Goal: Task Accomplishment & Management: Complete application form

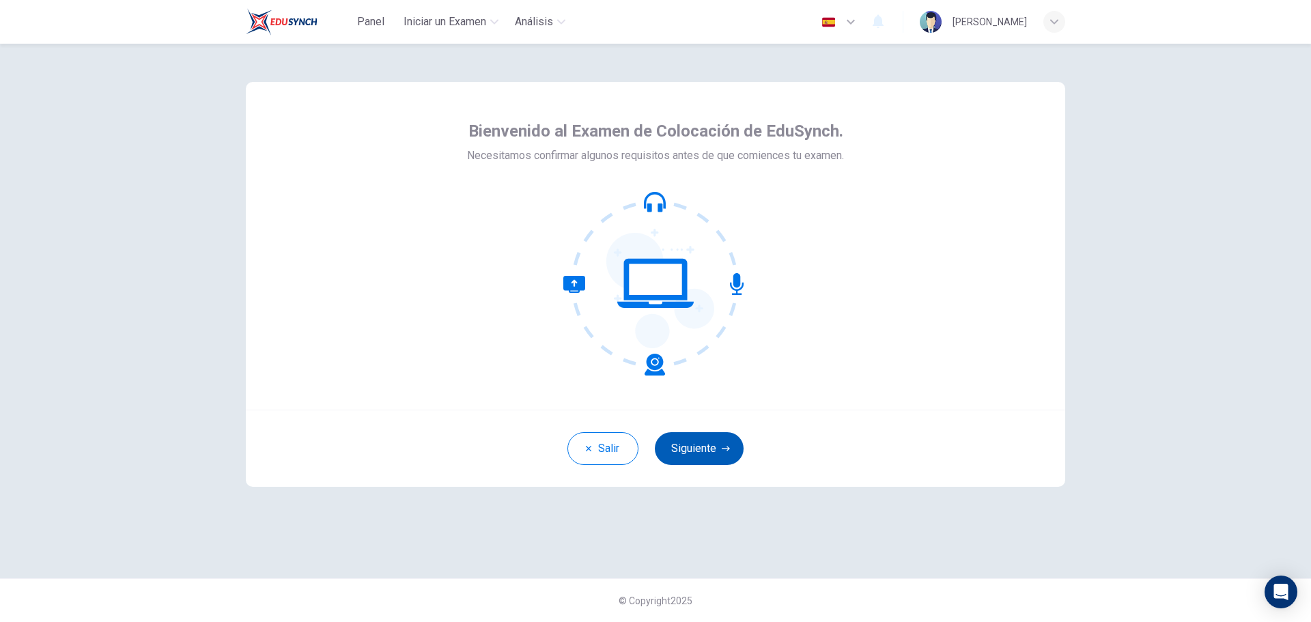
click at [699, 448] on button "Siguiente" at bounding box center [699, 448] width 89 height 33
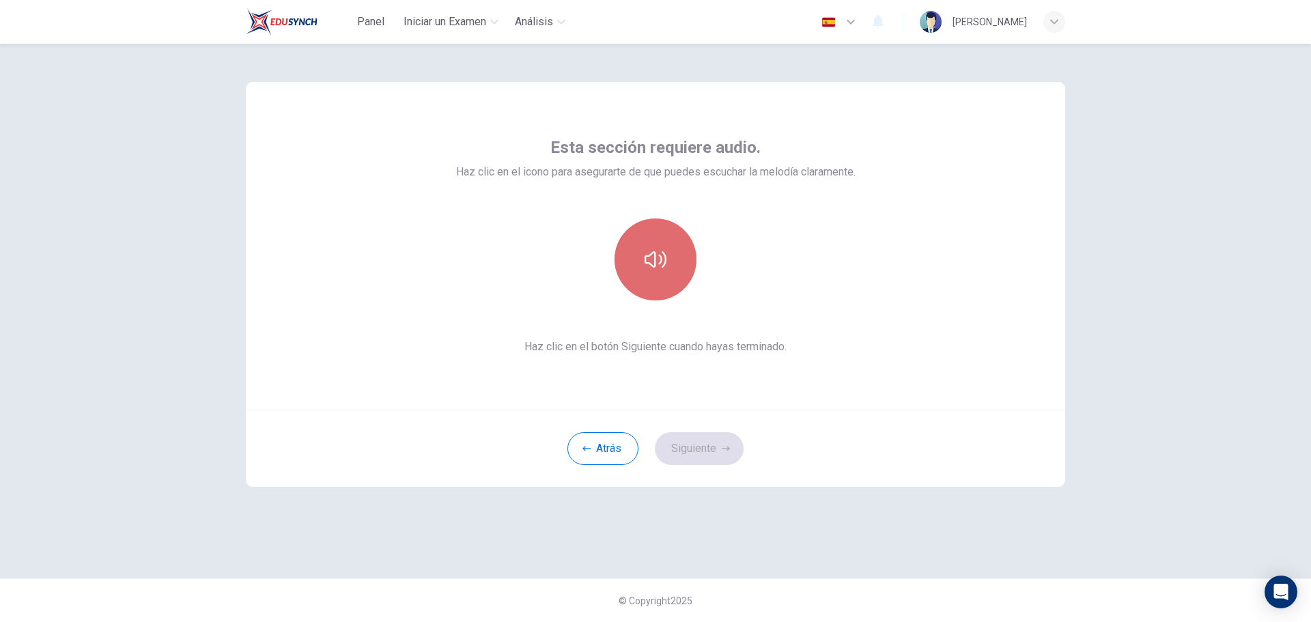
click at [672, 258] on button "button" at bounding box center [655, 259] width 82 height 82
click at [710, 442] on button "Siguiente" at bounding box center [699, 448] width 89 height 33
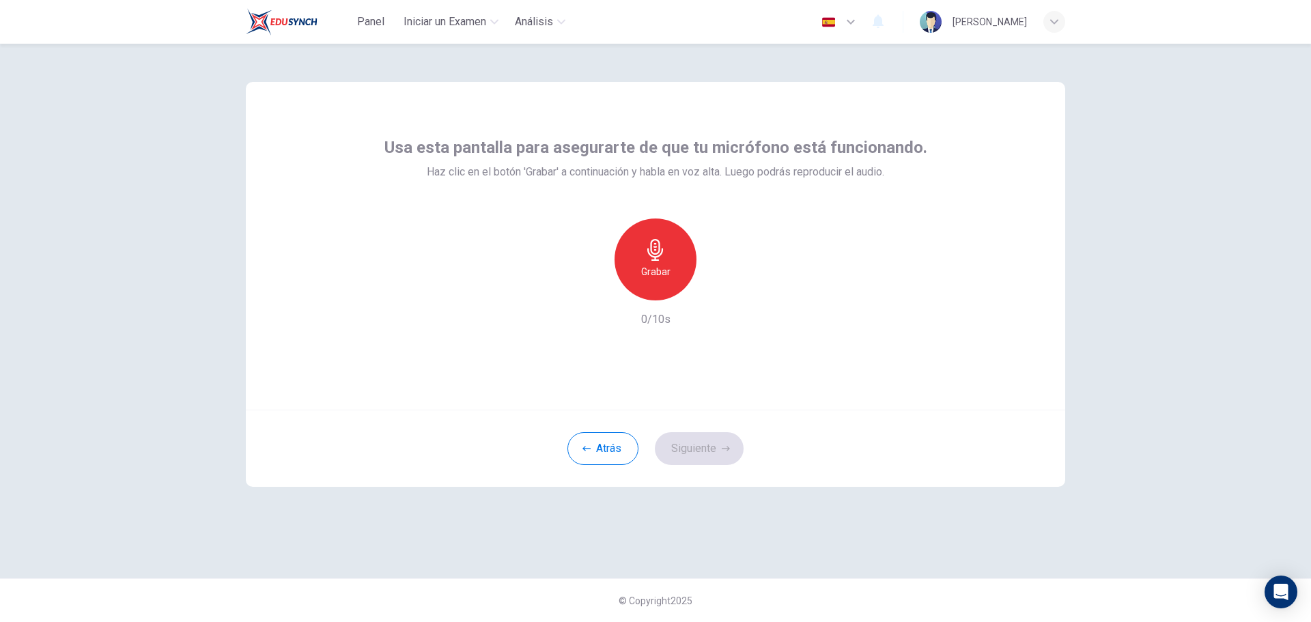
click at [661, 267] on h6 "Grabar" at bounding box center [655, 271] width 29 height 16
click at [670, 257] on div "Detener" at bounding box center [655, 259] width 82 height 82
click at [700, 454] on button "Siguiente" at bounding box center [699, 448] width 89 height 33
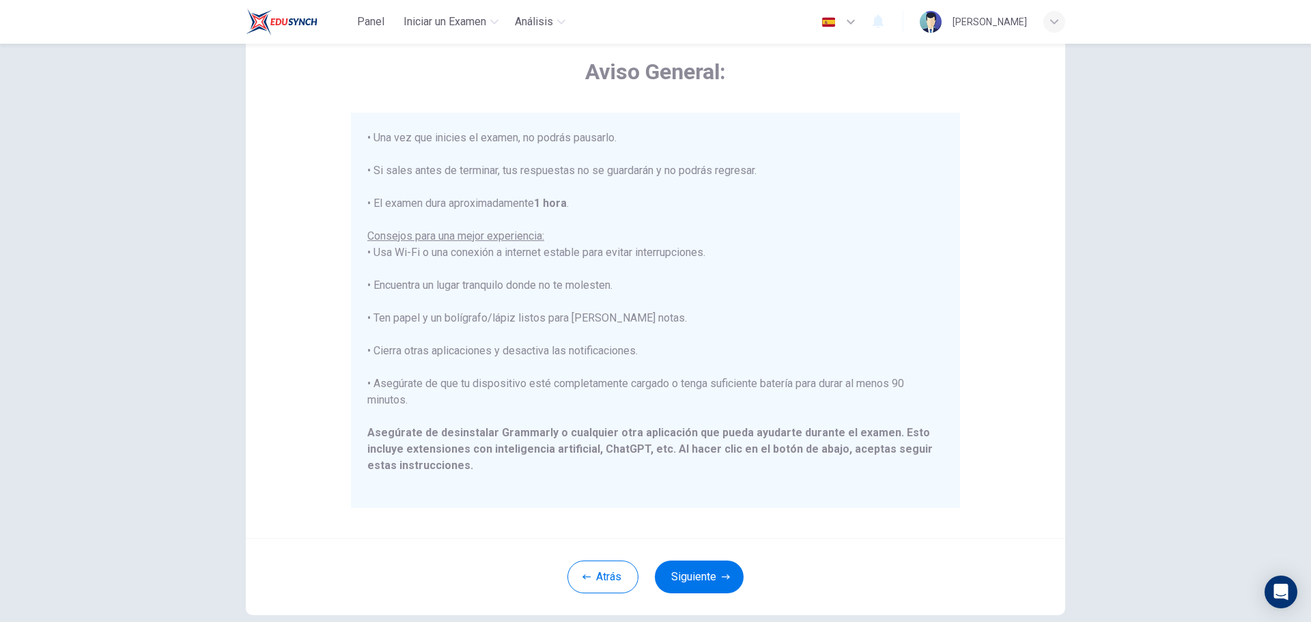
scroll to position [137, 0]
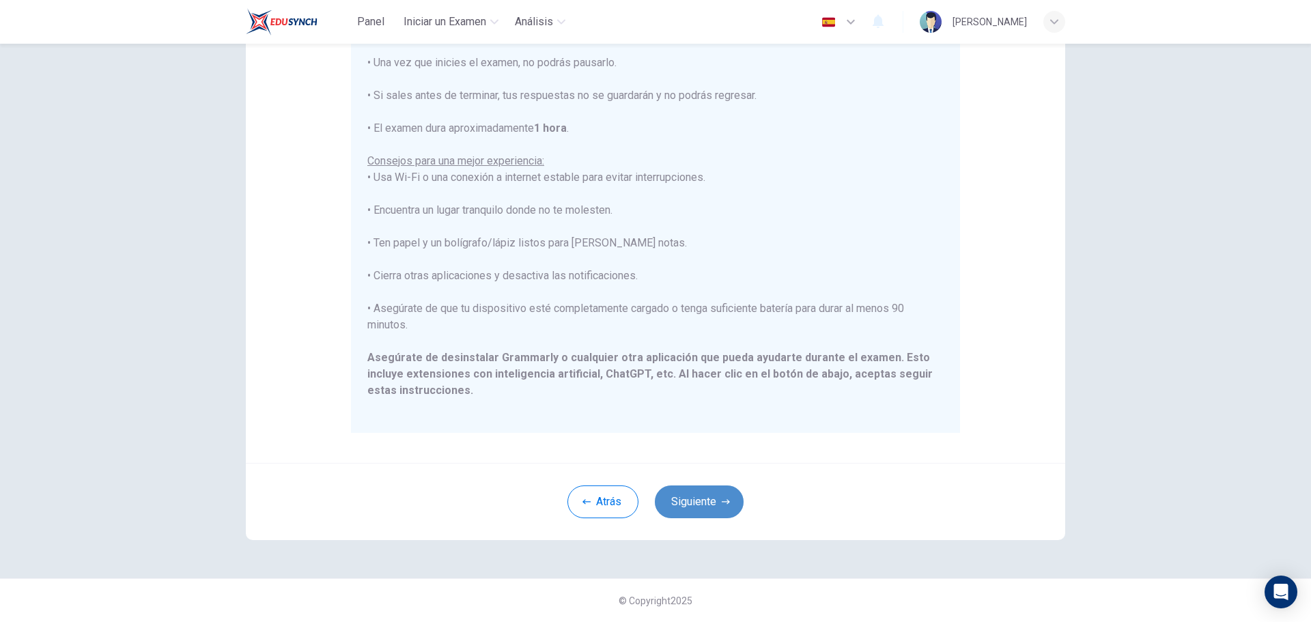
click at [681, 491] on button "Siguiente" at bounding box center [699, 501] width 89 height 33
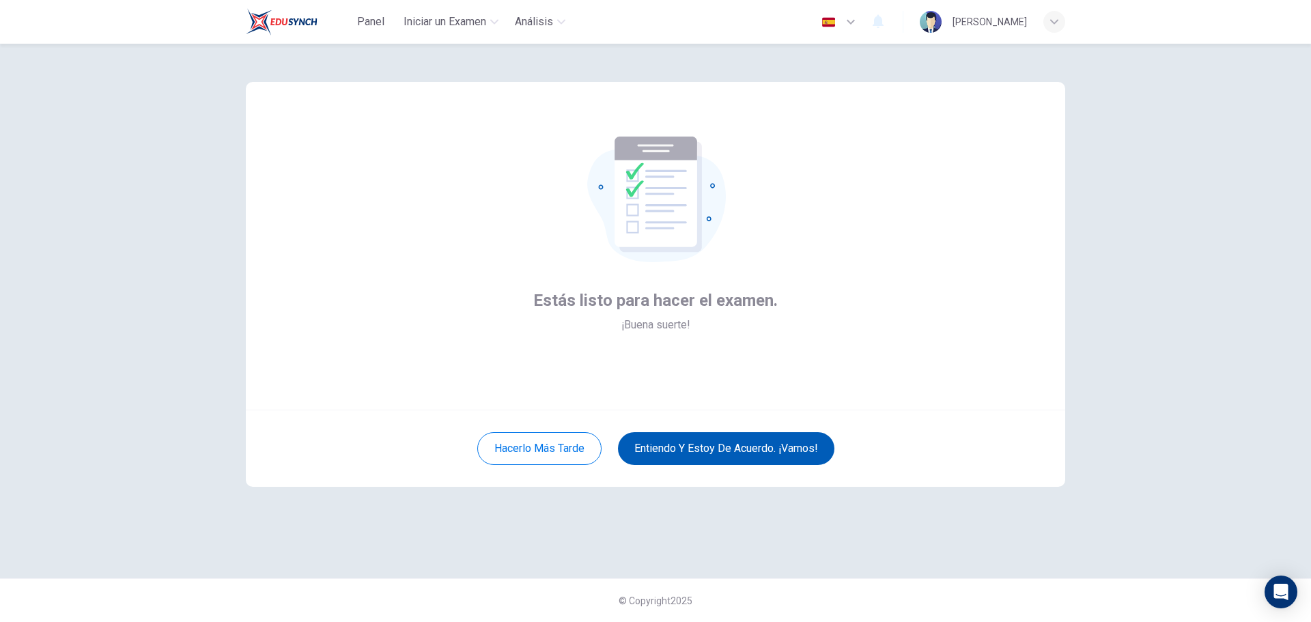
click at [692, 449] on button "Entiendo y estoy de acuerdo. ¡Vamos!" at bounding box center [726, 448] width 216 height 33
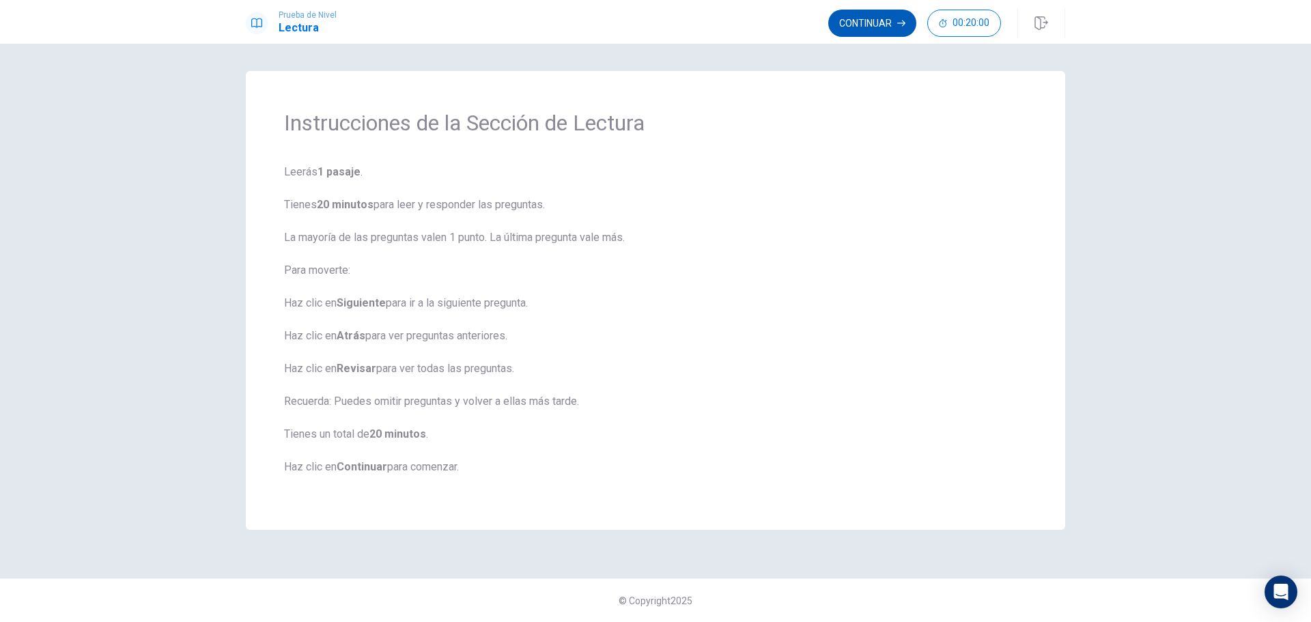
click at [877, 19] on button "Continuar" at bounding box center [872, 23] width 88 height 27
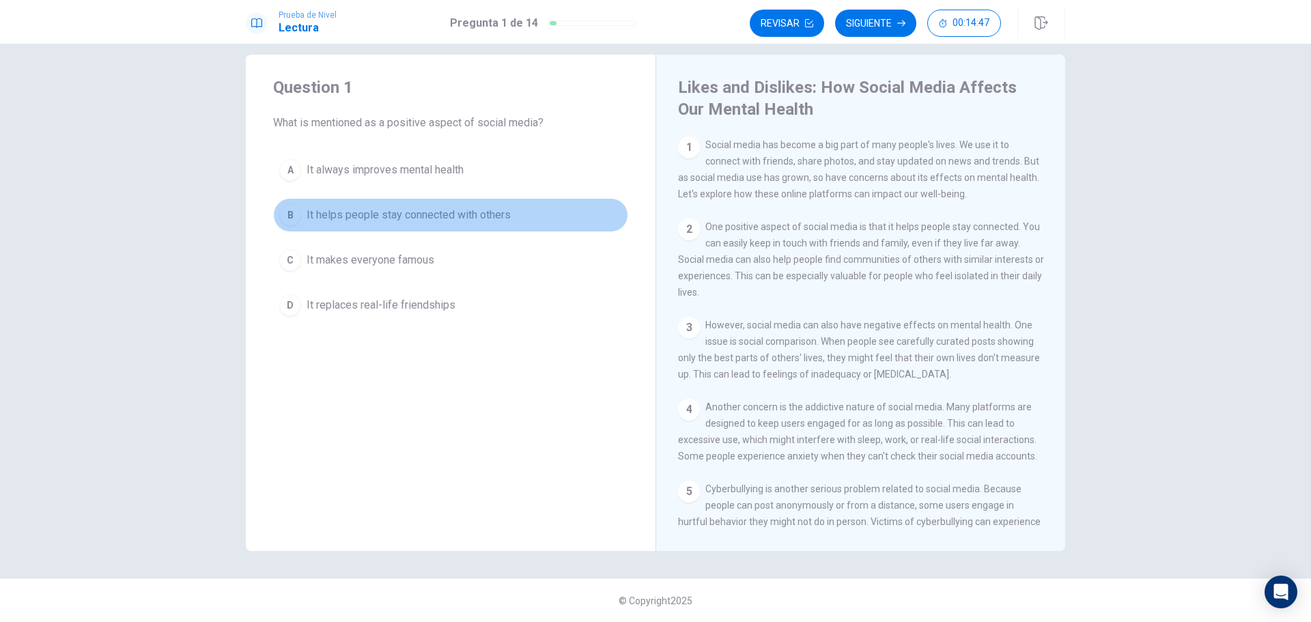
click at [293, 216] on div "B" at bounding box center [290, 215] width 22 height 22
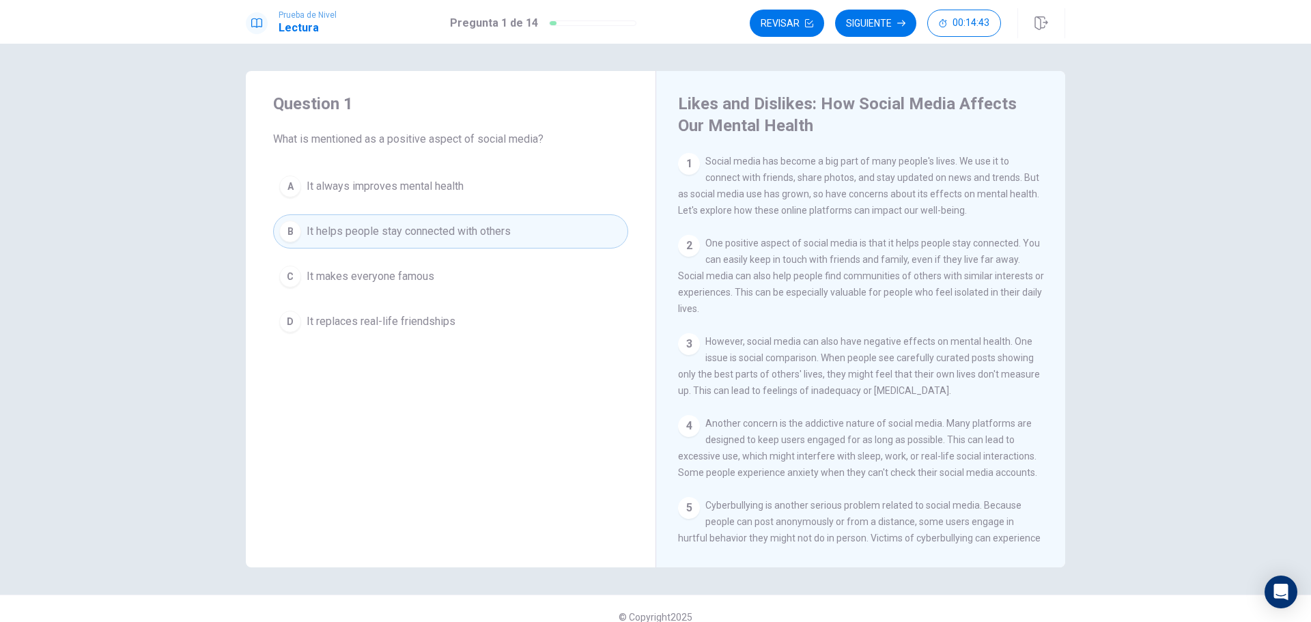
scroll to position [16, 0]
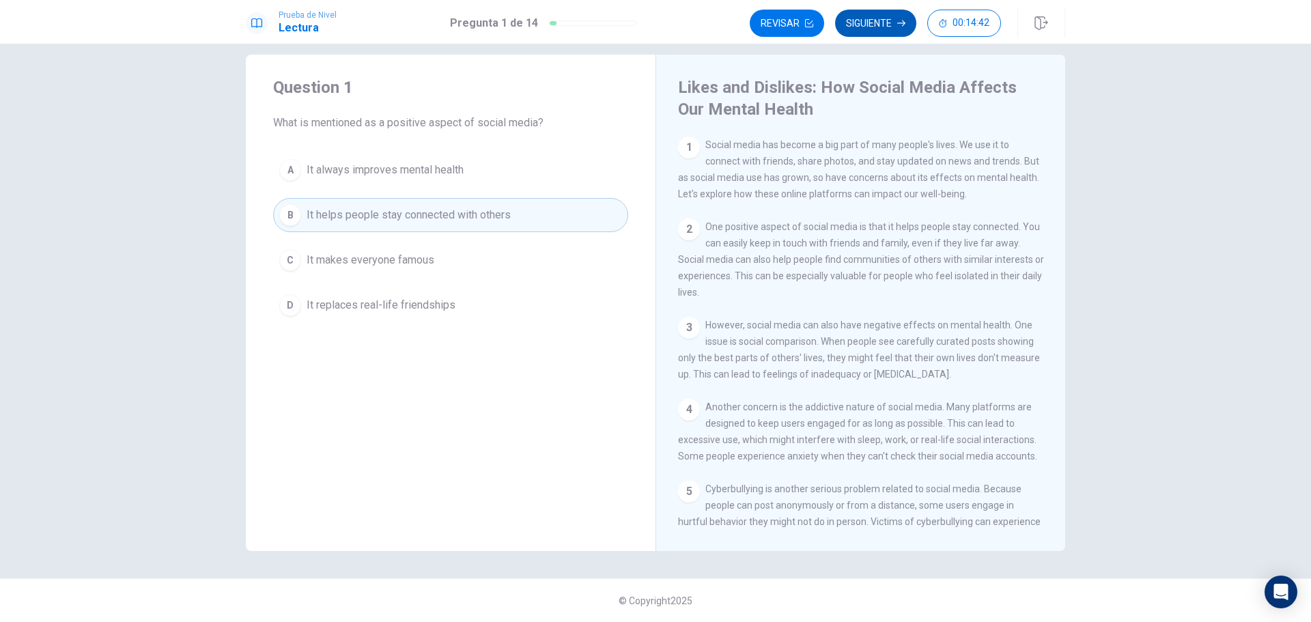
click at [872, 23] on button "Siguiente" at bounding box center [875, 23] width 81 height 27
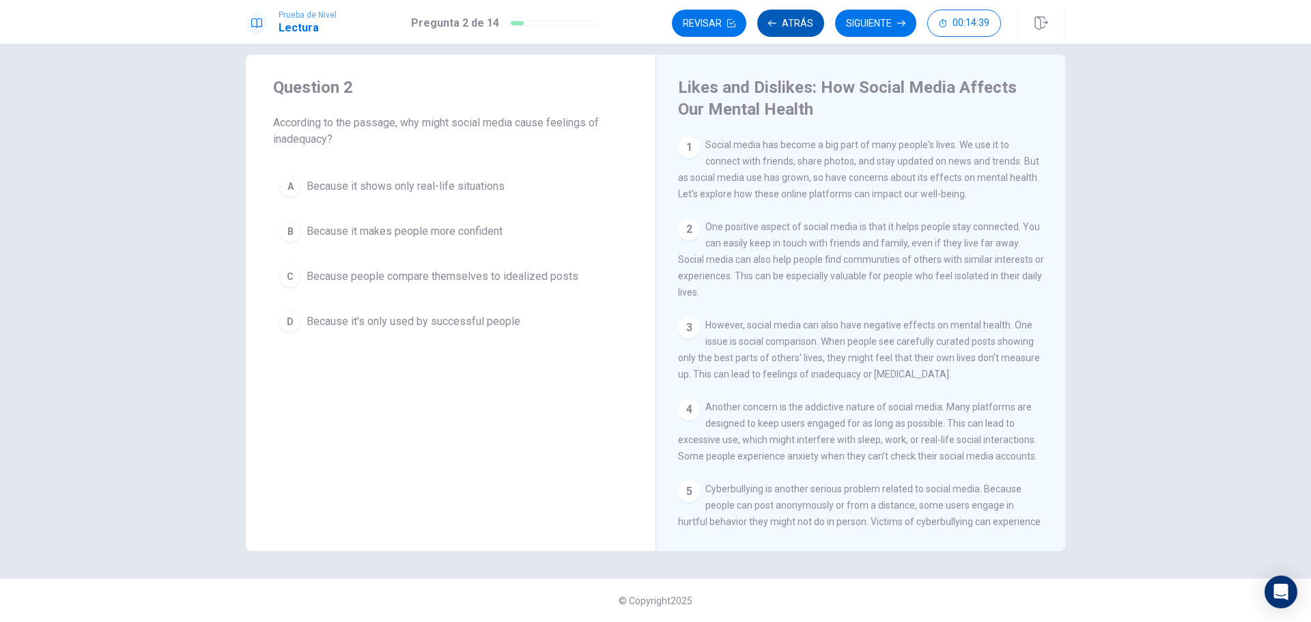
click at [780, 21] on button "Atrás" at bounding box center [790, 23] width 67 height 27
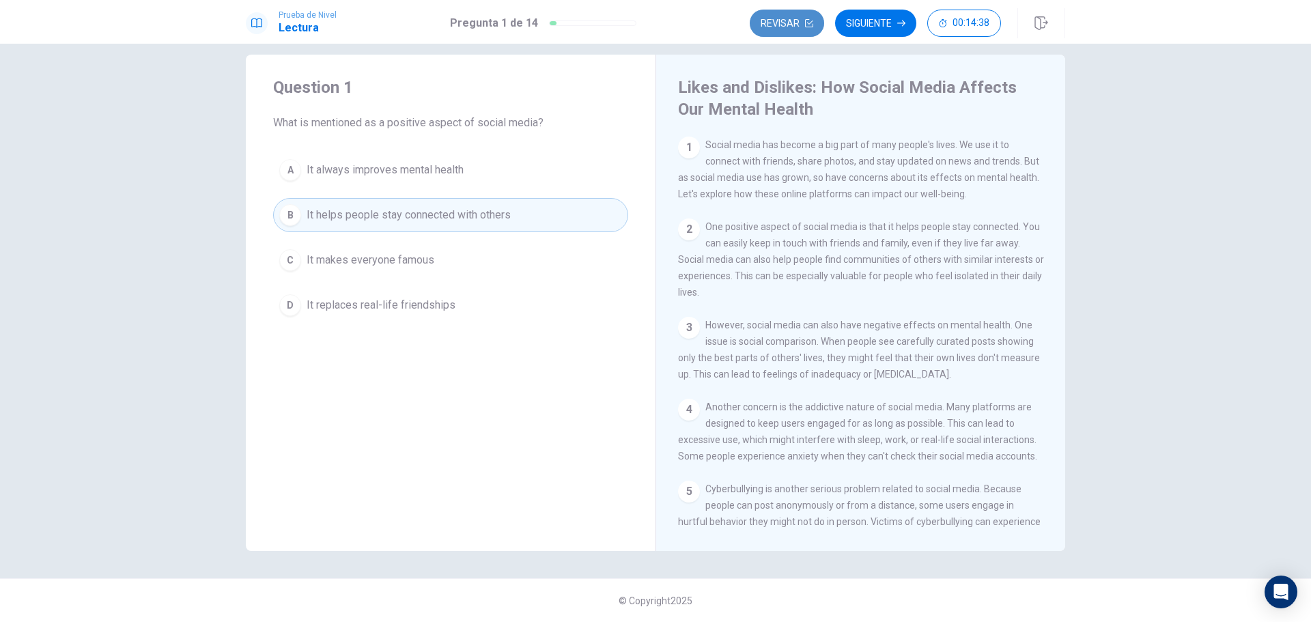
click at [780, 27] on button "Revisar" at bounding box center [787, 23] width 74 height 27
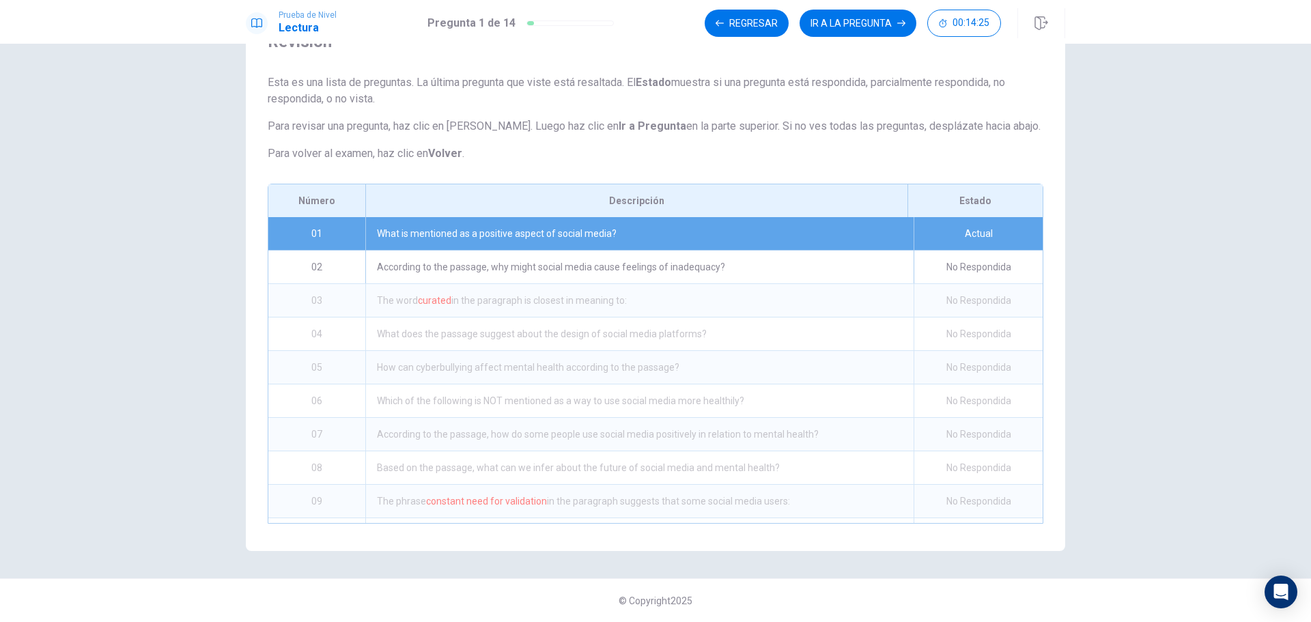
scroll to position [0, 0]
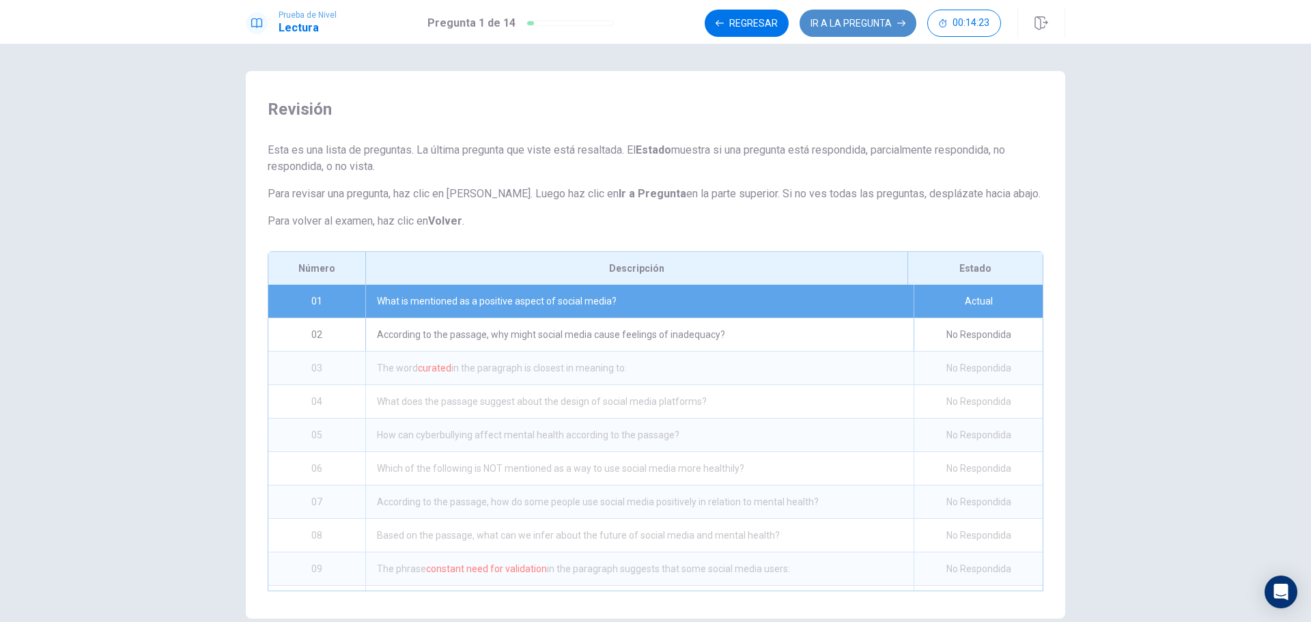
click at [864, 28] on button "IR A LA PREGUNTA" at bounding box center [857, 23] width 117 height 27
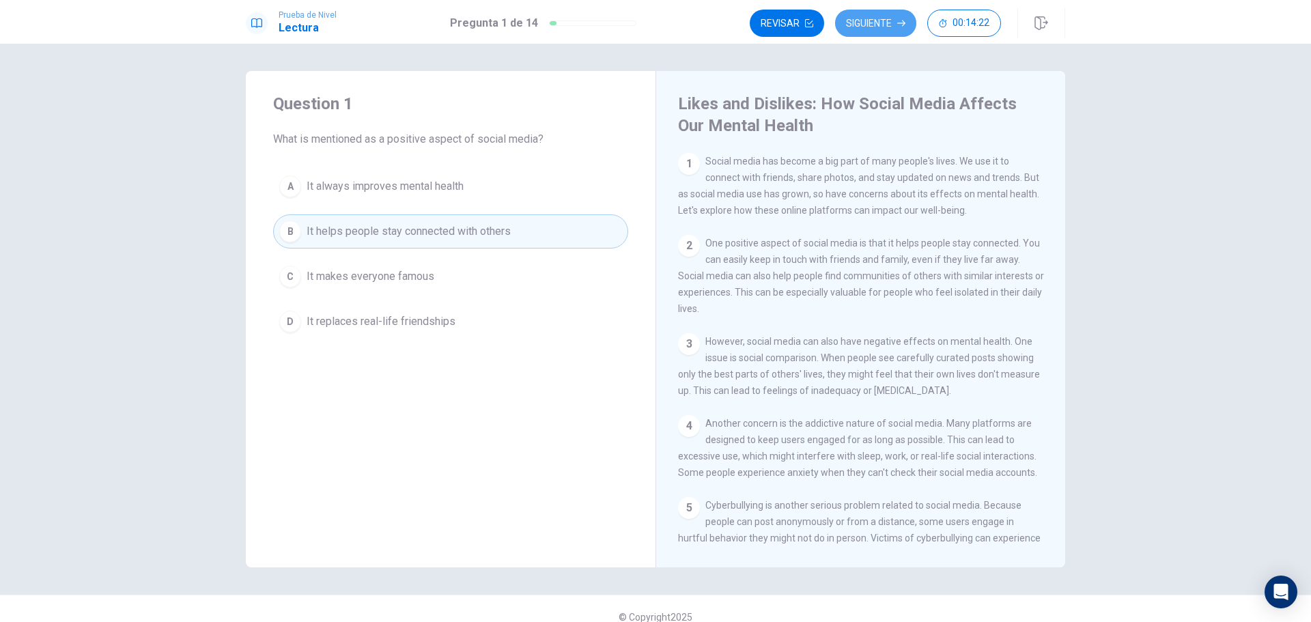
click at [864, 28] on button "Siguiente" at bounding box center [875, 23] width 81 height 27
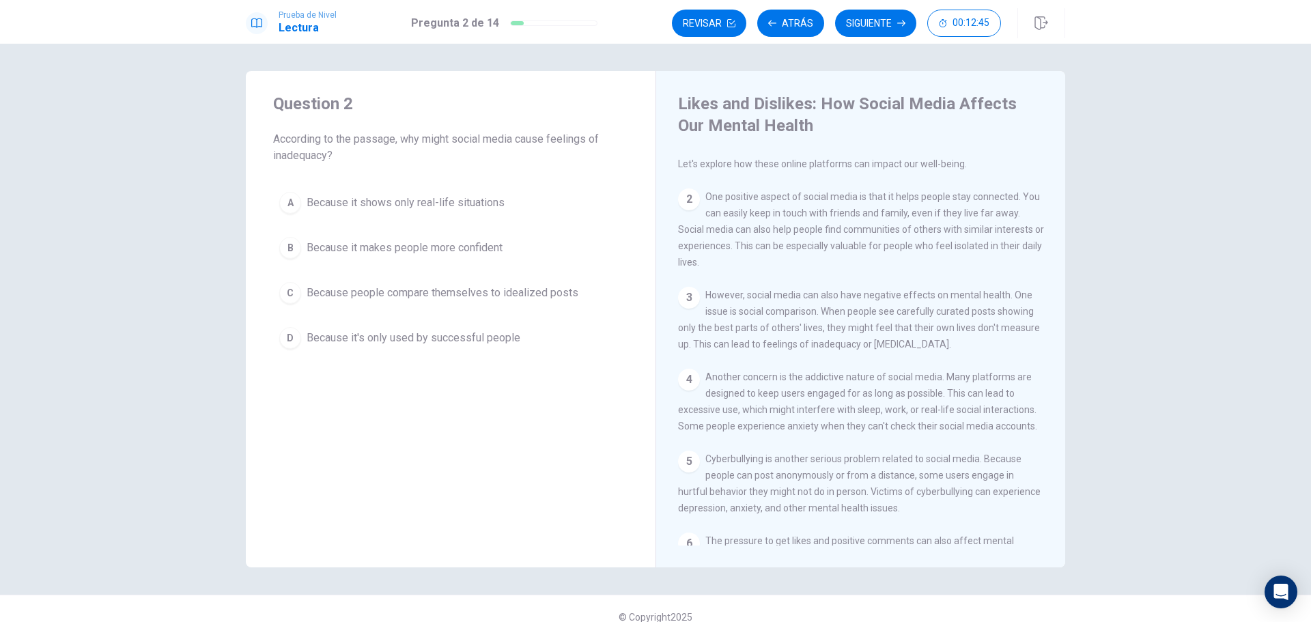
scroll to position [45, 0]
click at [416, 203] on span "Because it shows only real-life situations" at bounding box center [406, 203] width 198 height 16
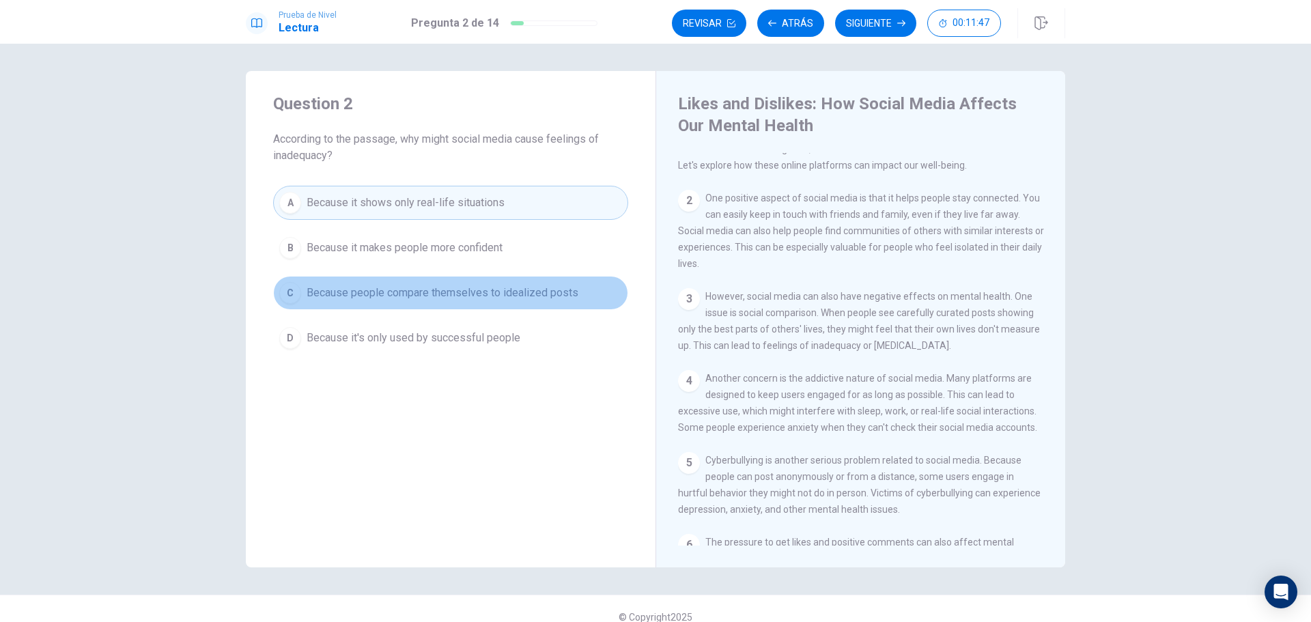
click at [371, 296] on span "Because people compare themselves to idealized posts" at bounding box center [443, 293] width 272 height 16
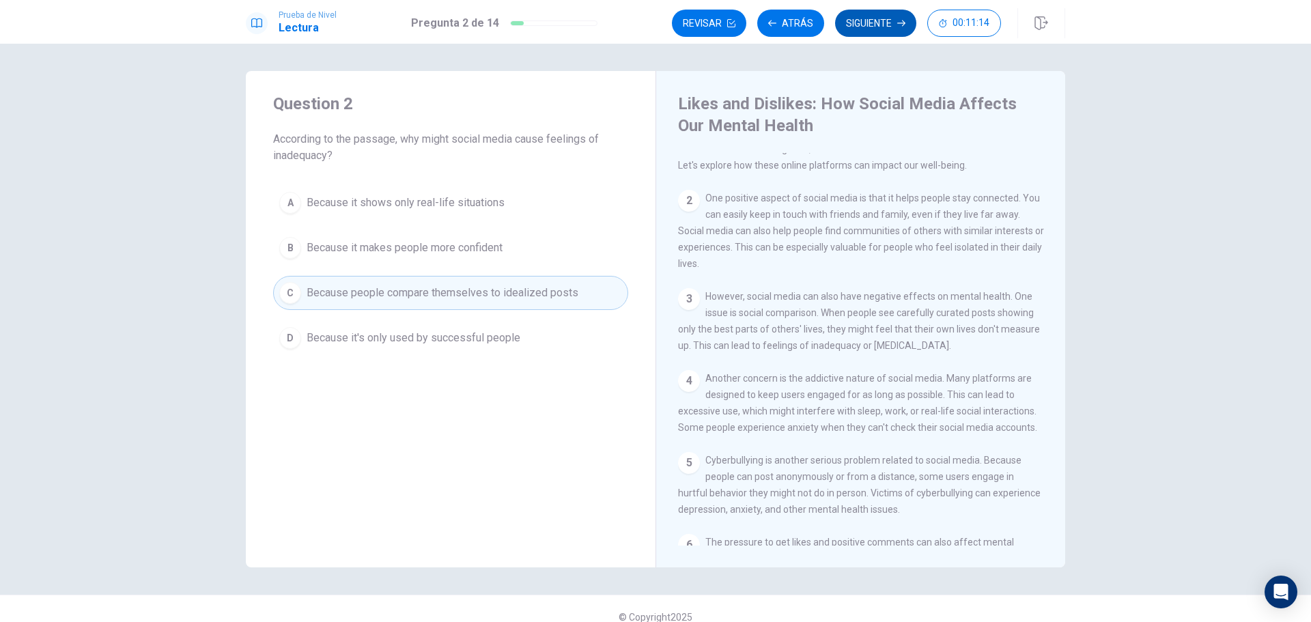
click at [857, 21] on button "Siguiente" at bounding box center [875, 23] width 81 height 27
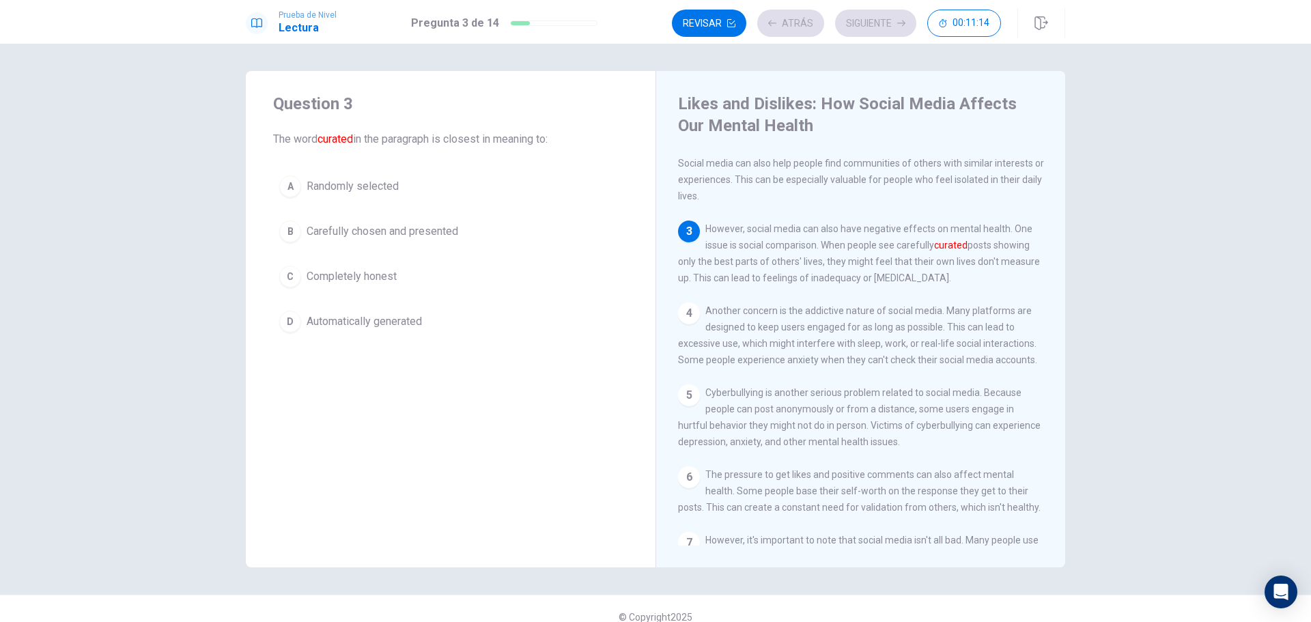
scroll to position [186, 0]
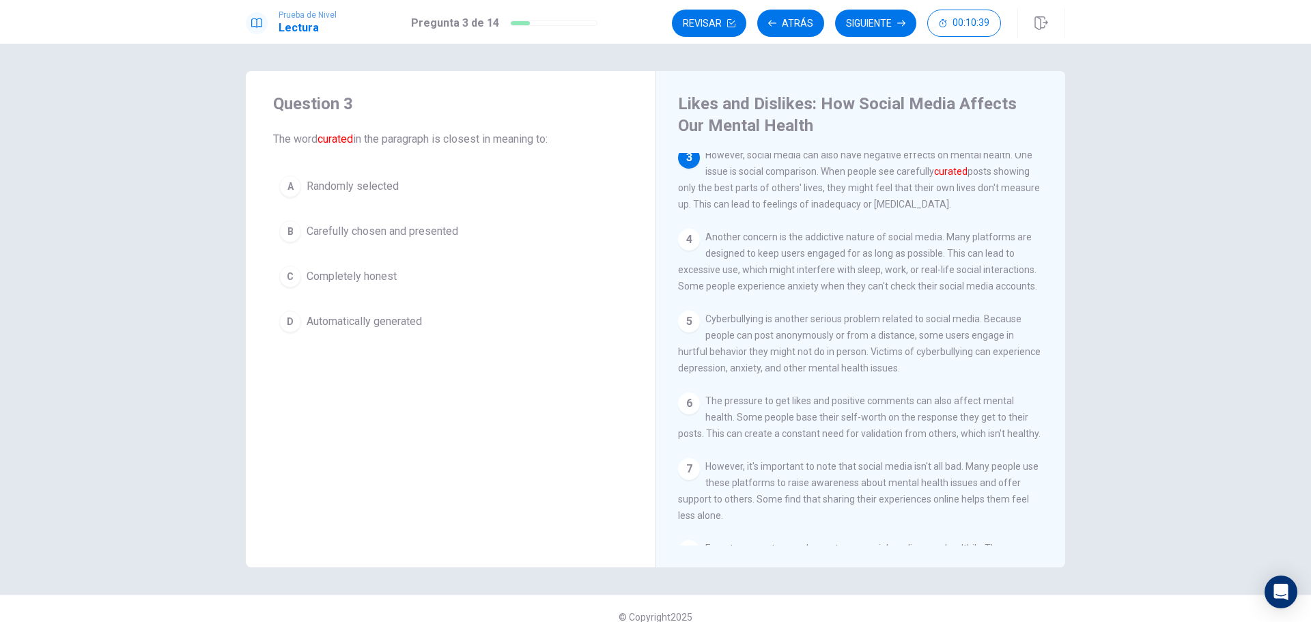
click at [375, 231] on span "Carefully chosen and presented" at bounding box center [383, 231] width 152 height 16
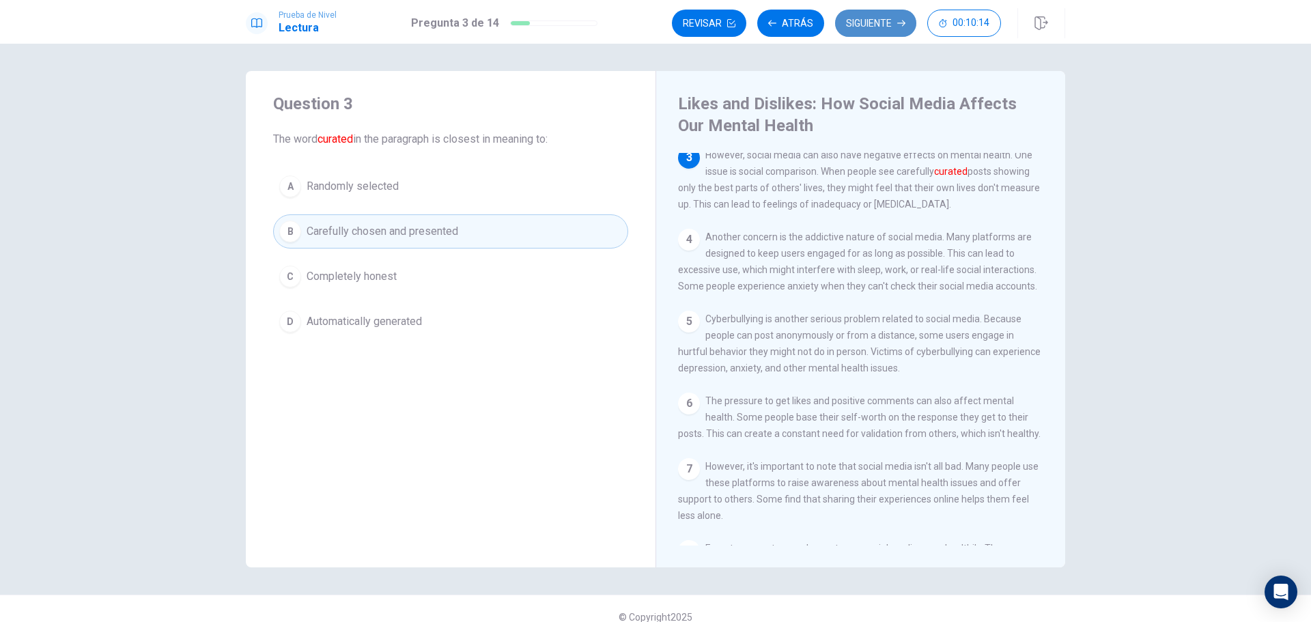
click at [868, 33] on button "Siguiente" at bounding box center [875, 23] width 81 height 27
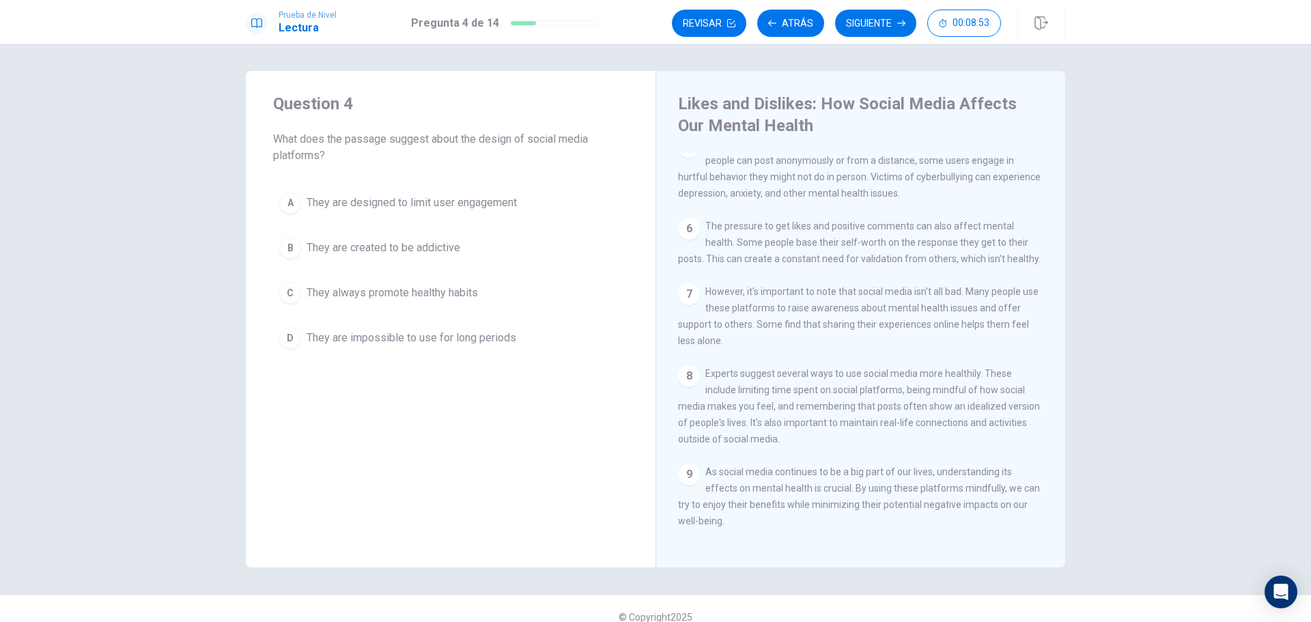
scroll to position [386, 0]
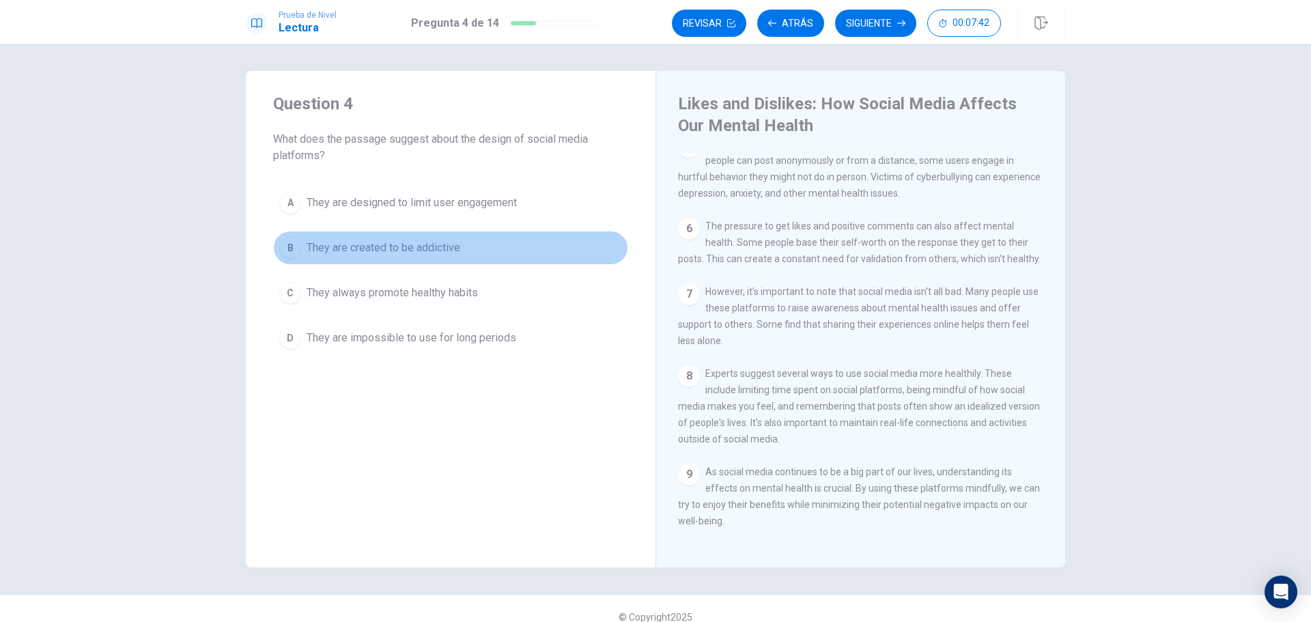
click at [382, 248] on span "They are created to be addictive" at bounding box center [384, 248] width 154 height 16
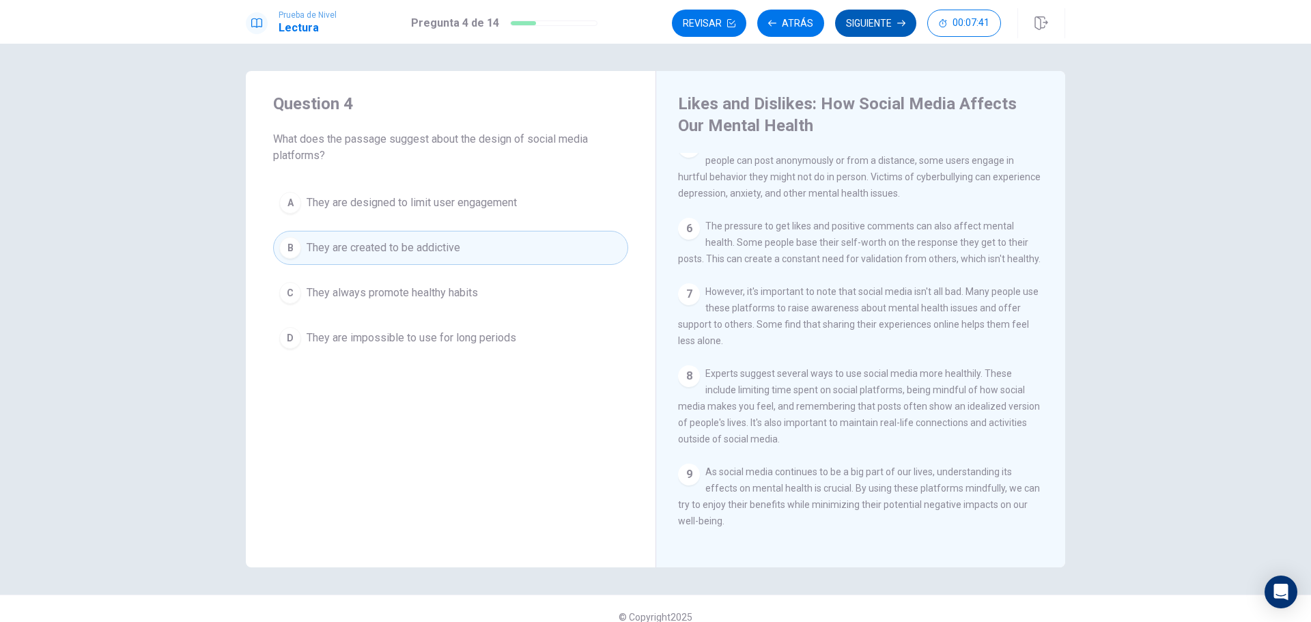
click at [868, 27] on button "Siguiente" at bounding box center [875, 23] width 81 height 27
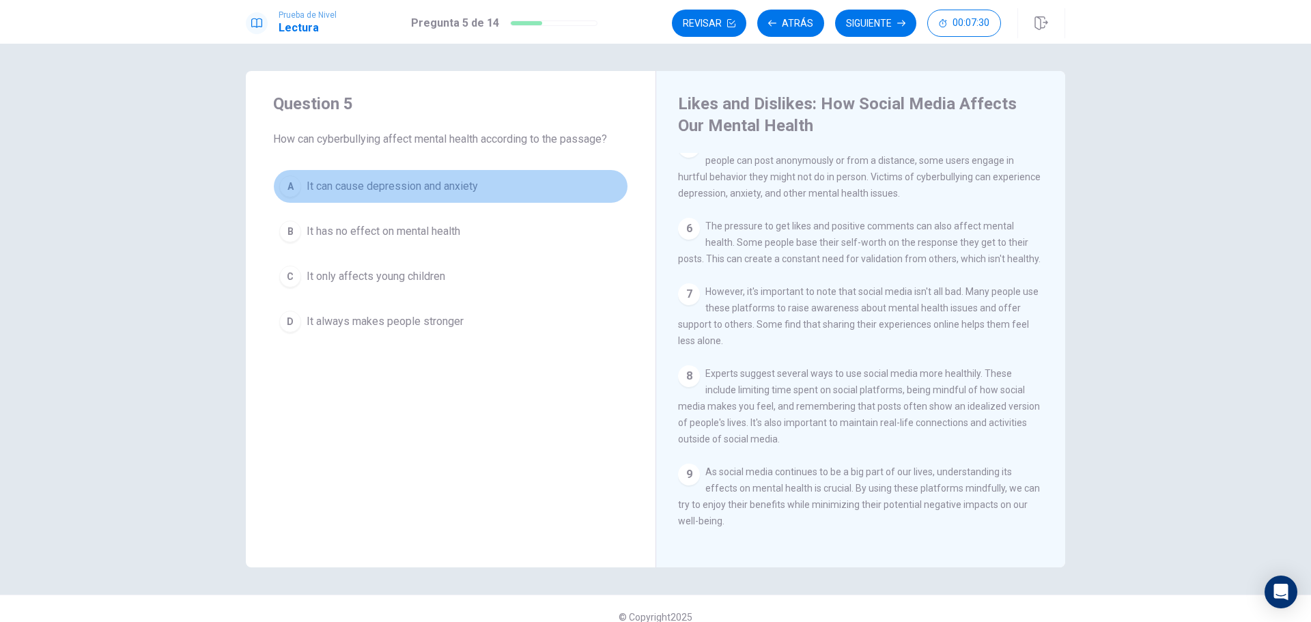
click at [453, 186] on span "It can cause depression and anxiety" at bounding box center [392, 186] width 171 height 16
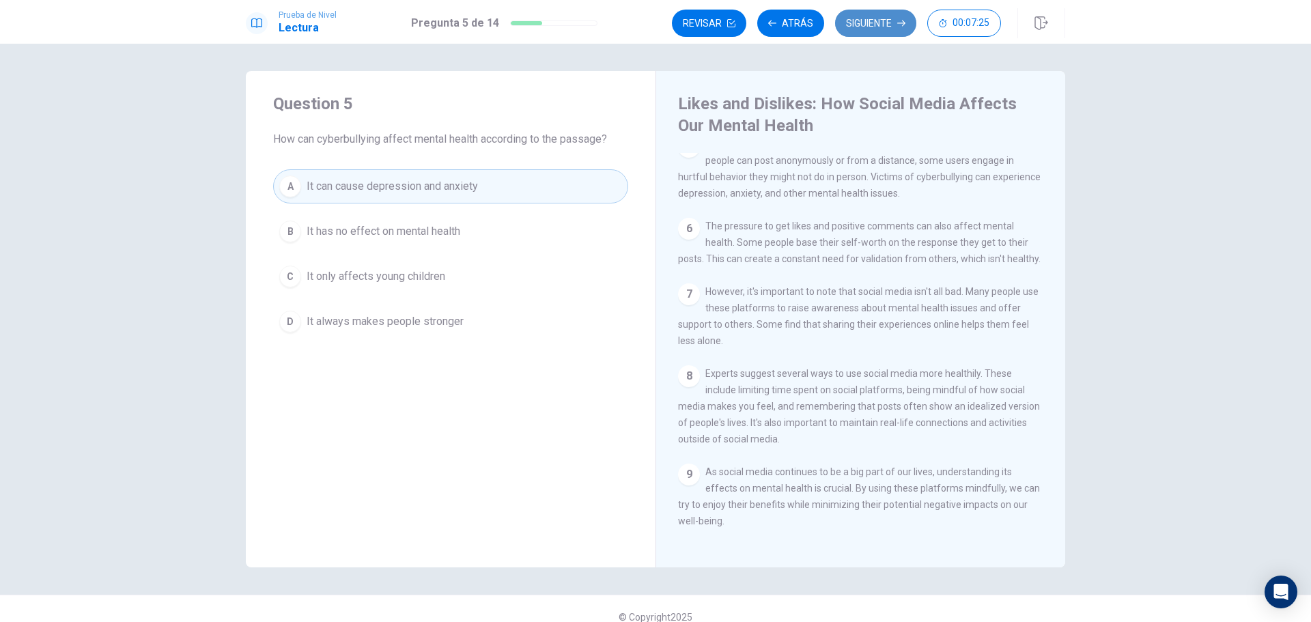
click at [887, 25] on button "Siguiente" at bounding box center [875, 23] width 81 height 27
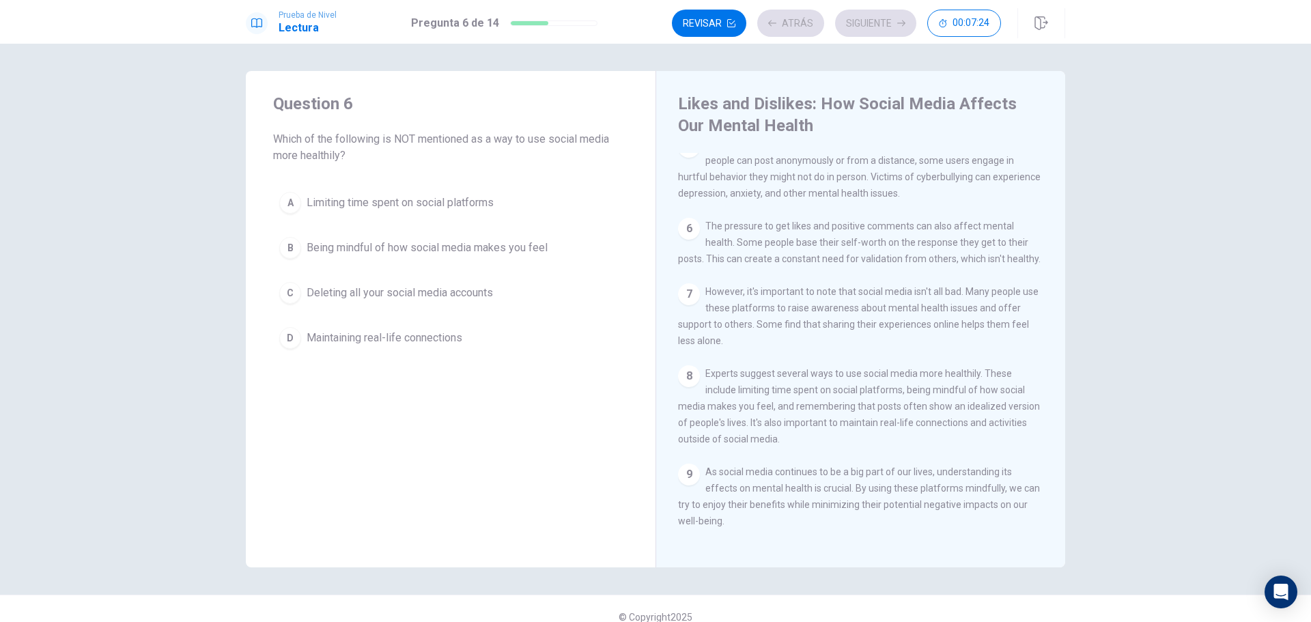
click at [879, 27] on div "Revisar Atrás Siguiente 00:07:24" at bounding box center [836, 23] width 329 height 27
click at [869, 21] on button "Siguiente" at bounding box center [875, 23] width 81 height 27
click at [791, 31] on button "Atrás" at bounding box center [790, 23] width 67 height 27
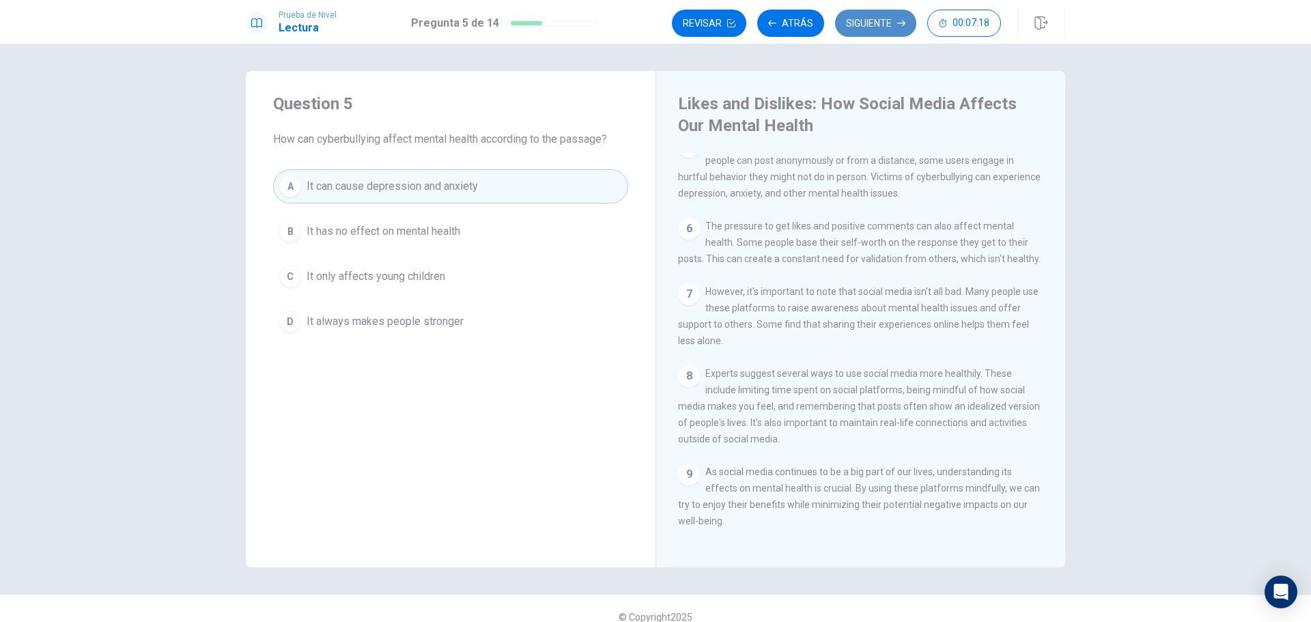
click at [870, 25] on button "Siguiente" at bounding box center [875, 23] width 81 height 27
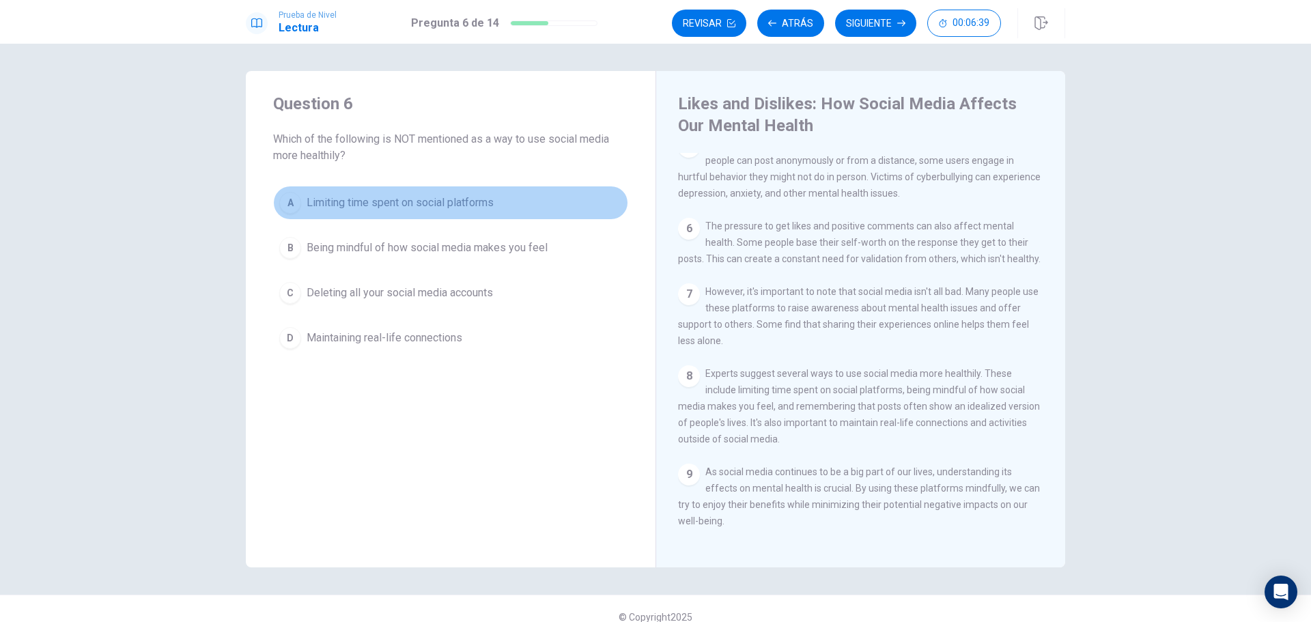
click at [360, 207] on span "Limiting time spent on social platforms" at bounding box center [400, 203] width 187 height 16
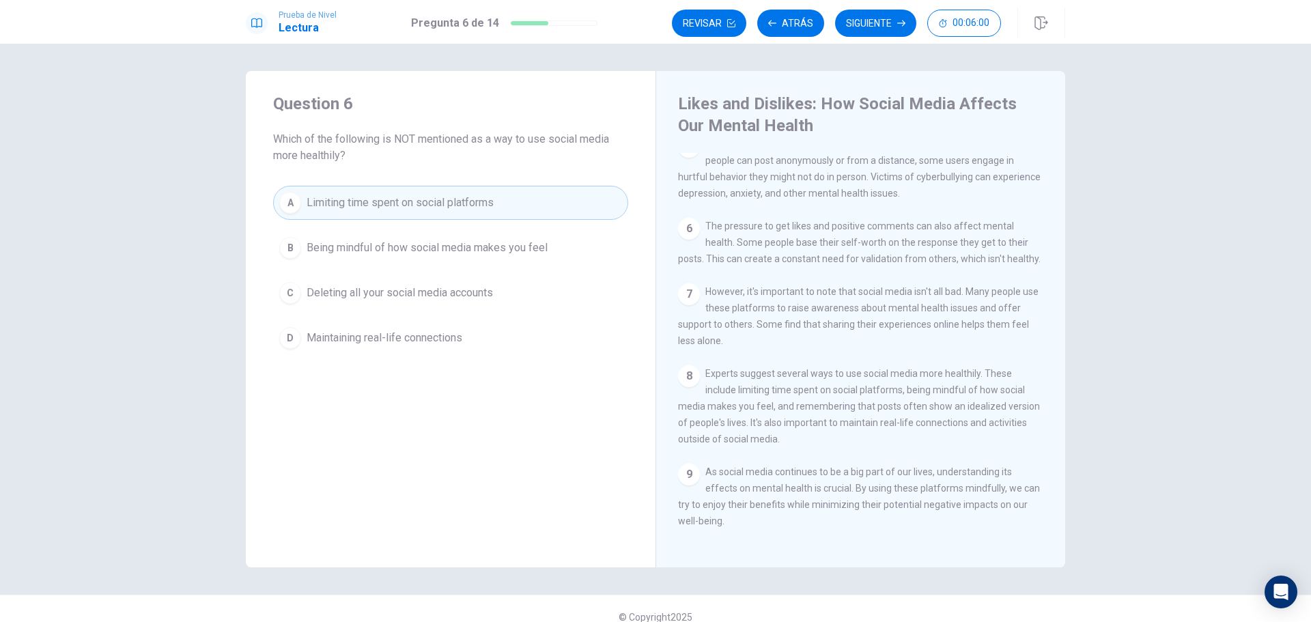
click at [339, 339] on span "Maintaining real-life connections" at bounding box center [385, 338] width 156 height 16
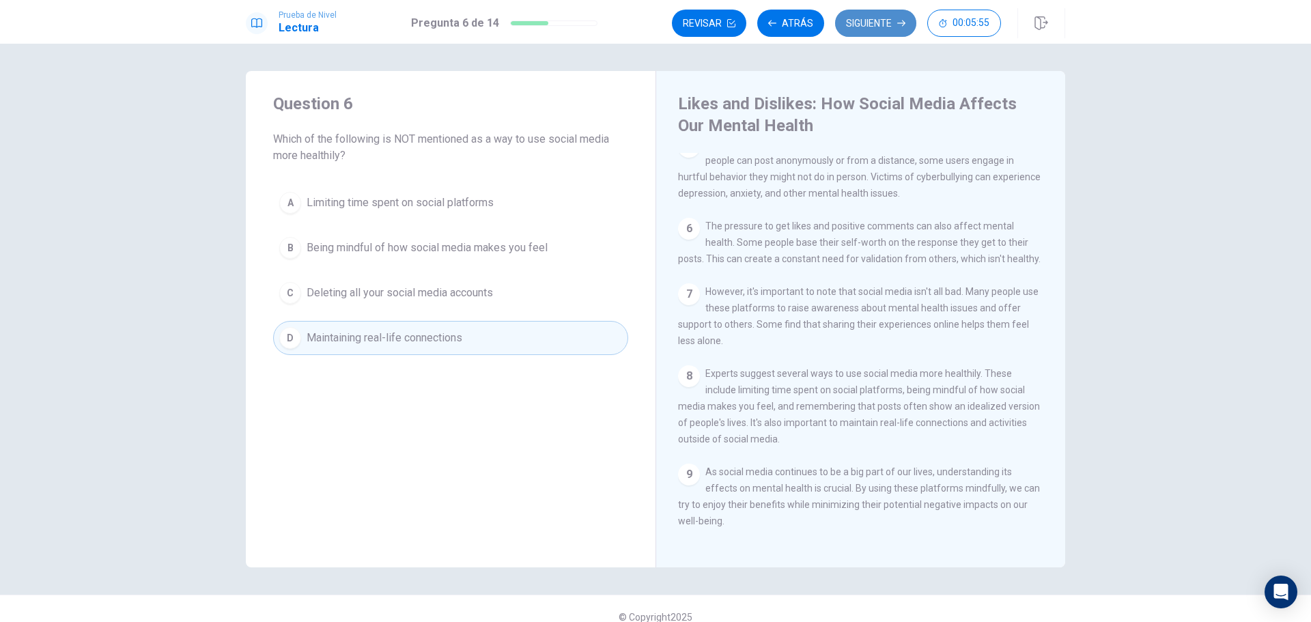
click at [866, 14] on button "Siguiente" at bounding box center [875, 23] width 81 height 27
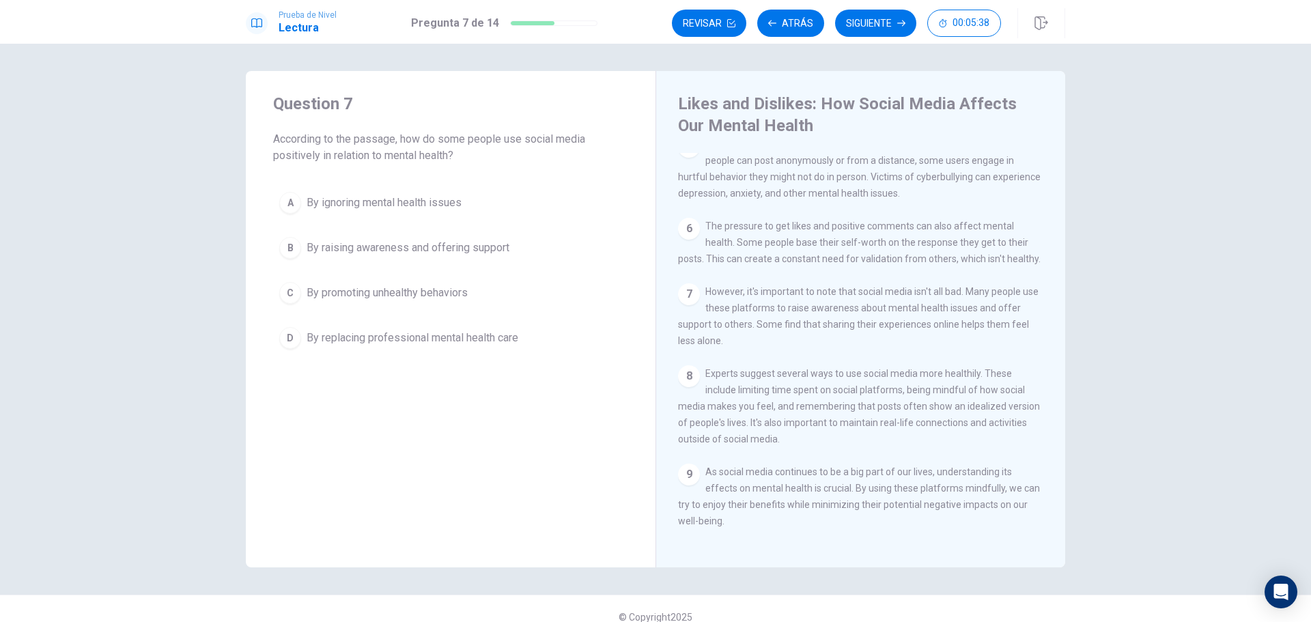
click at [399, 337] on span "By replacing professional mental health care" at bounding box center [413, 338] width 212 height 16
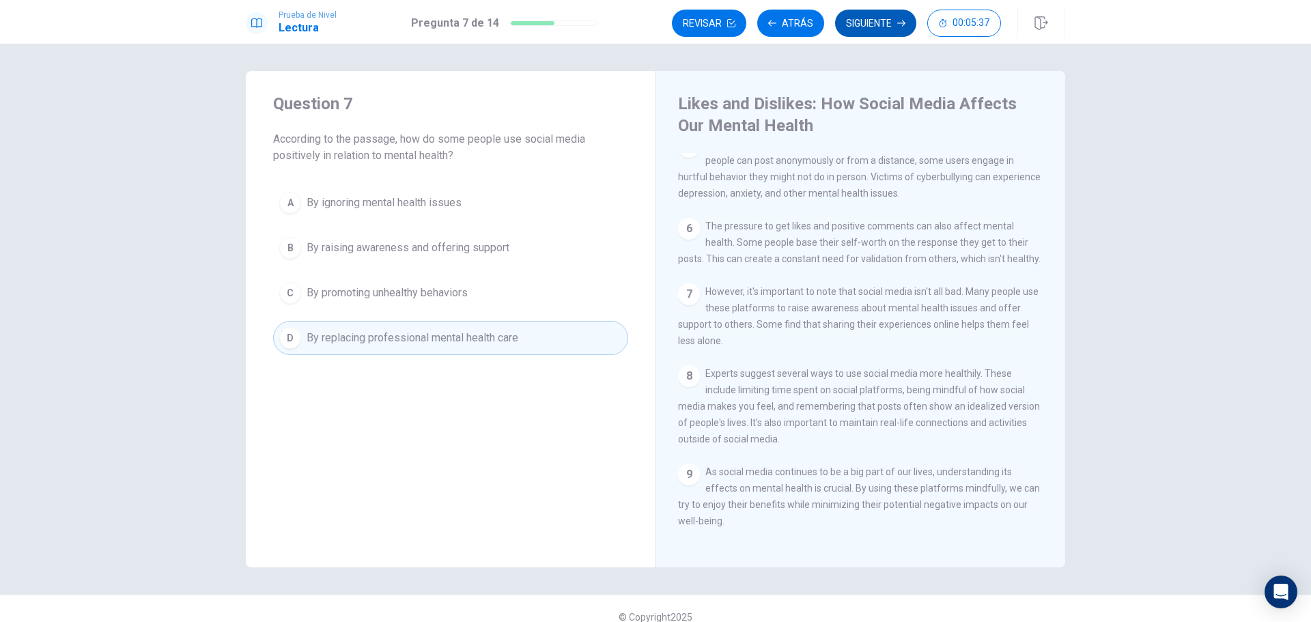
click at [877, 26] on button "Siguiente" at bounding box center [875, 23] width 81 height 27
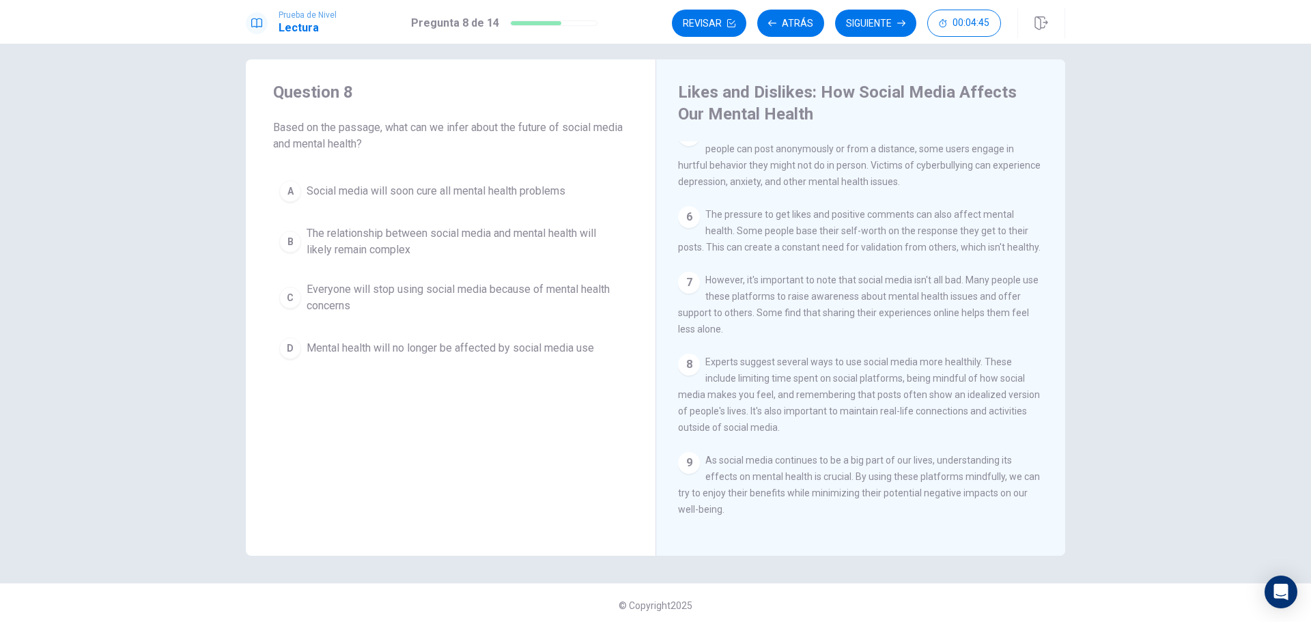
scroll to position [16, 0]
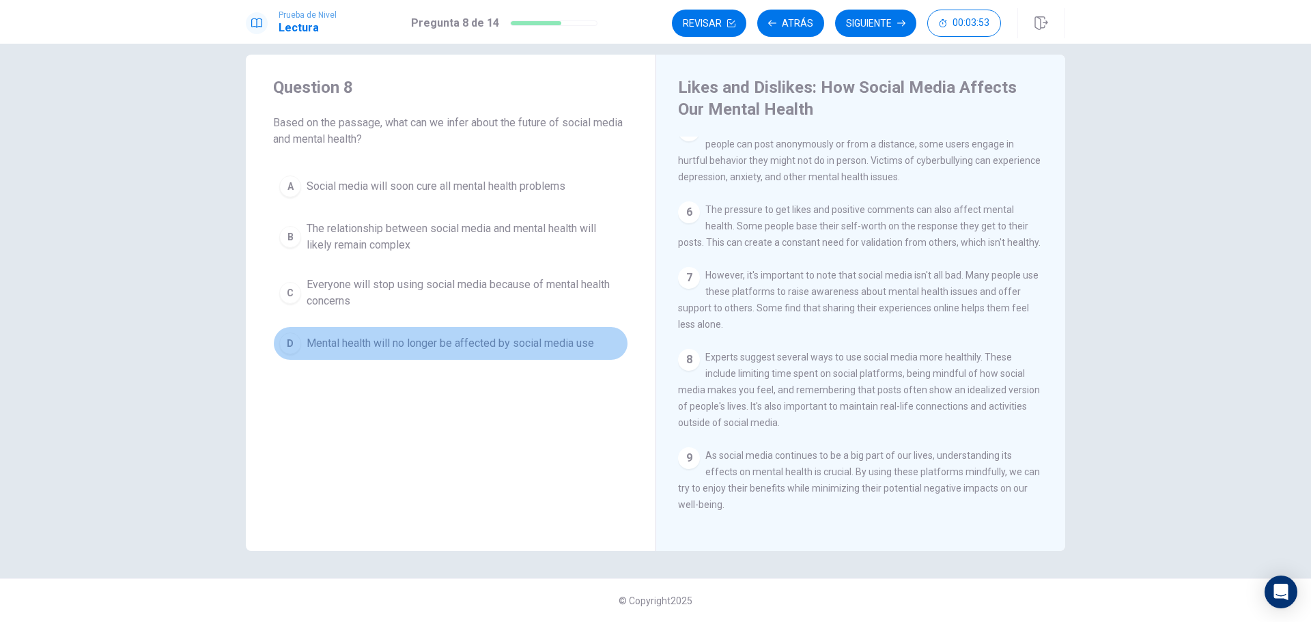
click at [511, 345] on span "Mental health will no longer be affected by social media use" at bounding box center [450, 343] width 287 height 16
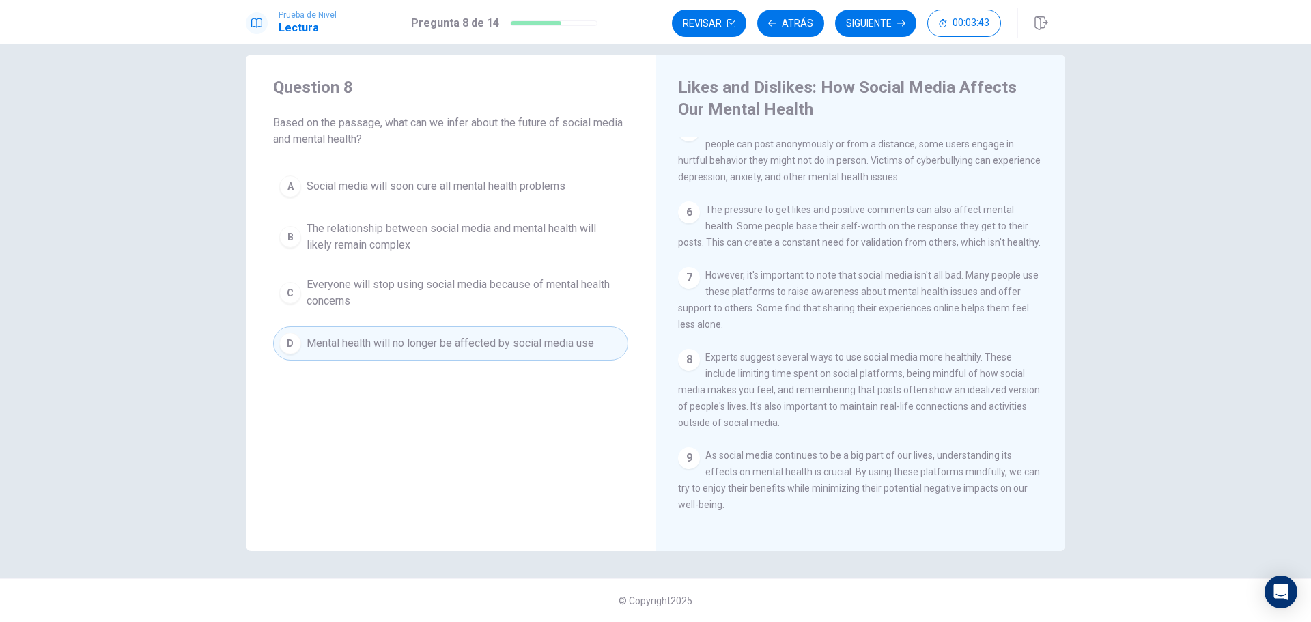
click at [370, 248] on span "The relationship between social media and mental health will likely remain comp…" at bounding box center [464, 236] width 315 height 33
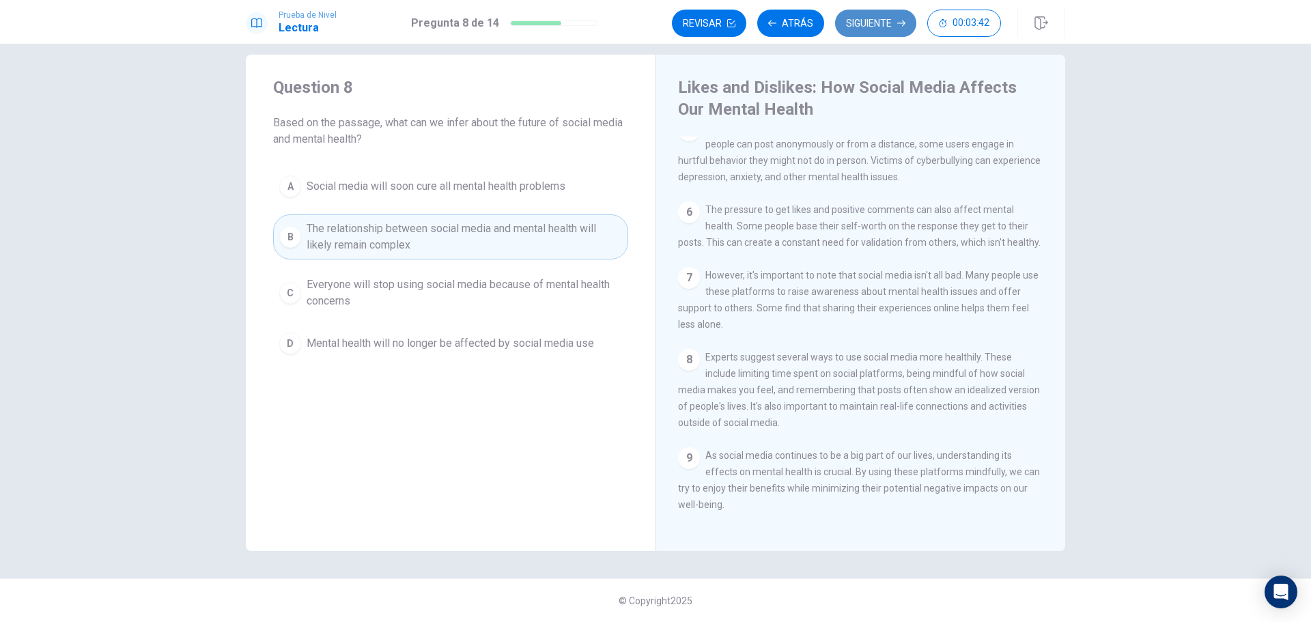
click at [873, 26] on button "Siguiente" at bounding box center [875, 23] width 81 height 27
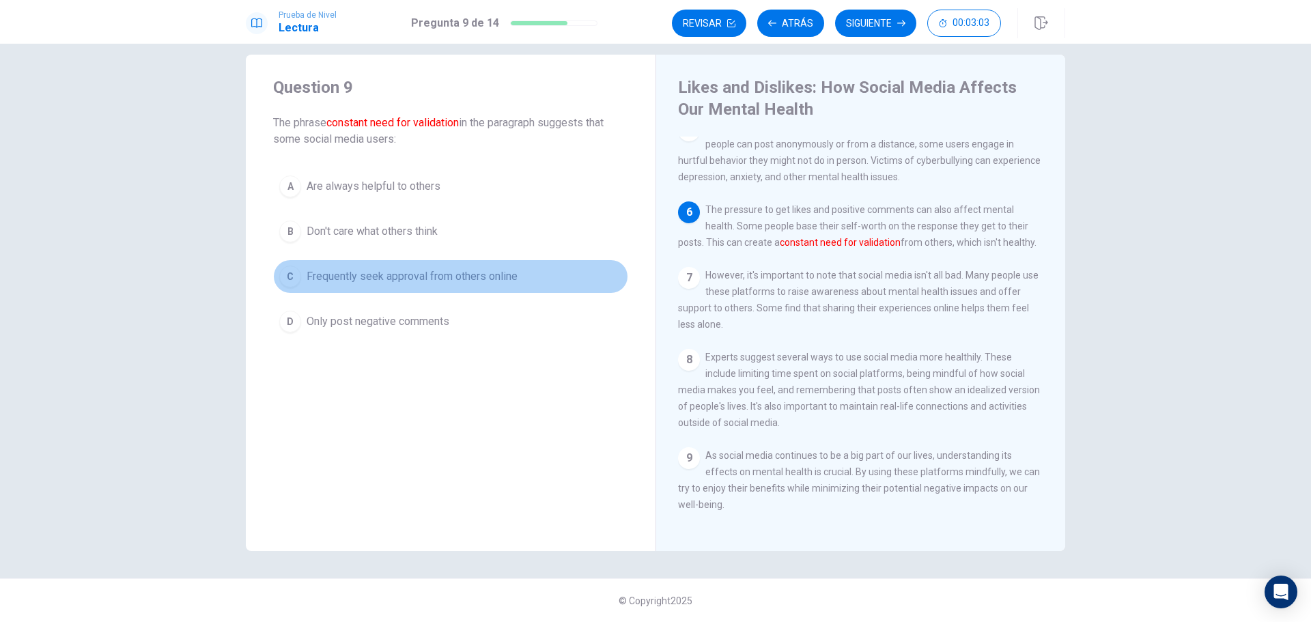
click at [441, 278] on span "Frequently seek approval from others online" at bounding box center [412, 276] width 211 height 16
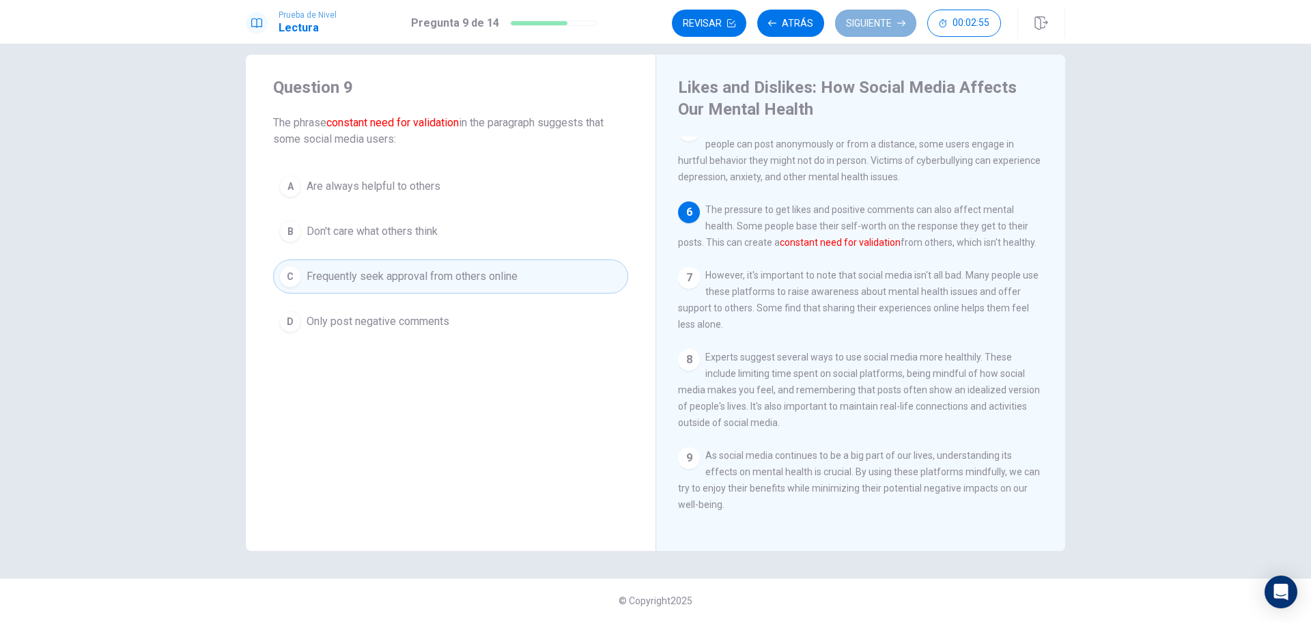
click at [880, 18] on button "Siguiente" at bounding box center [875, 23] width 81 height 27
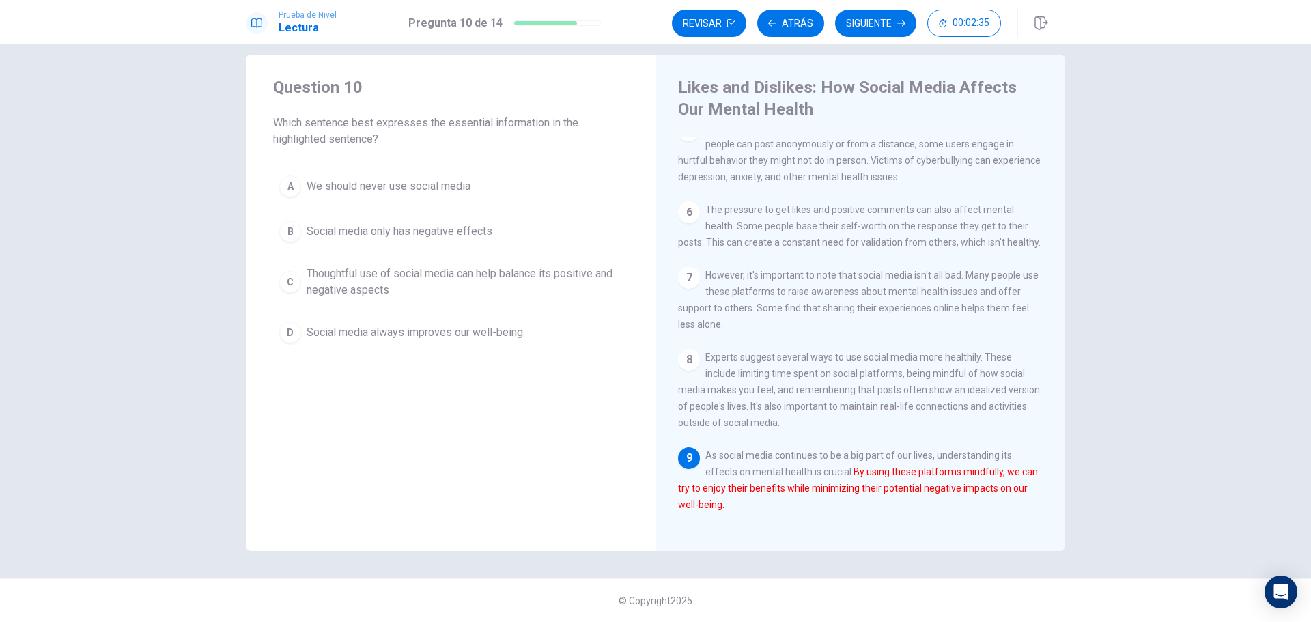
click at [375, 289] on span "Thoughtful use of social media can help balance its positive and negative aspec…" at bounding box center [464, 282] width 315 height 33
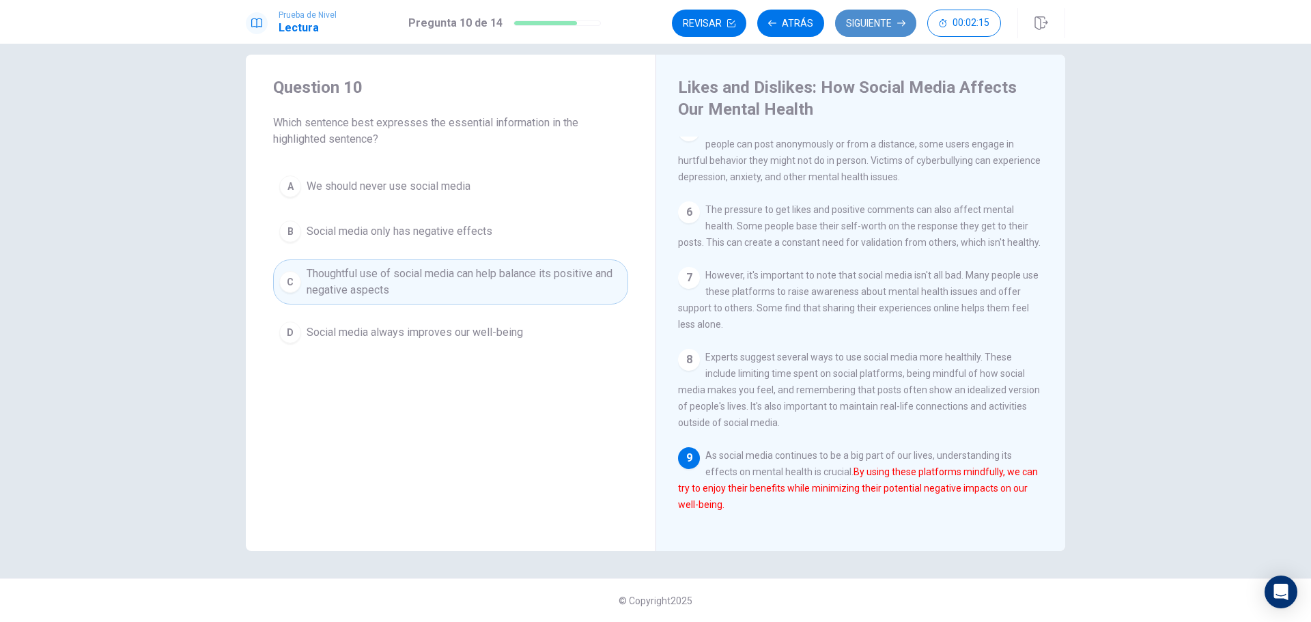
click at [874, 26] on button "Siguiente" at bounding box center [875, 23] width 81 height 27
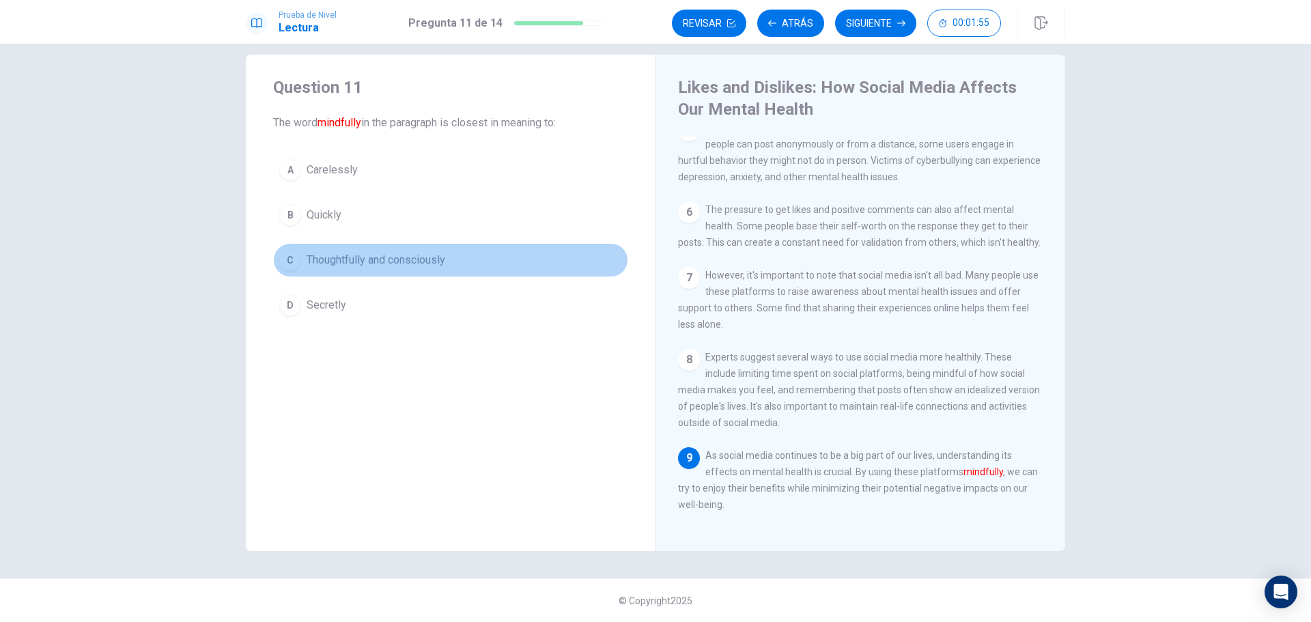
click at [373, 258] on span "Thoughtfully and consciously" at bounding box center [376, 260] width 139 height 16
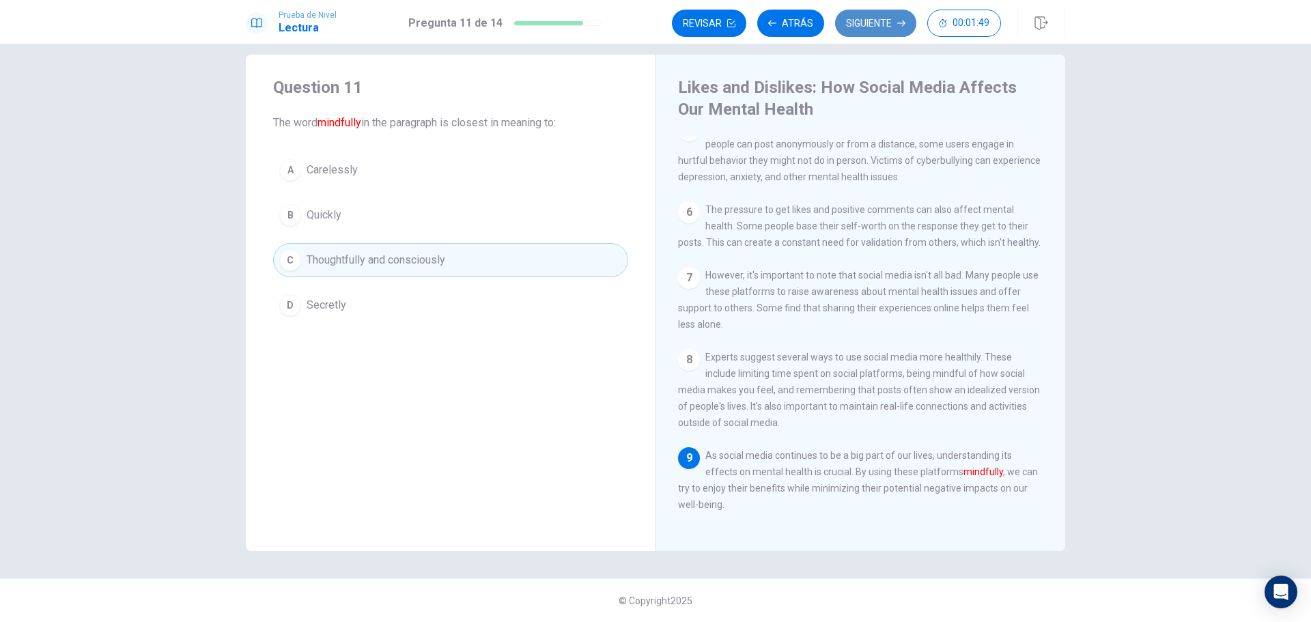
click at [871, 27] on button "Siguiente" at bounding box center [875, 23] width 81 height 27
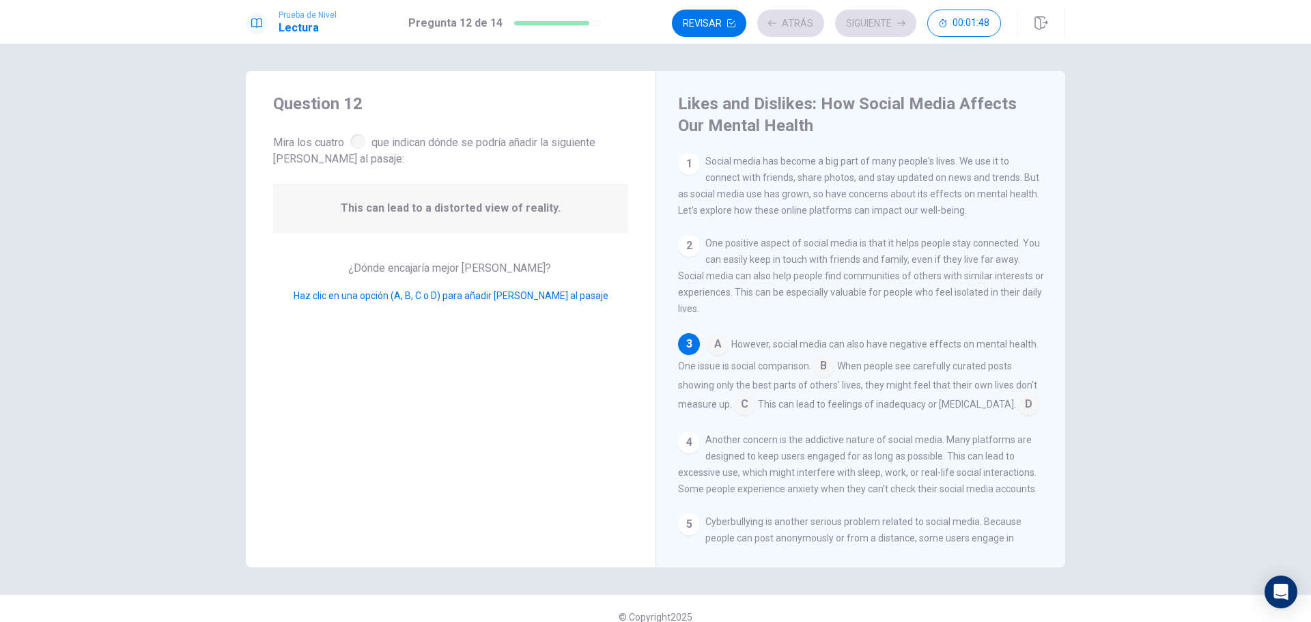
scroll to position [29, 0]
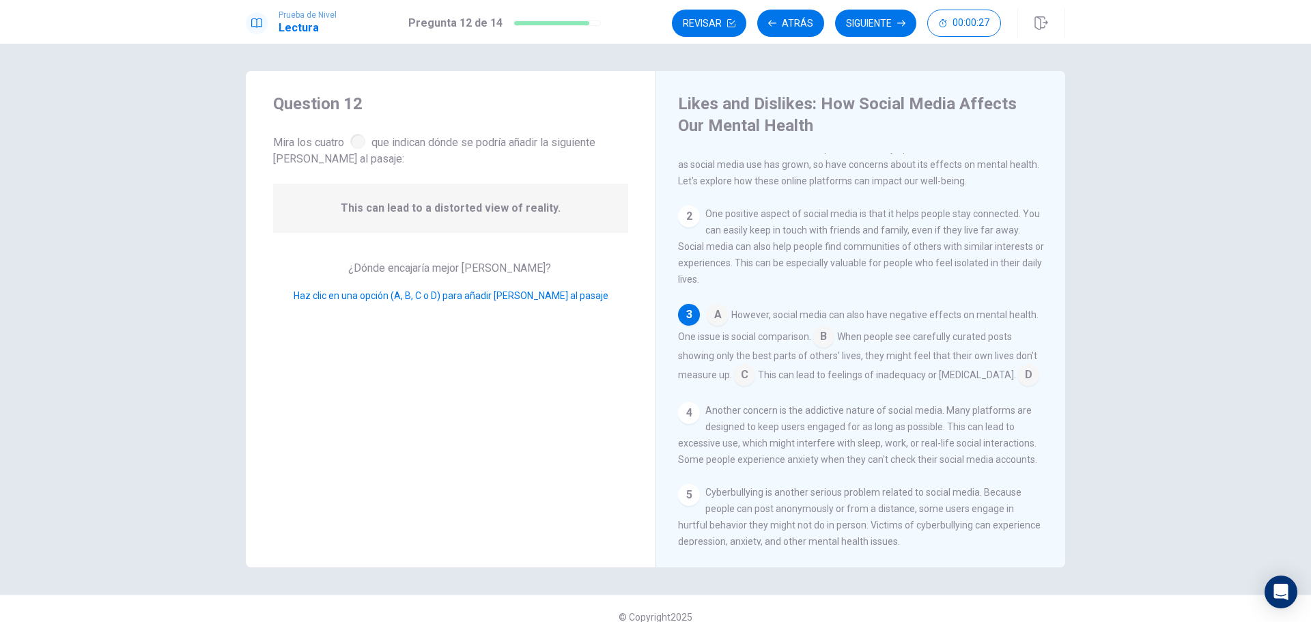
click at [722, 323] on input at bounding box center [718, 316] width 22 height 22
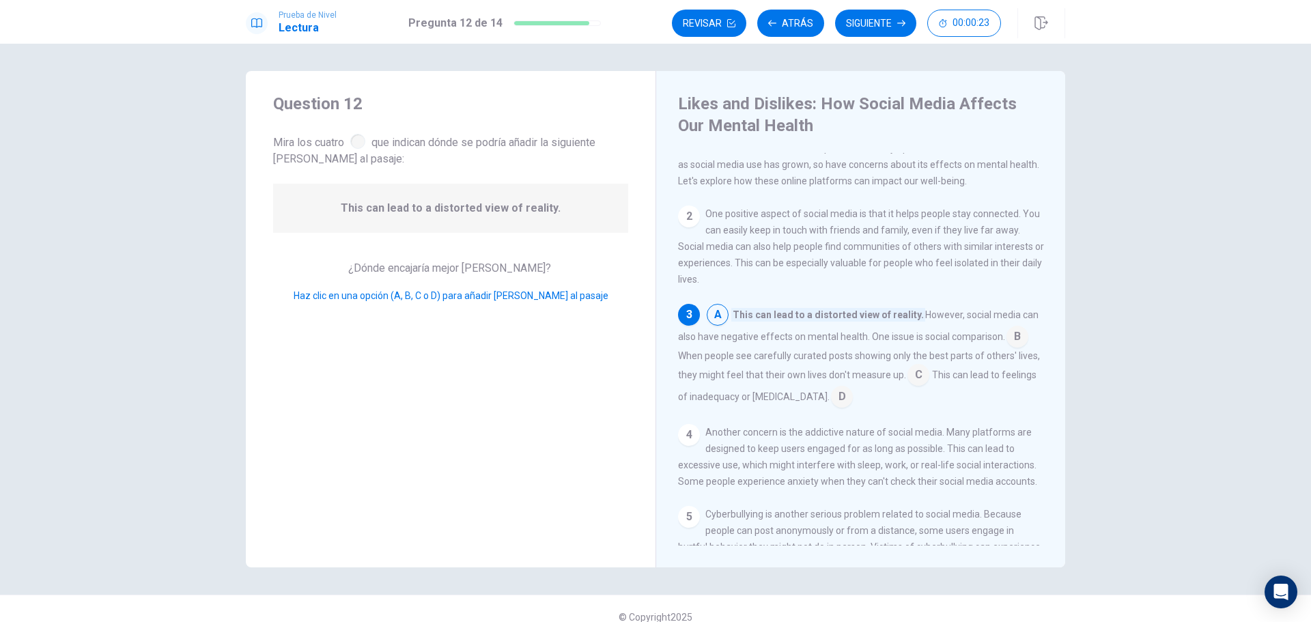
click at [1010, 346] on input at bounding box center [1017, 338] width 22 height 22
click at [963, 381] on input at bounding box center [974, 376] width 22 height 22
click at [834, 349] on input at bounding box center [823, 338] width 22 height 22
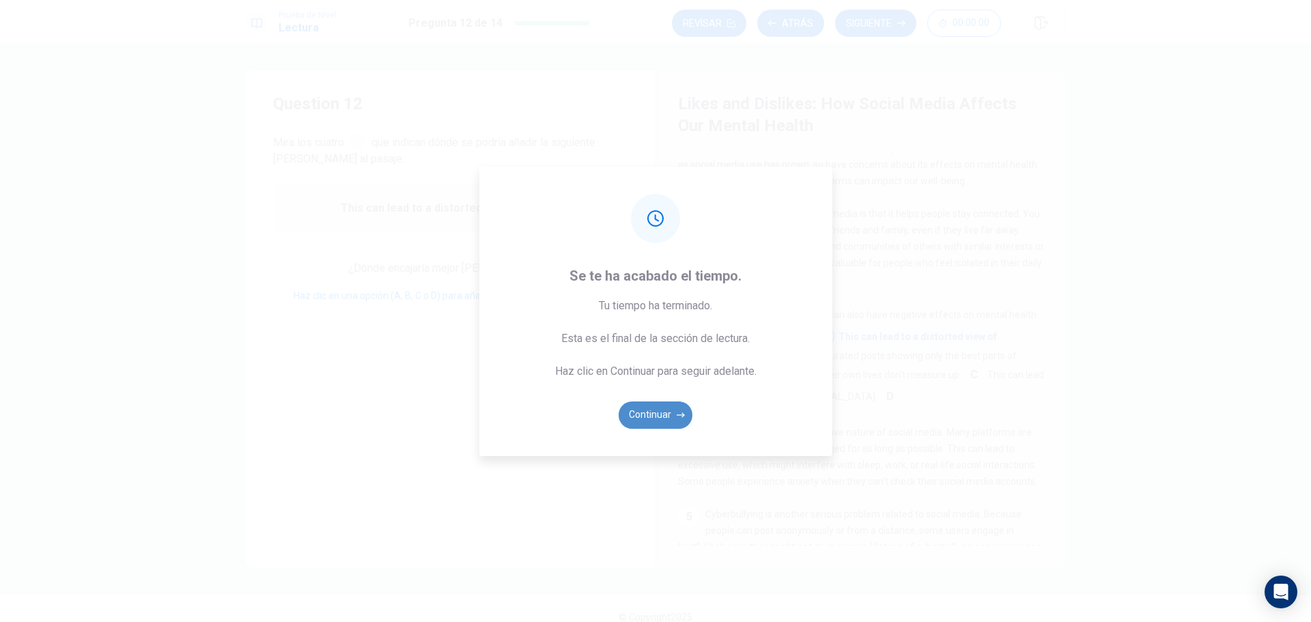
click at [652, 416] on button "Continuar" at bounding box center [655, 414] width 74 height 27
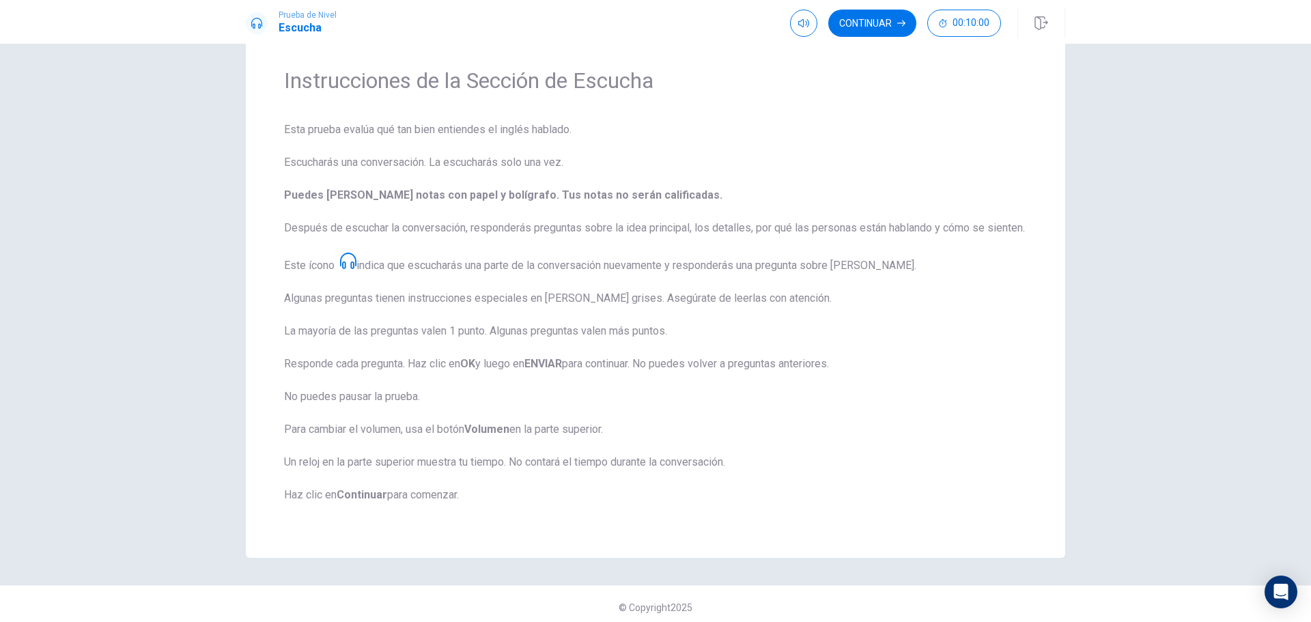
scroll to position [66, 0]
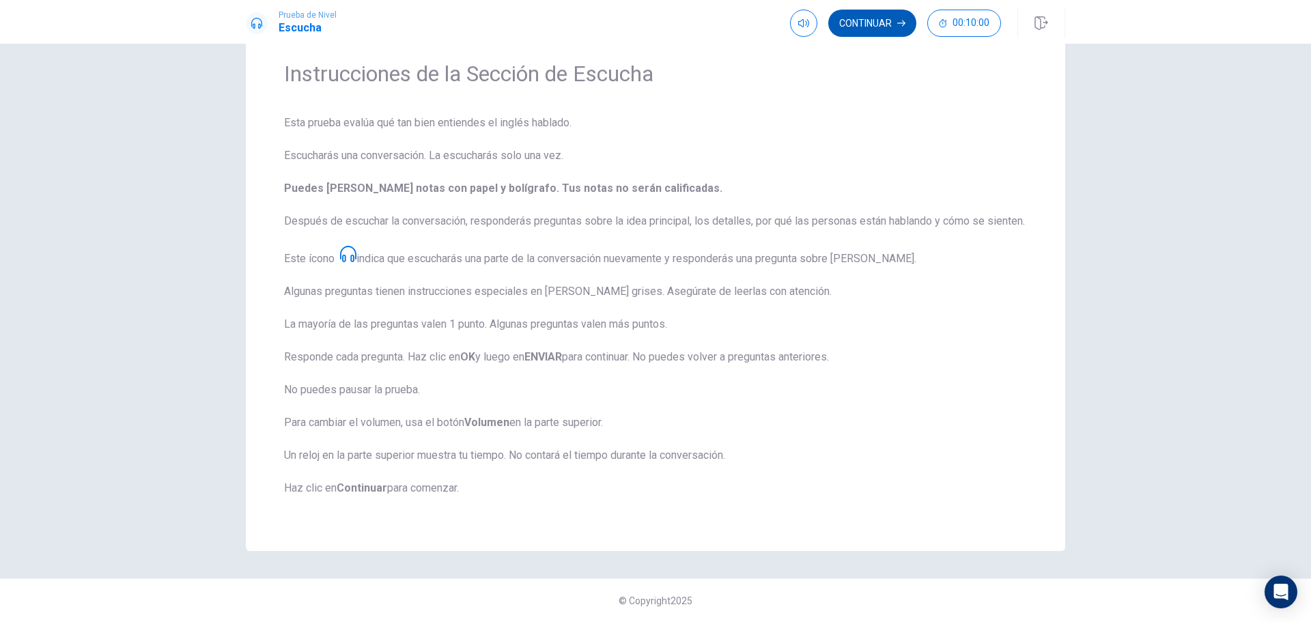
click at [875, 13] on button "Continuar" at bounding box center [872, 23] width 88 height 27
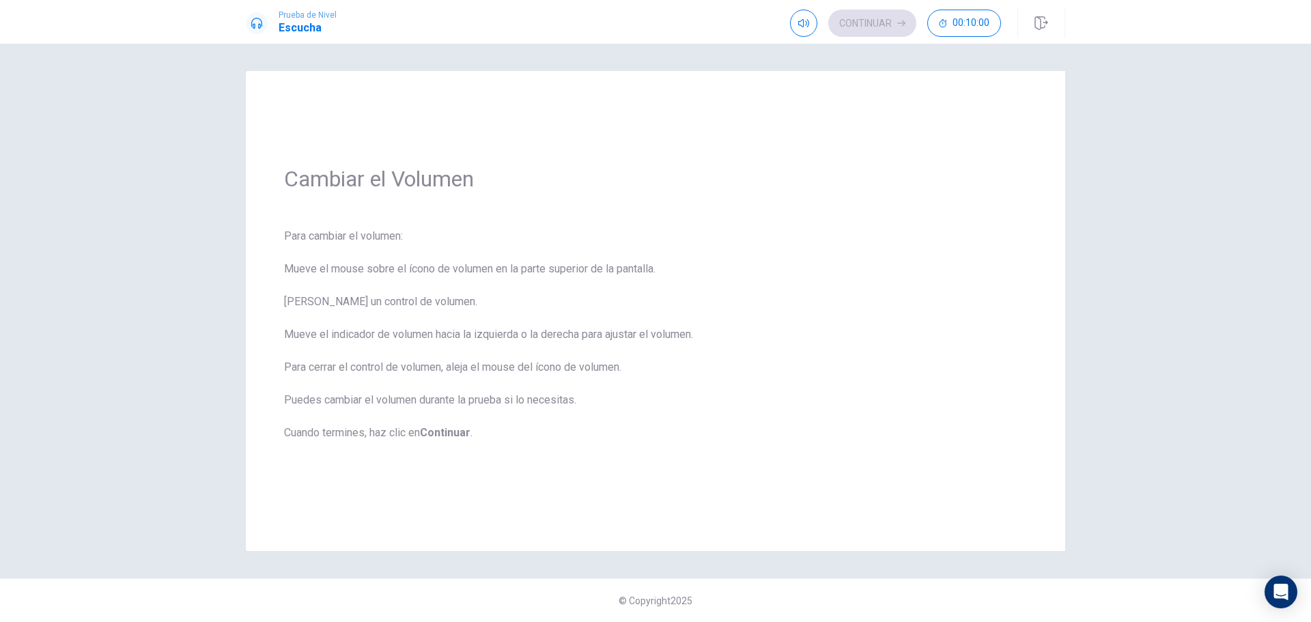
scroll to position [0, 0]
click at [877, 18] on button "Continuar" at bounding box center [872, 23] width 88 height 27
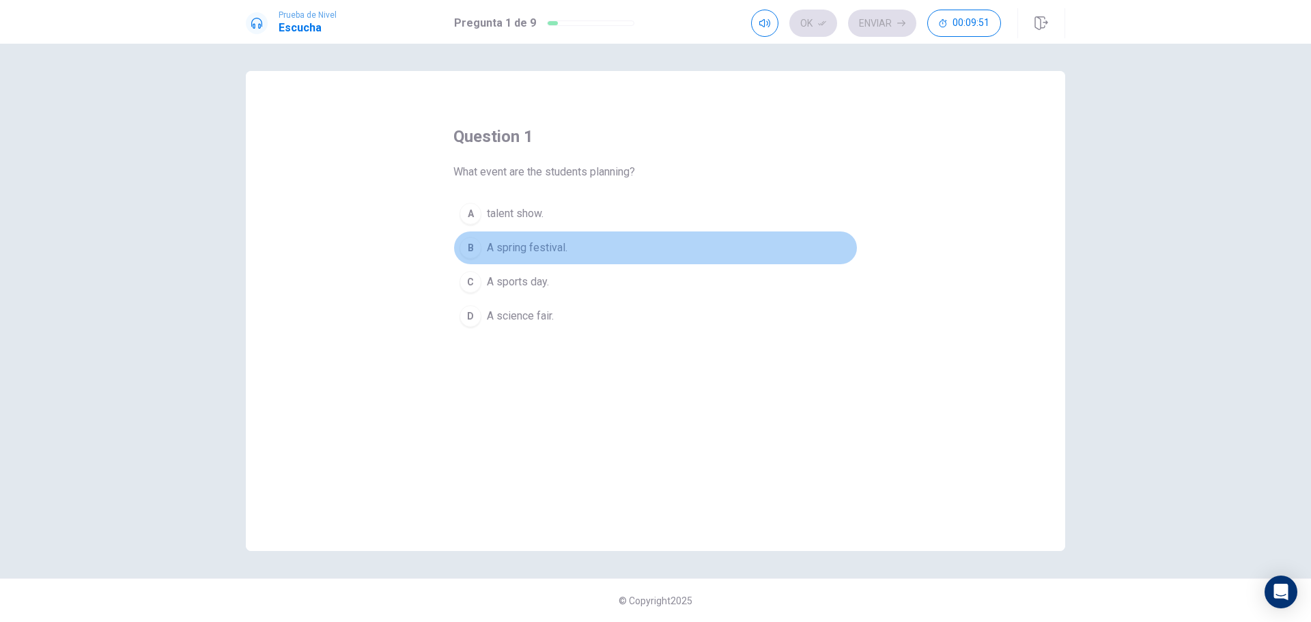
click at [541, 250] on span "A spring festival." at bounding box center [527, 248] width 81 height 16
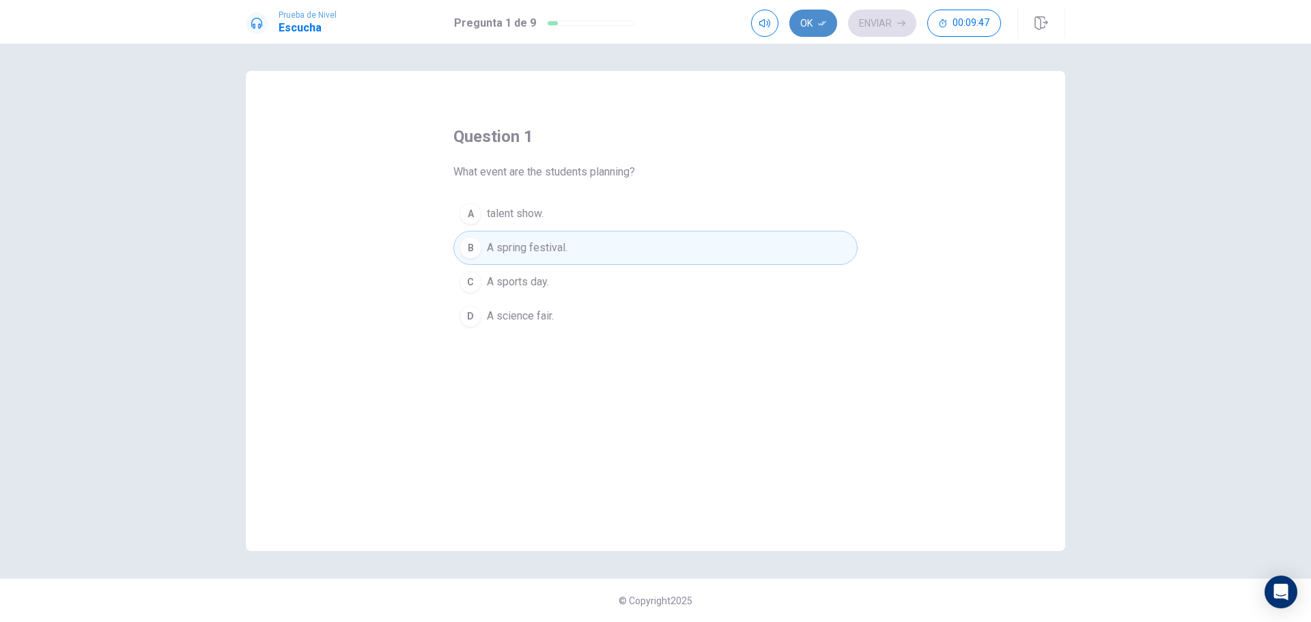
click at [811, 24] on button "Ok" at bounding box center [813, 23] width 48 height 27
click at [872, 20] on button "Enviar" at bounding box center [882, 23] width 68 height 27
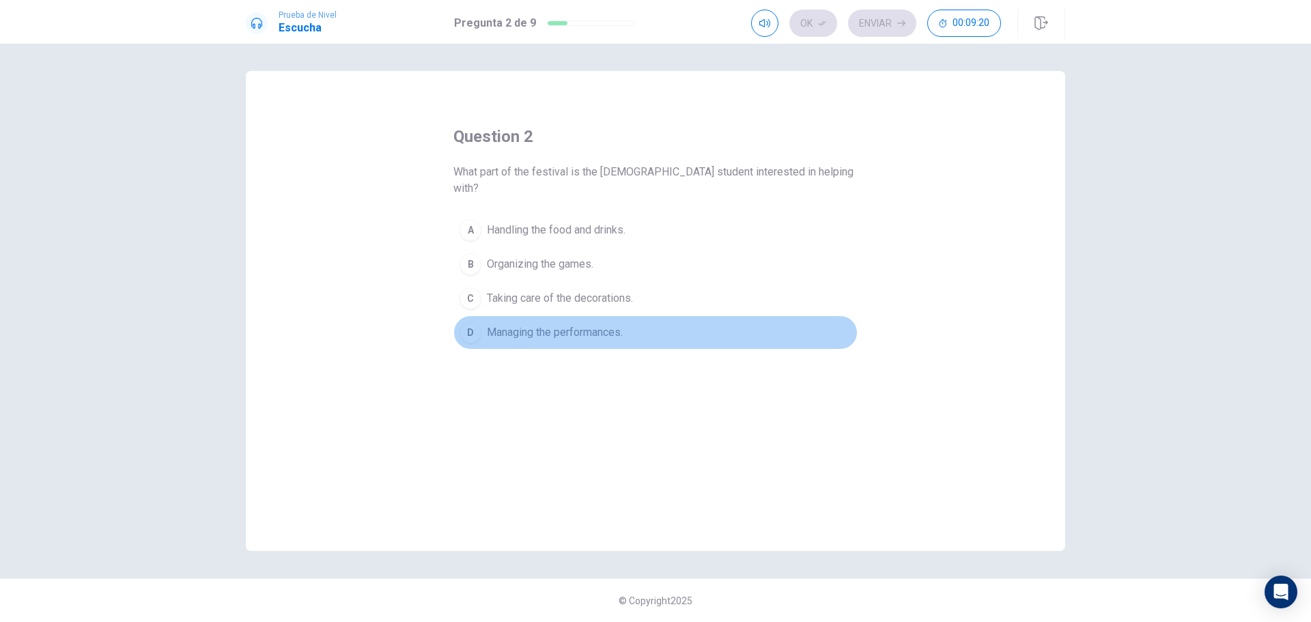
click at [510, 324] on span "Managing the performances." at bounding box center [555, 332] width 136 height 16
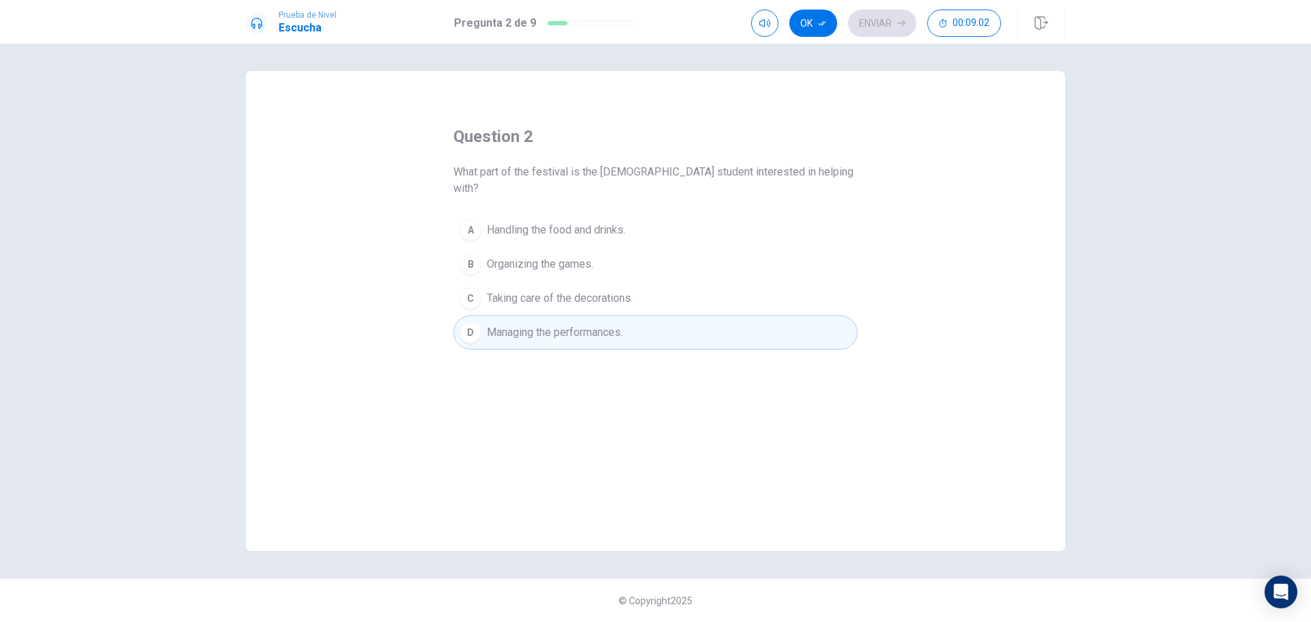
click at [811, 14] on button "Ok" at bounding box center [813, 23] width 48 height 27
click at [878, 28] on button "Enviar" at bounding box center [882, 23] width 68 height 27
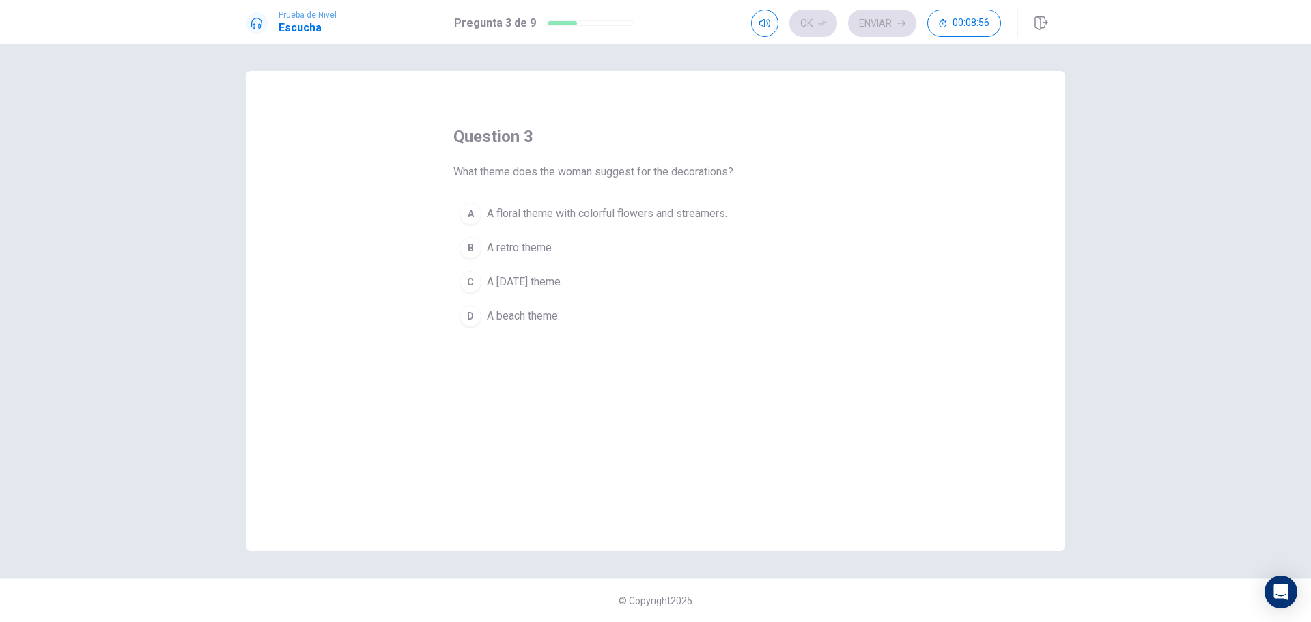
click at [623, 217] on span "A floral theme with colorful flowers and streamers." at bounding box center [607, 213] width 240 height 16
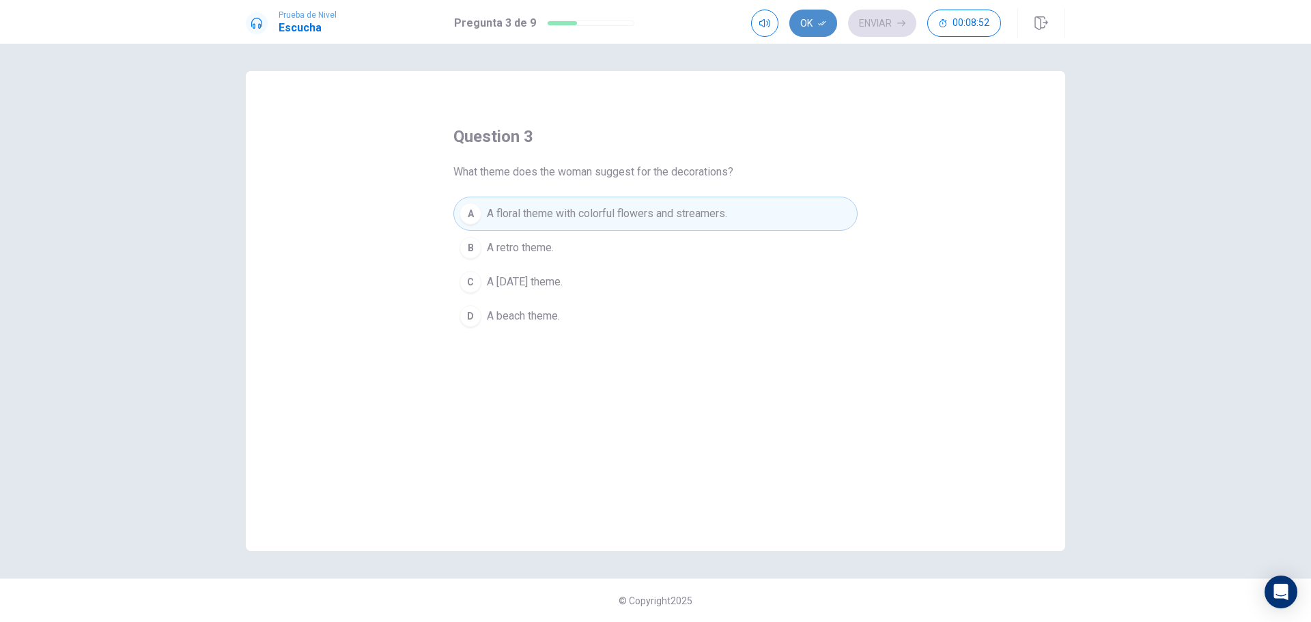
click at [806, 24] on button "Ok" at bounding box center [813, 23] width 48 height 27
click at [876, 20] on button "Enviar" at bounding box center [882, 23] width 68 height 27
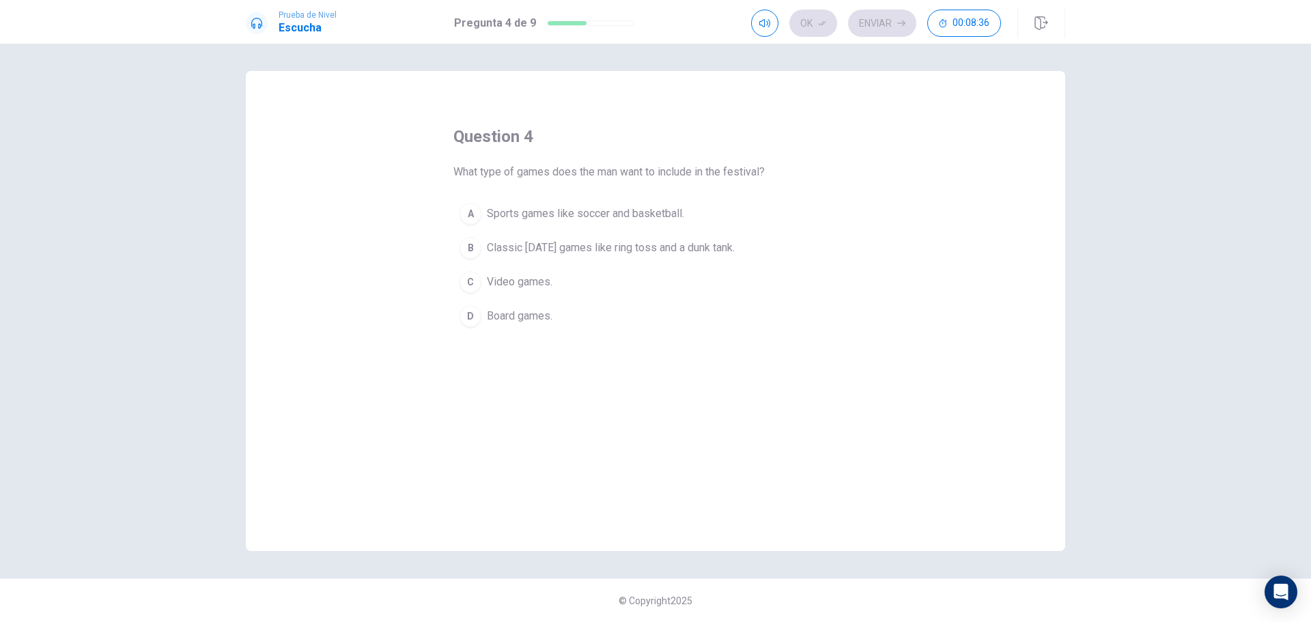
click at [596, 246] on span "Classic [DATE] games like ring toss and a dunk tank." at bounding box center [611, 248] width 248 height 16
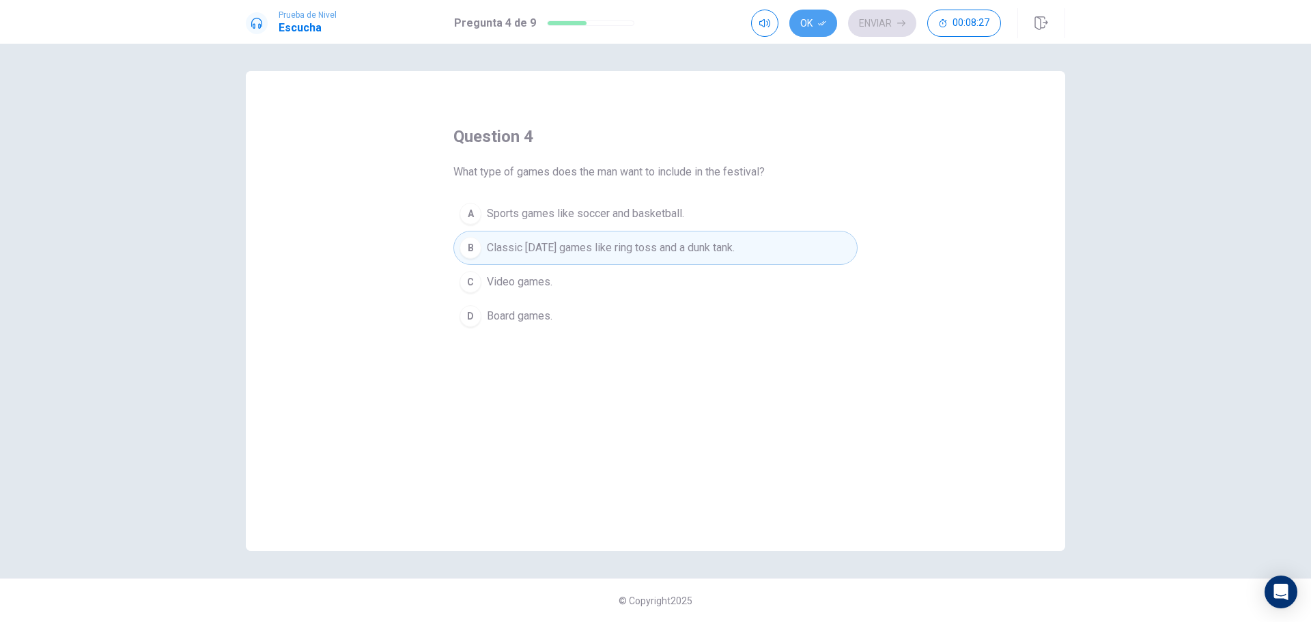
drag, startPoint x: 818, startPoint y: 20, endPoint x: 825, endPoint y: 23, distance: 7.6
click at [818, 20] on icon "button" at bounding box center [822, 23] width 8 height 8
click at [879, 18] on button "Enviar" at bounding box center [882, 23] width 68 height 27
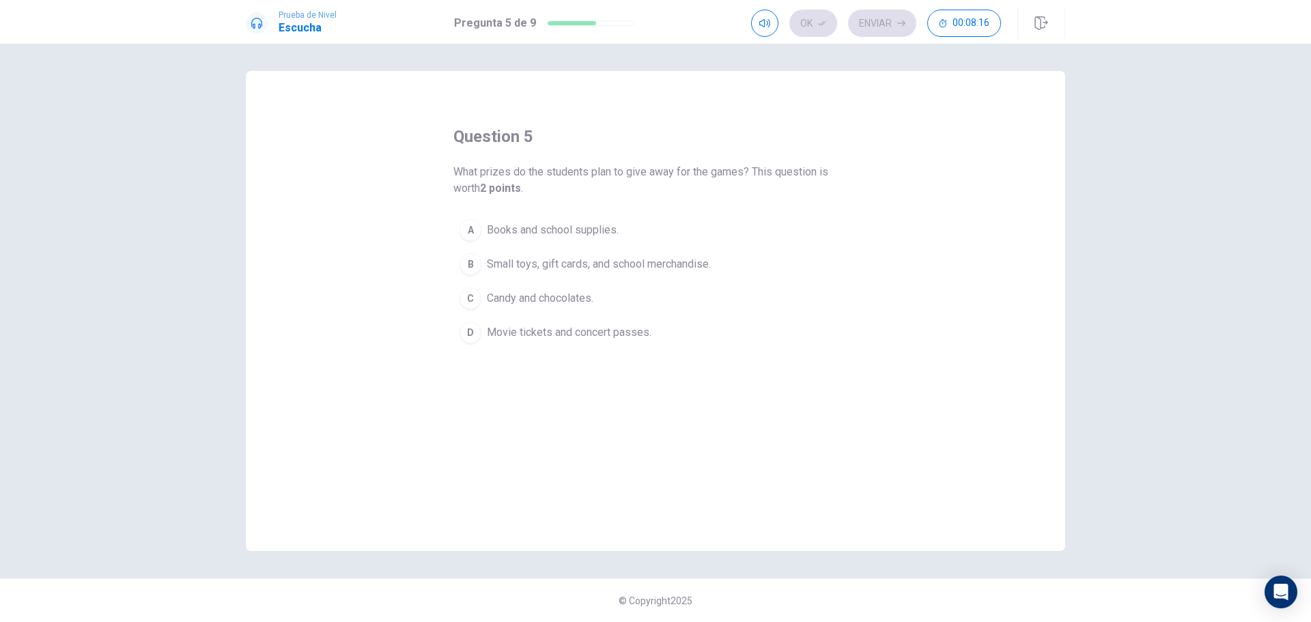
click at [577, 264] on span "Small toys, gift cards, and school merchandise." at bounding box center [599, 264] width 224 height 16
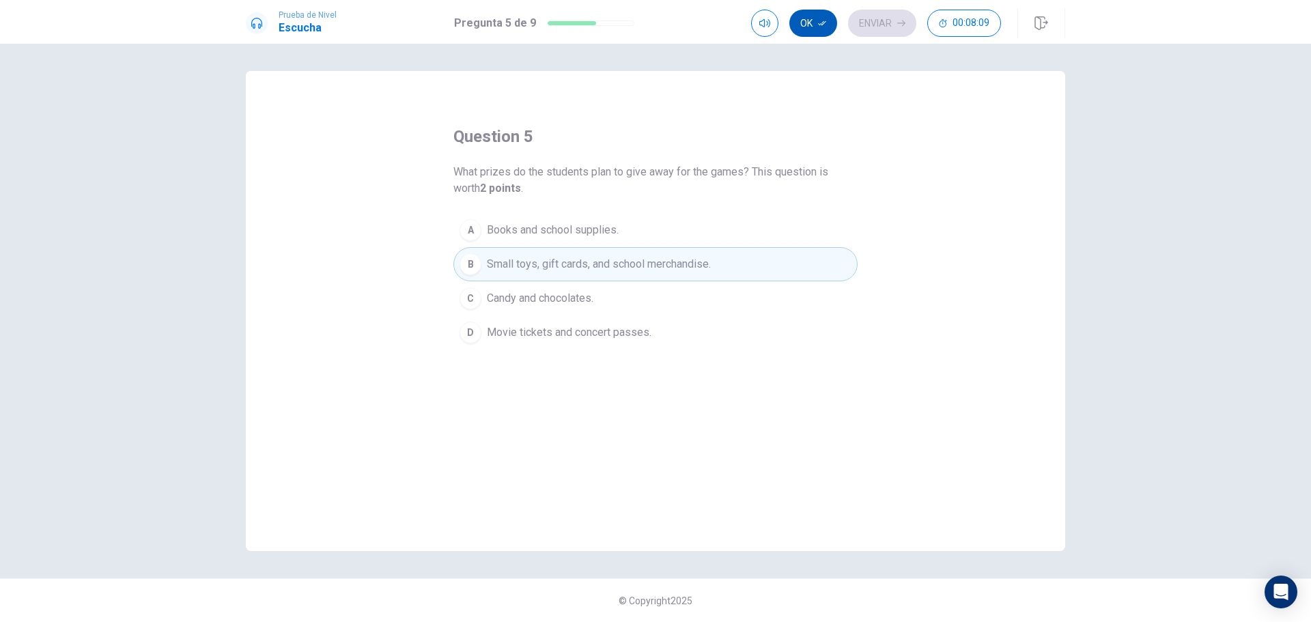
click at [803, 25] on button "Ok" at bounding box center [813, 23] width 48 height 27
click at [897, 25] on icon "button" at bounding box center [901, 23] width 8 height 8
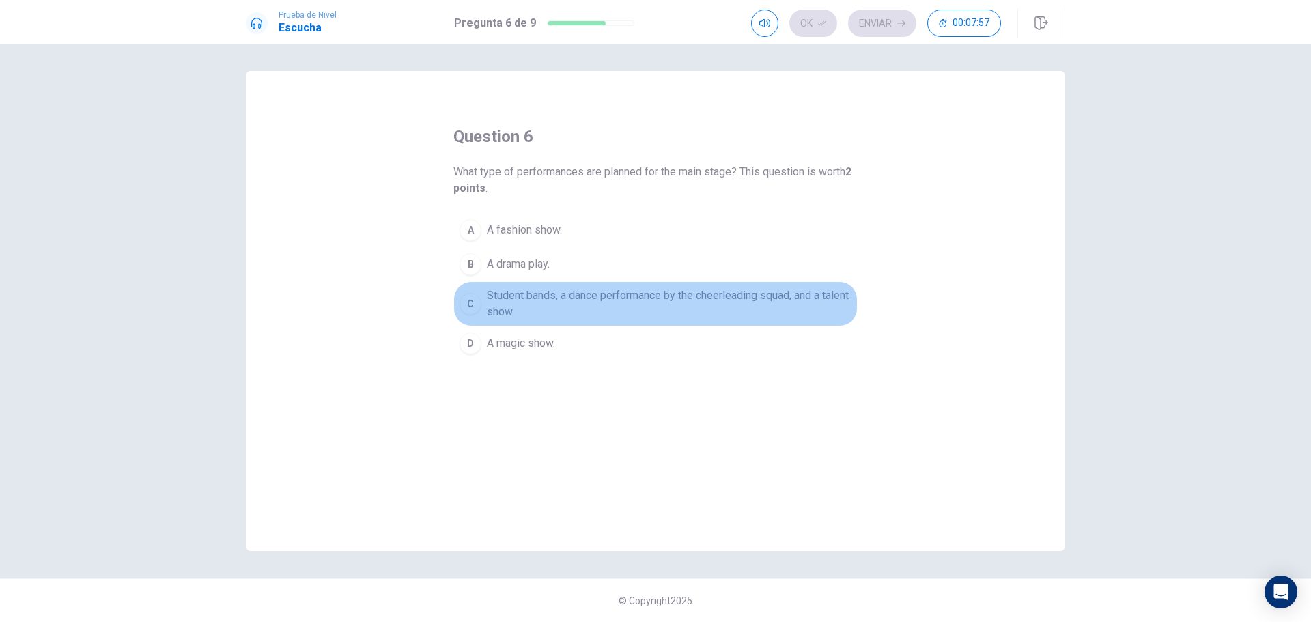
click at [719, 300] on span "Student bands, a dance performance by the cheerleading squad, and a talent show." at bounding box center [669, 303] width 365 height 33
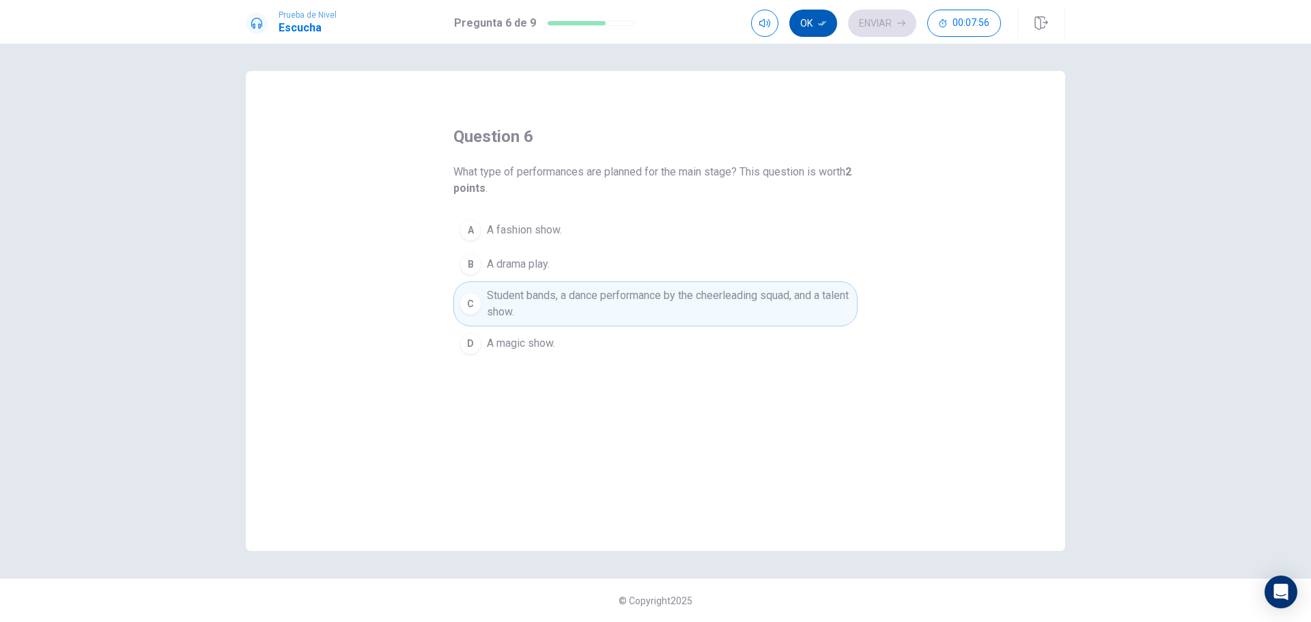
click at [811, 25] on button "Ok" at bounding box center [813, 23] width 48 height 27
click at [865, 26] on button "Enviar" at bounding box center [882, 23] width 68 height 27
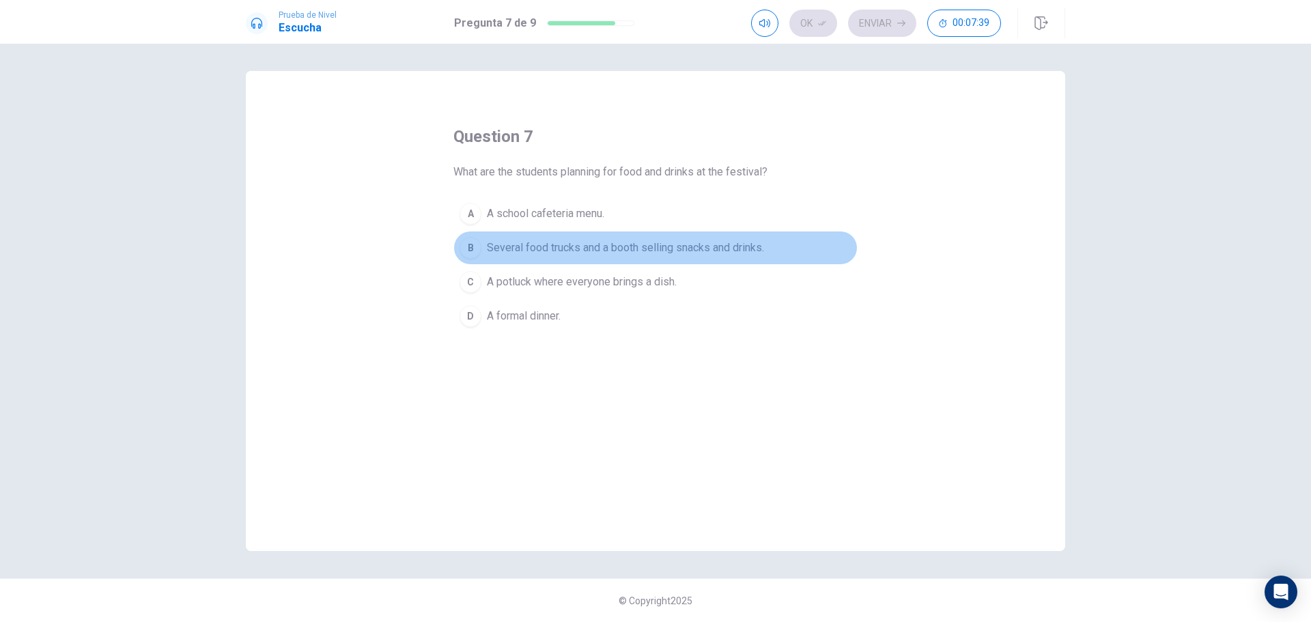
click at [537, 252] on span "Several food trucks and a booth selling snacks and drinks." at bounding box center [625, 248] width 277 height 16
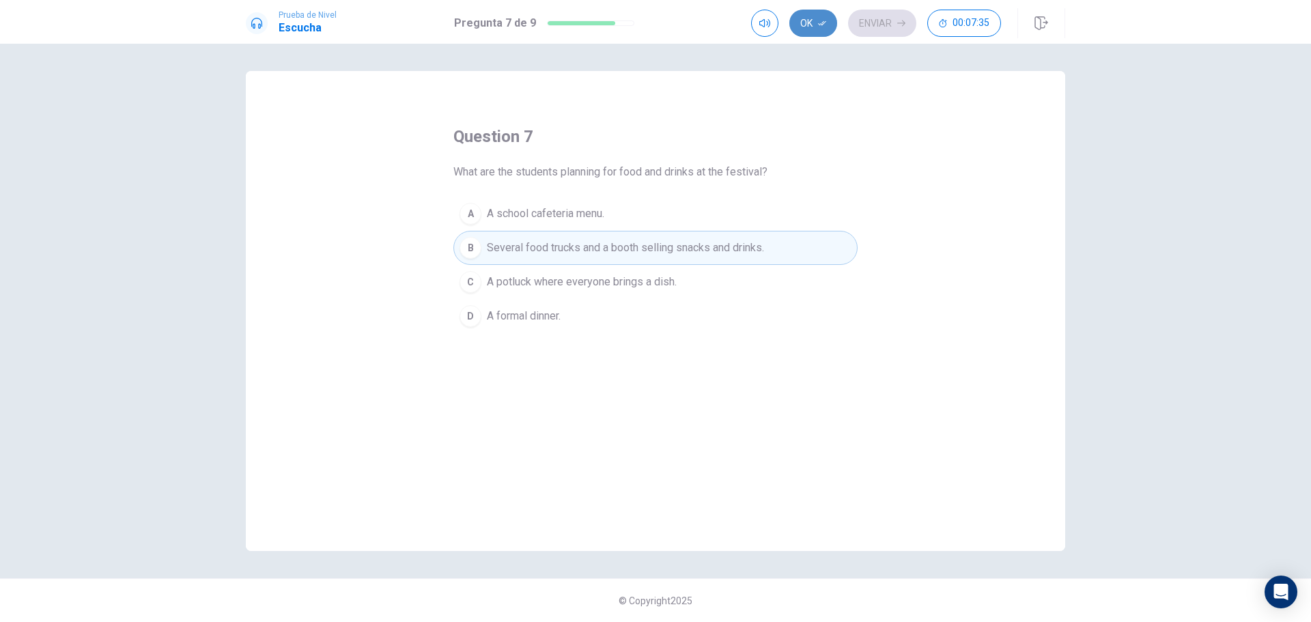
click at [810, 17] on button "Ok" at bounding box center [813, 23] width 48 height 27
click at [884, 25] on button "Enviar" at bounding box center [882, 23] width 68 height 27
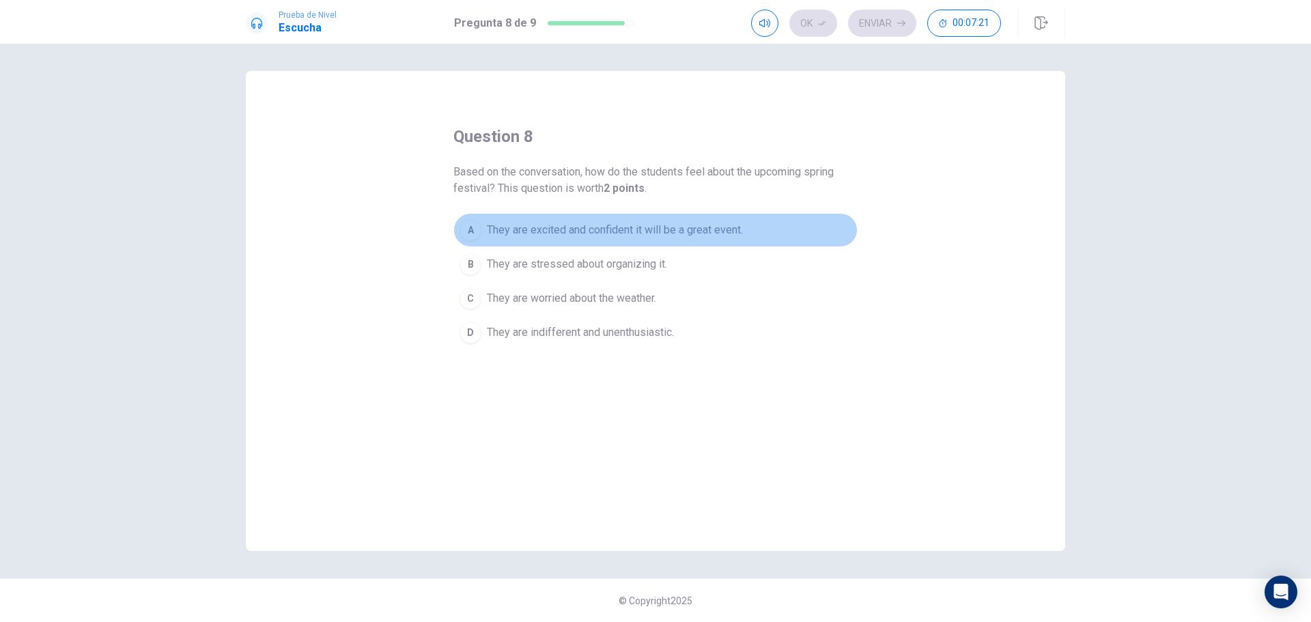
click at [583, 241] on button "A They are excited and confident it will be a great event." at bounding box center [655, 230] width 404 height 34
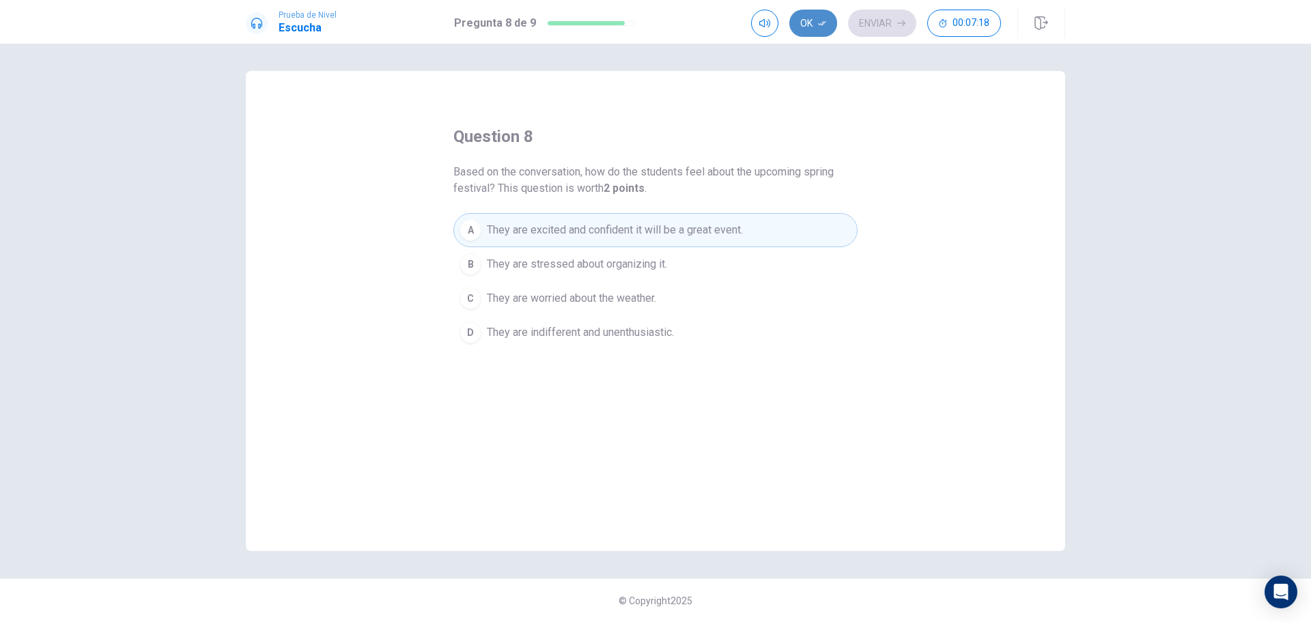
click at [803, 25] on button "Ok" at bounding box center [813, 23] width 48 height 27
click at [882, 21] on button "Enviar" at bounding box center [882, 23] width 68 height 27
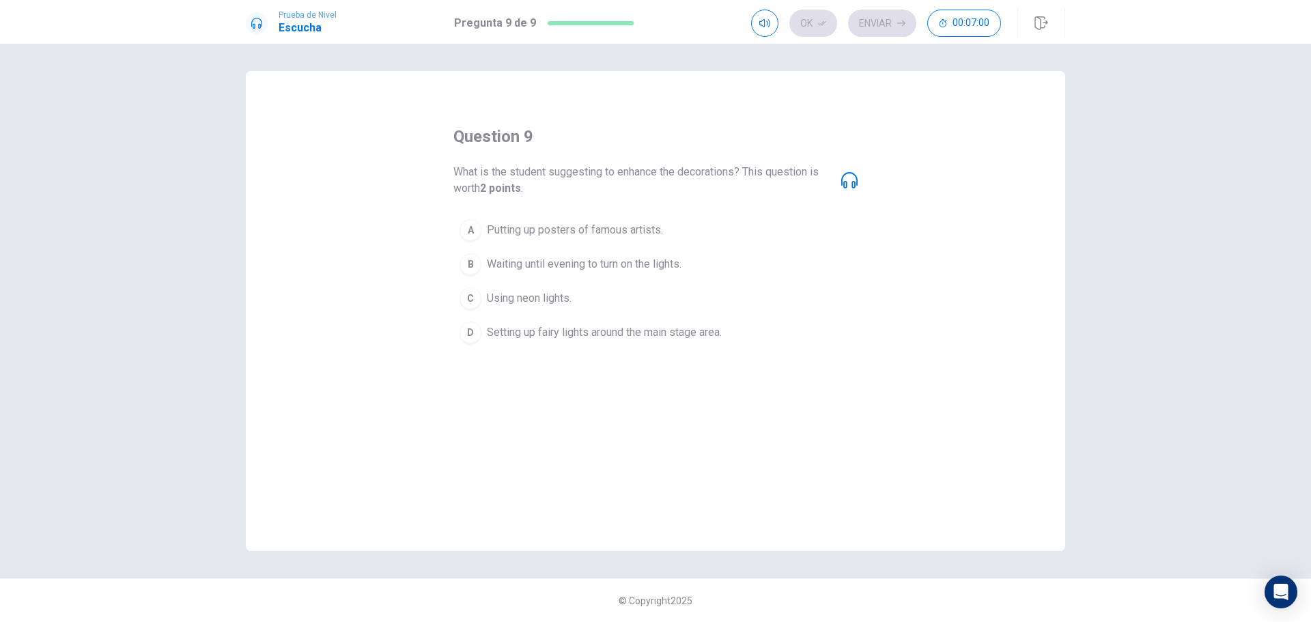
click at [657, 336] on span "Setting up fairy lights around the main stage area." at bounding box center [604, 332] width 235 height 16
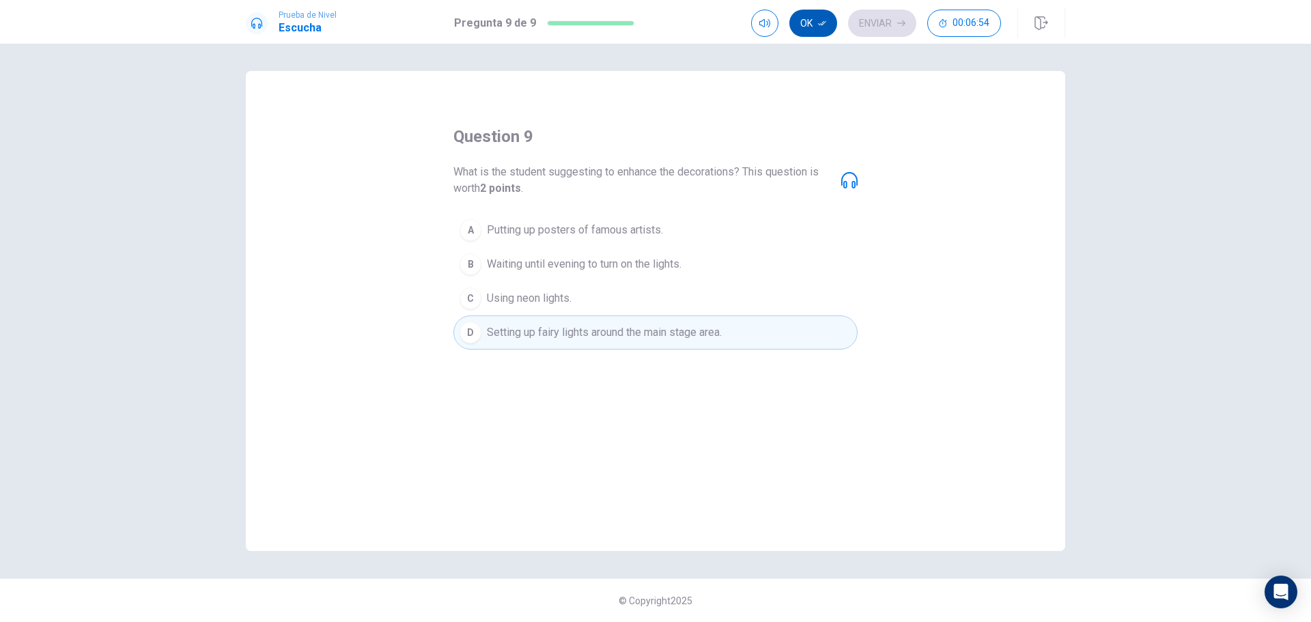
click at [812, 24] on button "Ok" at bounding box center [813, 23] width 48 height 27
click at [883, 20] on button "Enviar" at bounding box center [882, 23] width 68 height 27
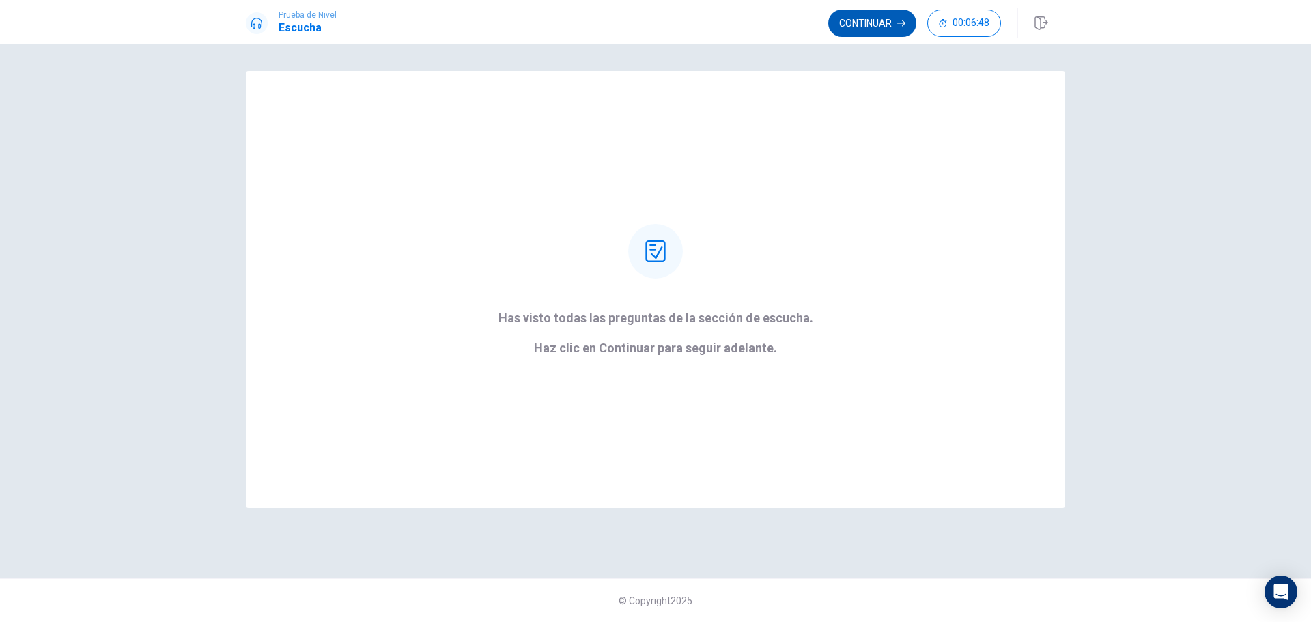
click at [874, 27] on button "Continuar" at bounding box center [872, 23] width 88 height 27
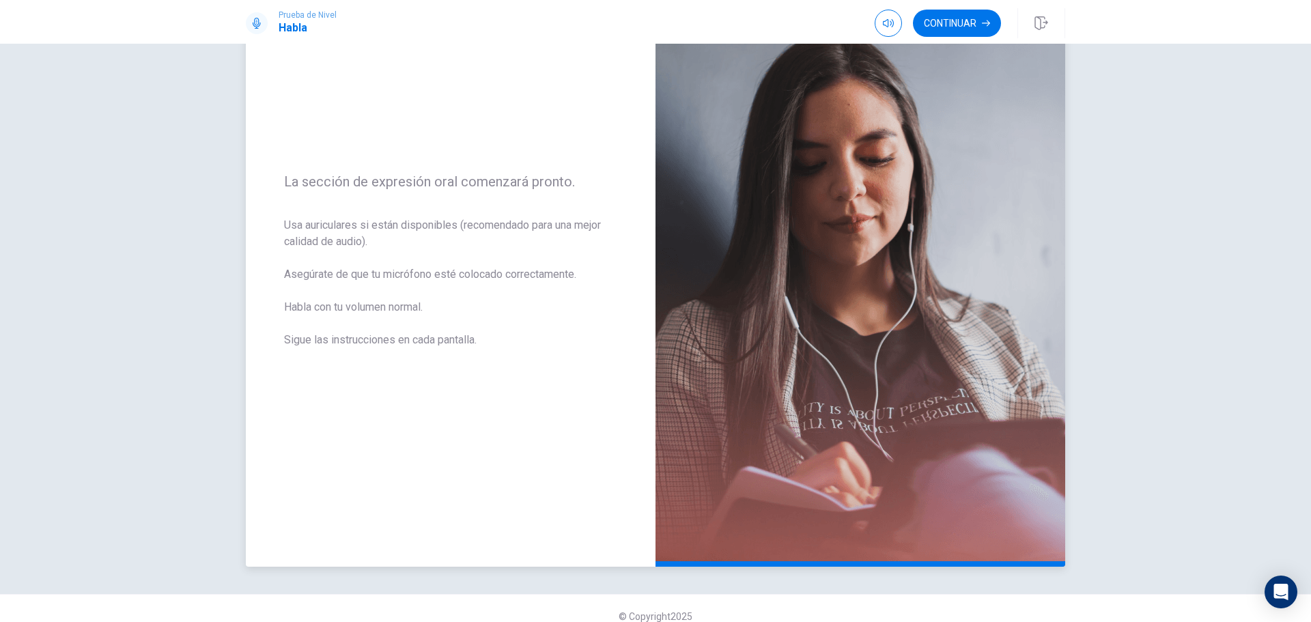
scroll to position [115, 0]
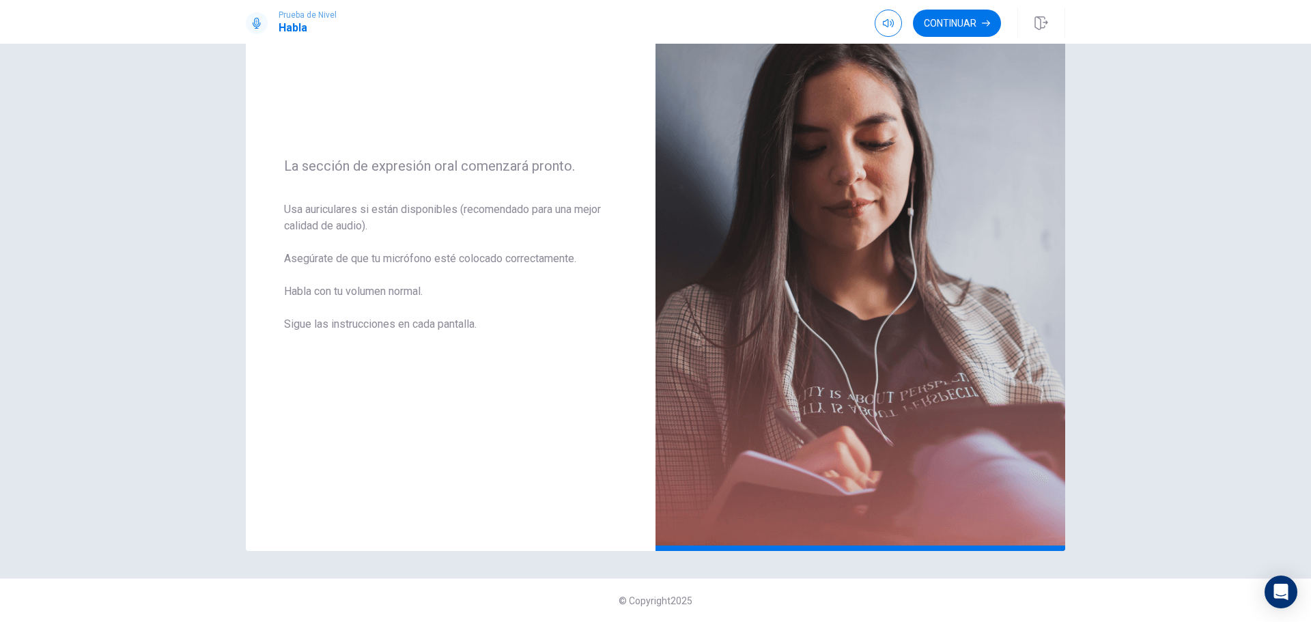
click at [960, 4] on div "Prueba de [PERSON_NAME] Continuar" at bounding box center [655, 22] width 1311 height 44
click at [954, 18] on button "Continuar" at bounding box center [957, 23] width 88 height 27
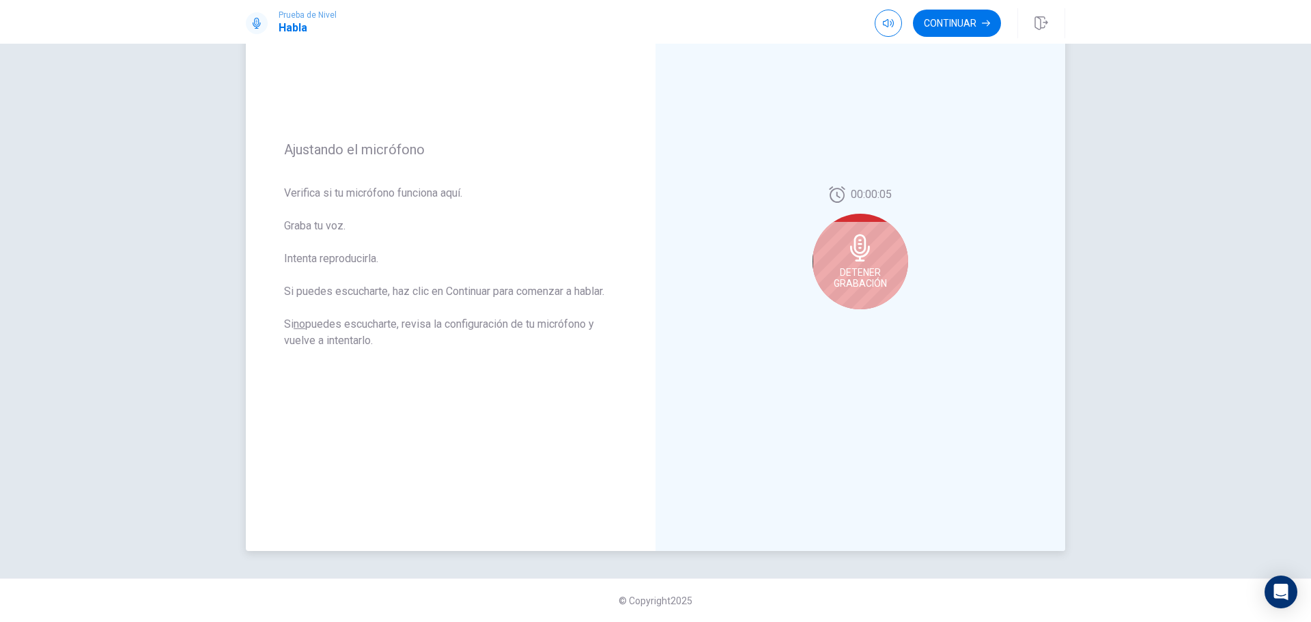
click at [868, 259] on icon at bounding box center [859, 247] width 27 height 27
click at [872, 316] on icon "Play Audio" at bounding box center [875, 320] width 6 height 8
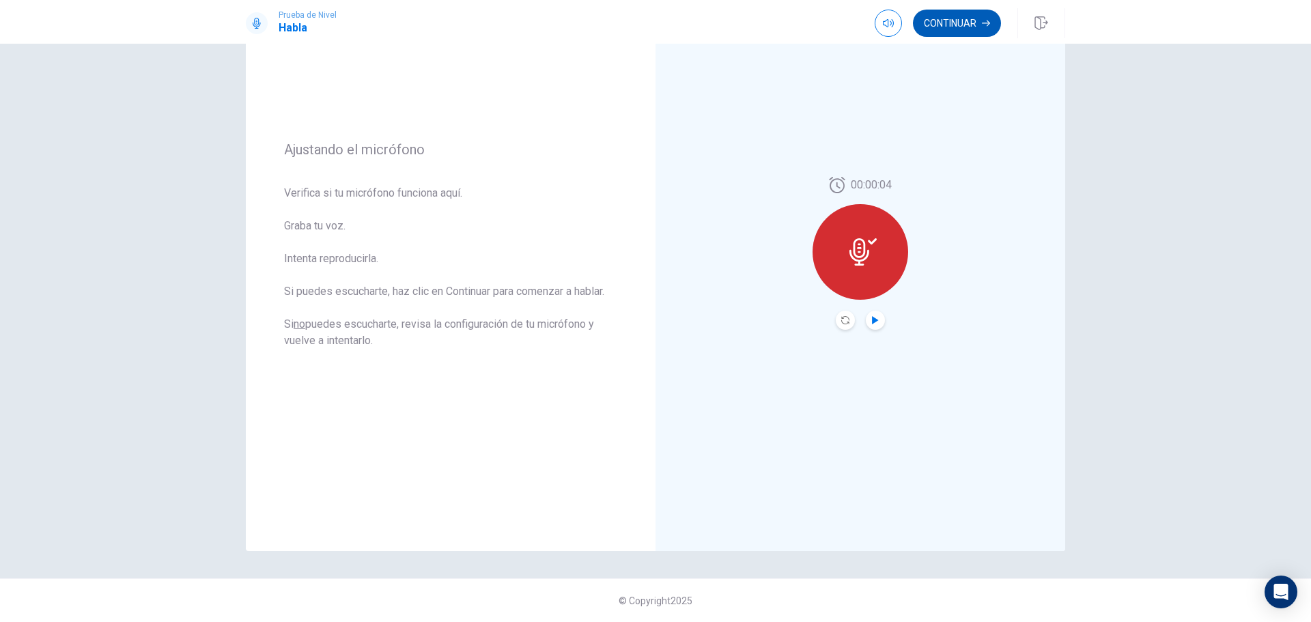
click at [945, 16] on button "Continuar" at bounding box center [957, 23] width 88 height 27
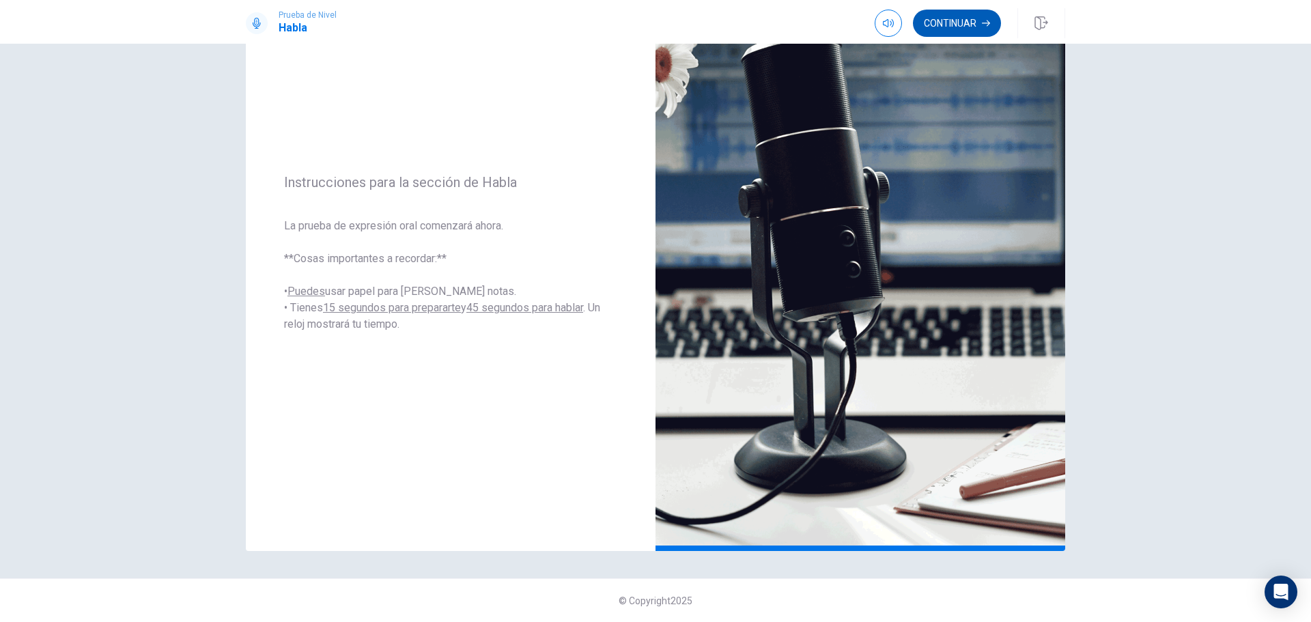
click at [946, 29] on button "Continuar" at bounding box center [957, 23] width 88 height 27
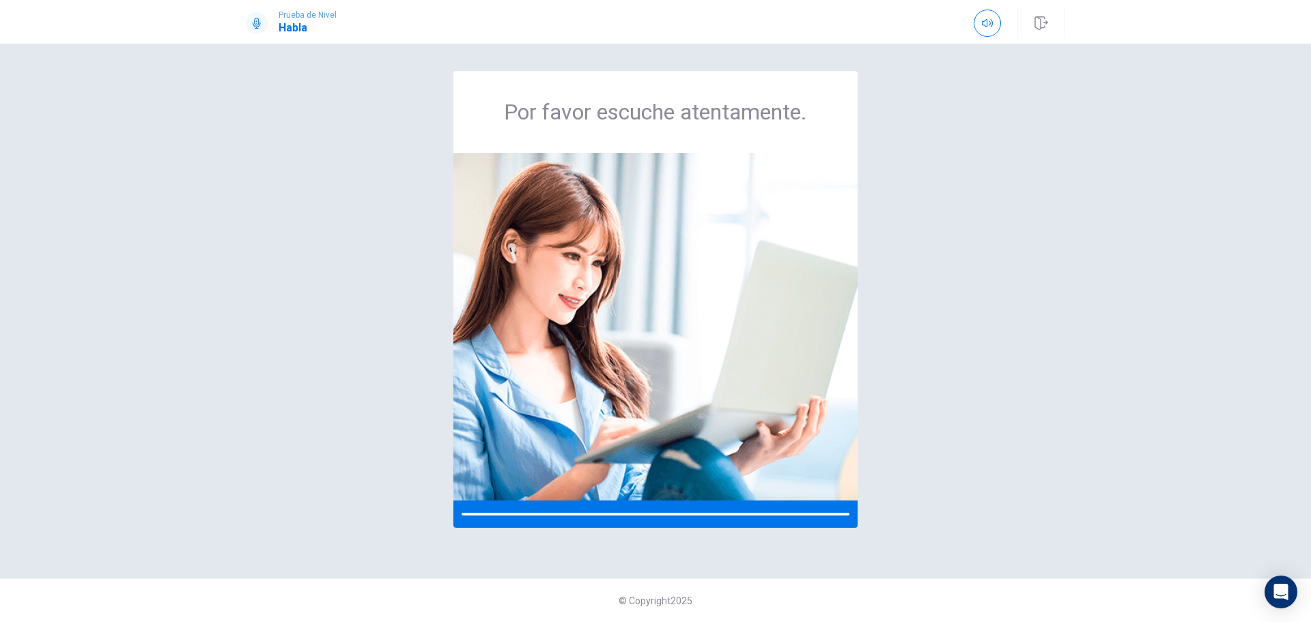
scroll to position [0, 0]
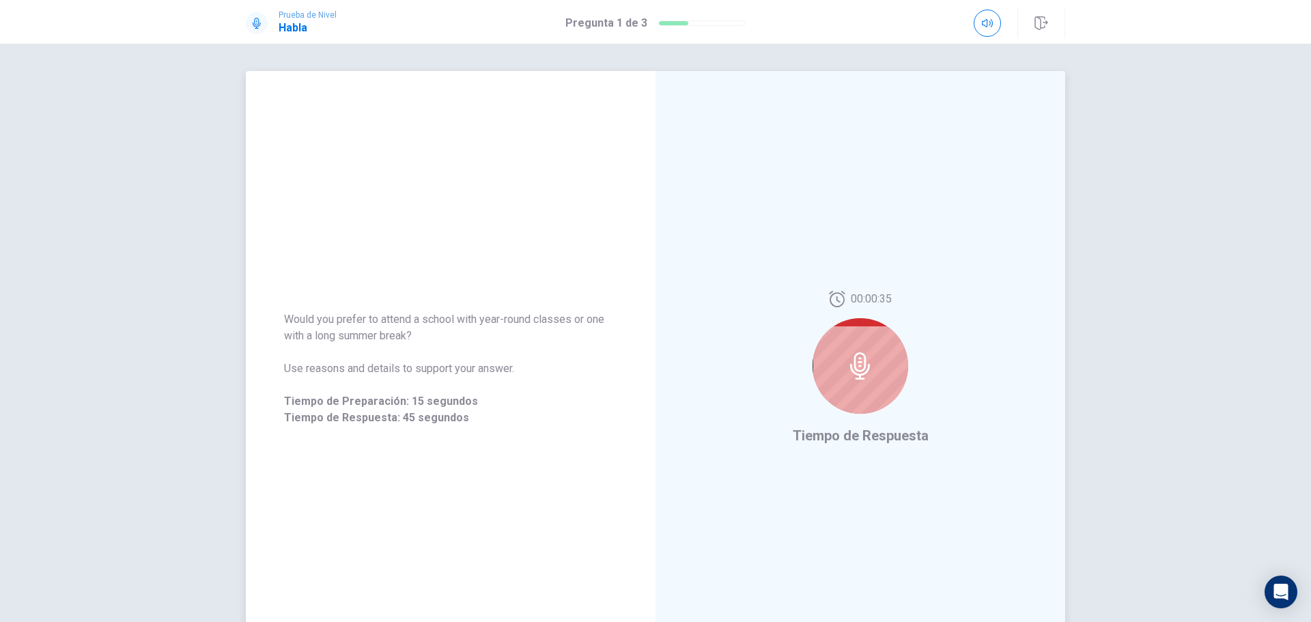
click at [850, 352] on icon at bounding box center [859, 365] width 27 height 27
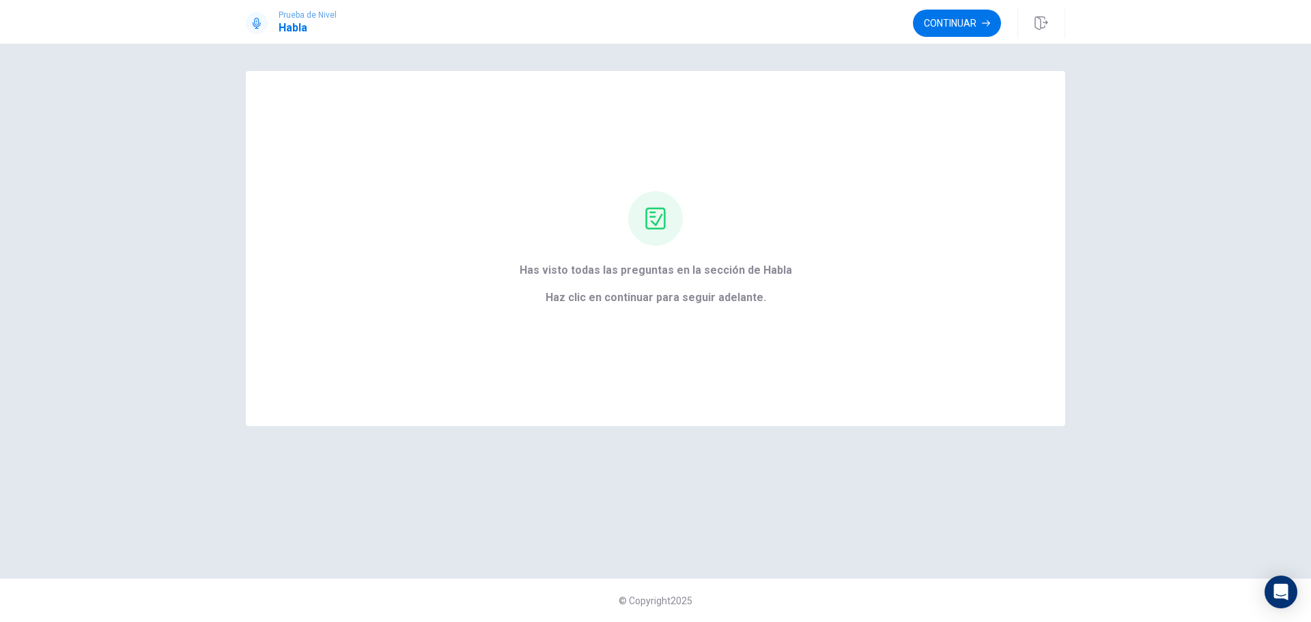
click at [939, 25] on button "Continuar" at bounding box center [957, 23] width 88 height 27
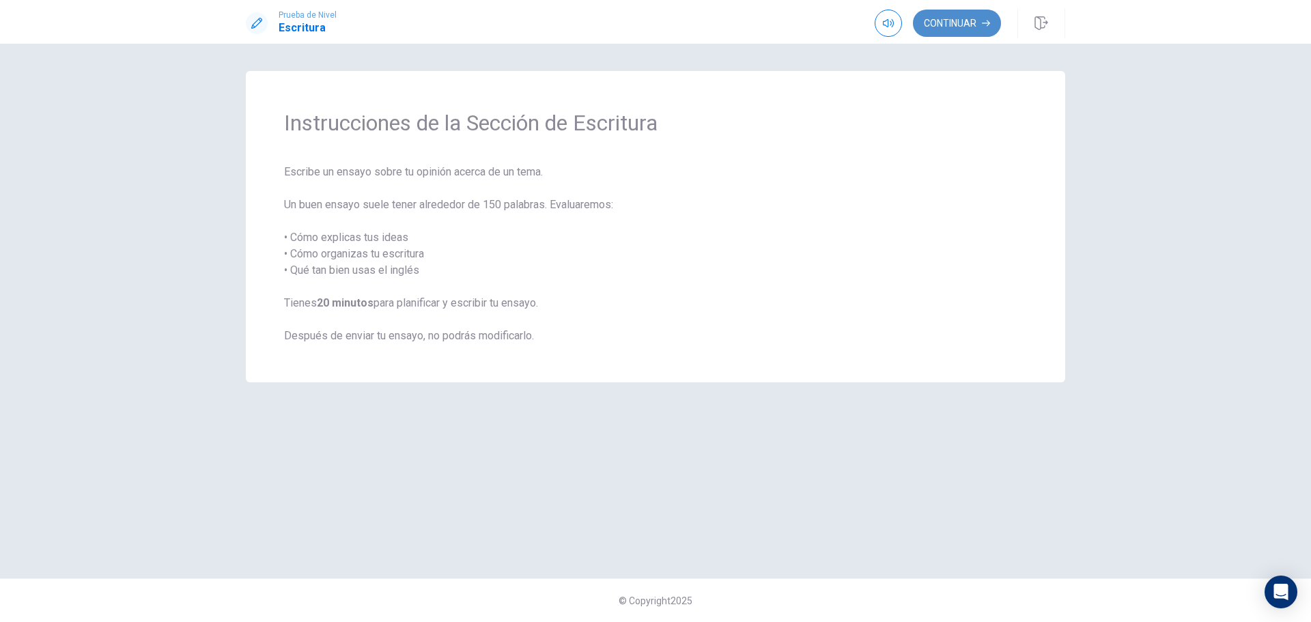
click at [960, 14] on button "Continuar" at bounding box center [957, 23] width 88 height 27
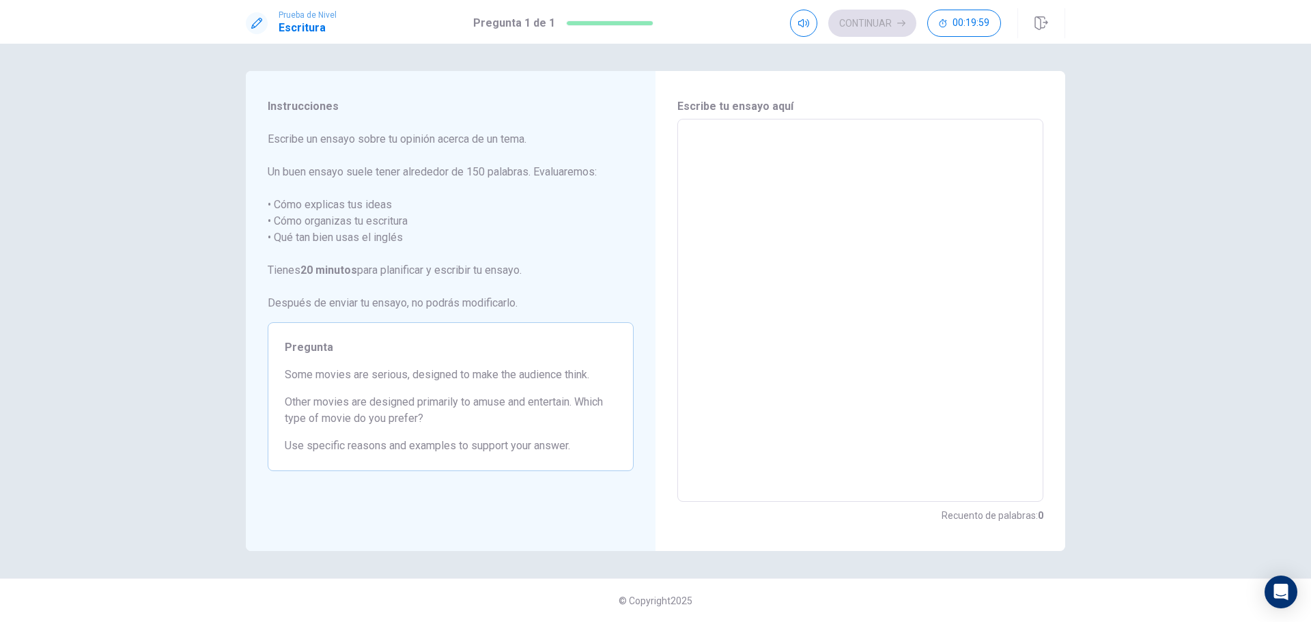
click at [800, 156] on textarea at bounding box center [860, 310] width 347 height 360
click at [722, 164] on textarea at bounding box center [860, 310] width 347 height 360
click at [660, 437] on div "Escribe tu ensayo aquí x ​ Recuento de palabras : 0" at bounding box center [860, 311] width 410 height 480
drag, startPoint x: 660, startPoint y: 437, endPoint x: 670, endPoint y: 390, distance: 47.5
click at [670, 390] on div "Escribe tu ensayo aquí x ​ Recuento de palabras : 0" at bounding box center [860, 311] width 410 height 480
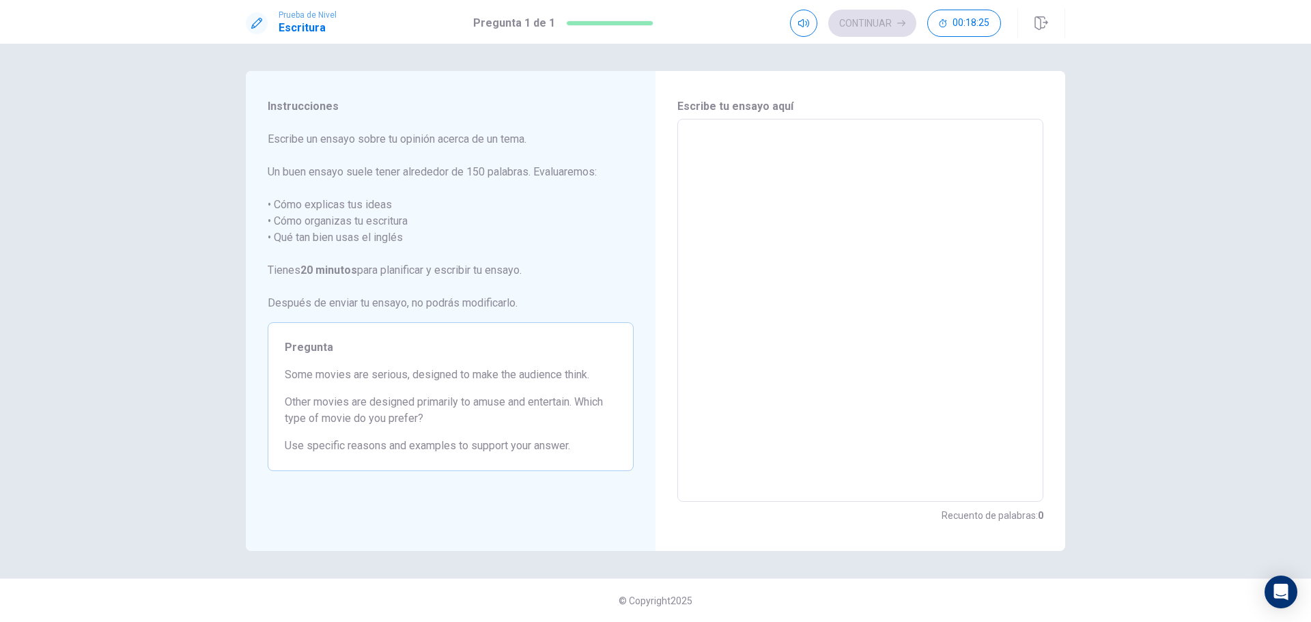
click at [956, 130] on textarea at bounding box center [860, 310] width 347 height 360
type textarea "i"
type textarea "x"
type textarea "I"
type textarea "x"
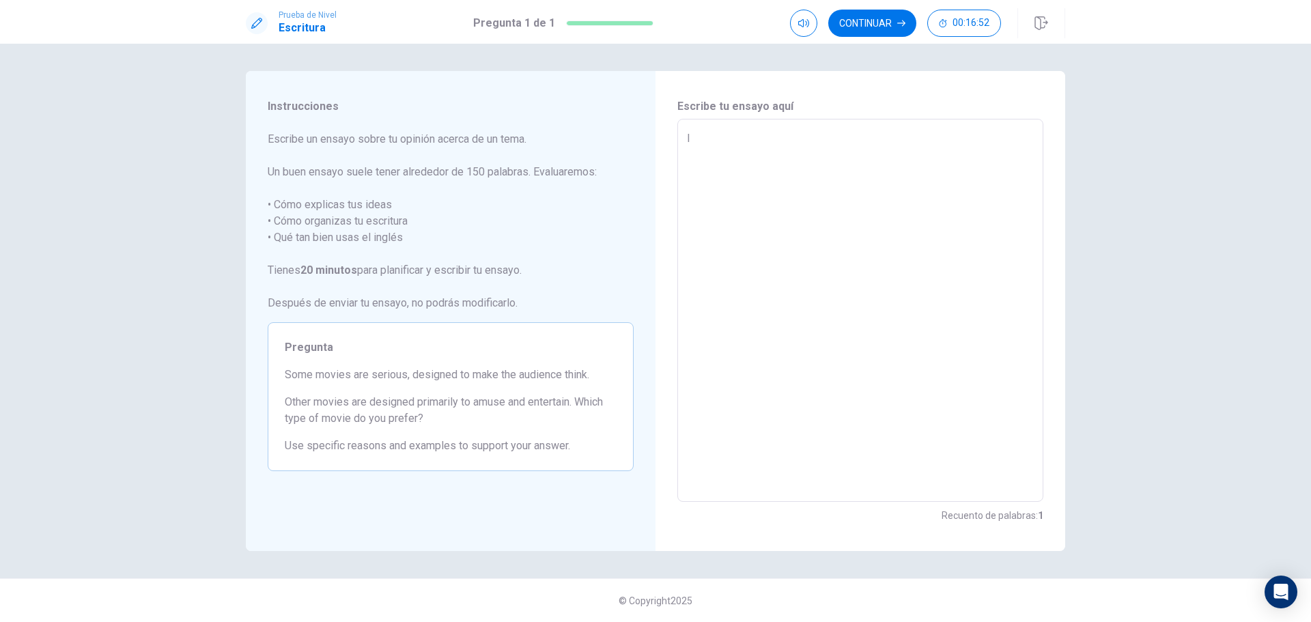
type textarea "I"
type textarea "x"
type textarea "I p"
type textarea "x"
type textarea "I pe"
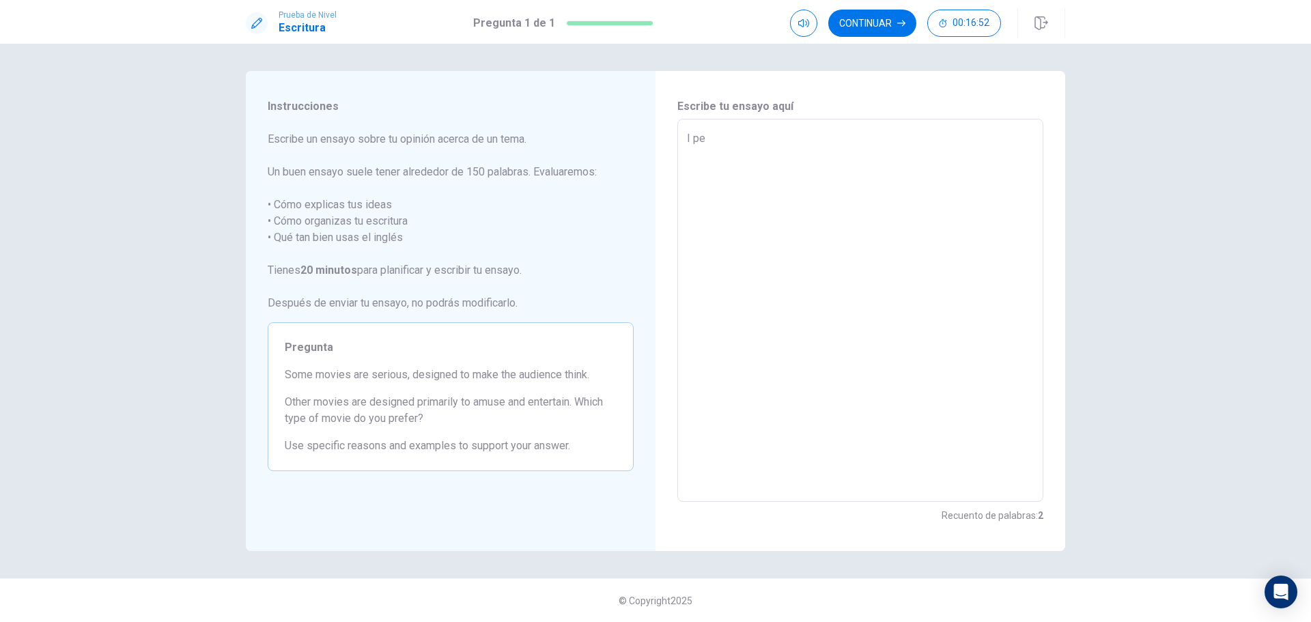
type textarea "x"
type textarea "I p"
type textarea "x"
type textarea "I pr"
type textarea "x"
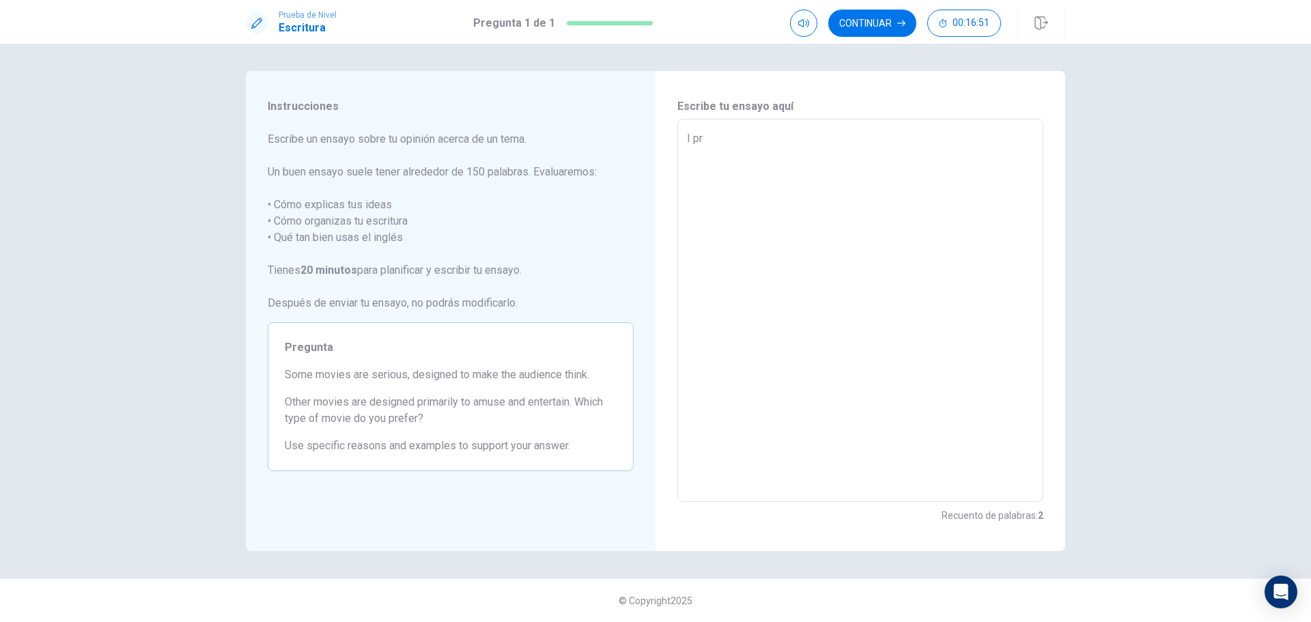
type textarea "I pre"
type textarea "x"
type textarea "I pree"
type textarea "x"
type textarea "I [PERSON_NAME]"
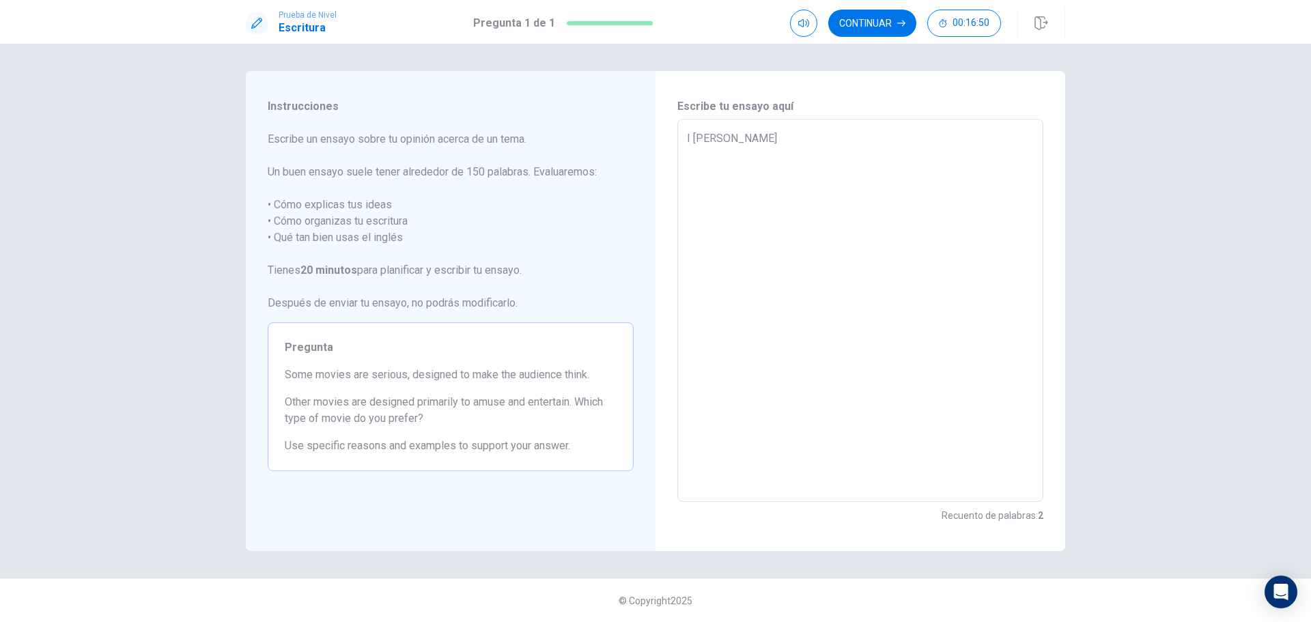
type textarea "x"
type textarea "I pree"
type textarea "x"
type textarea "I pre"
type textarea "x"
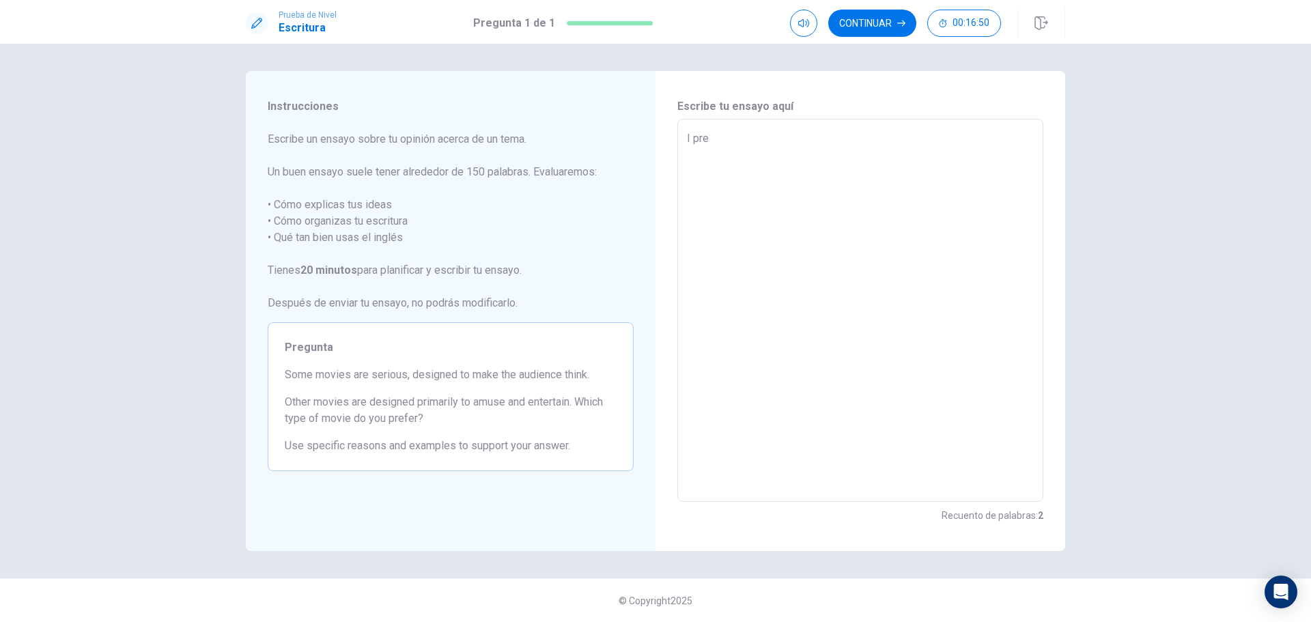
type textarea "I pref"
type textarea "x"
type textarea "I prefe"
type textarea "x"
type textarea "I prefer"
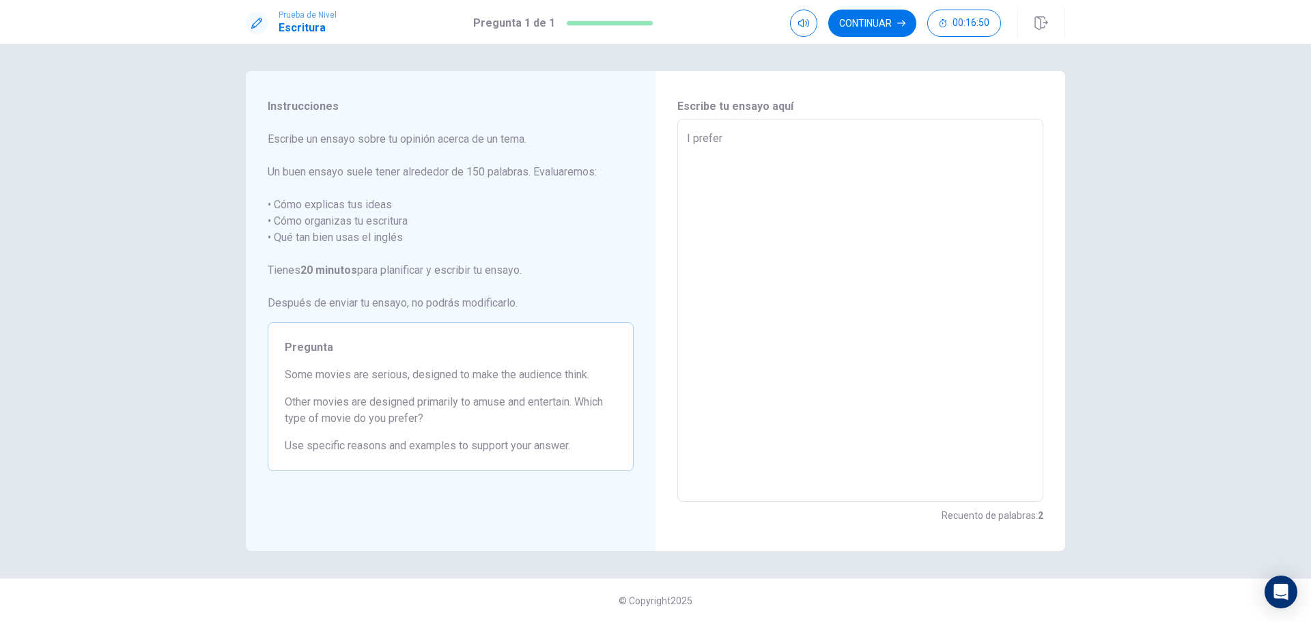
type textarea "x"
type textarea "I prefer"
type textarea "x"
type textarea "I prefer t"
type textarea "x"
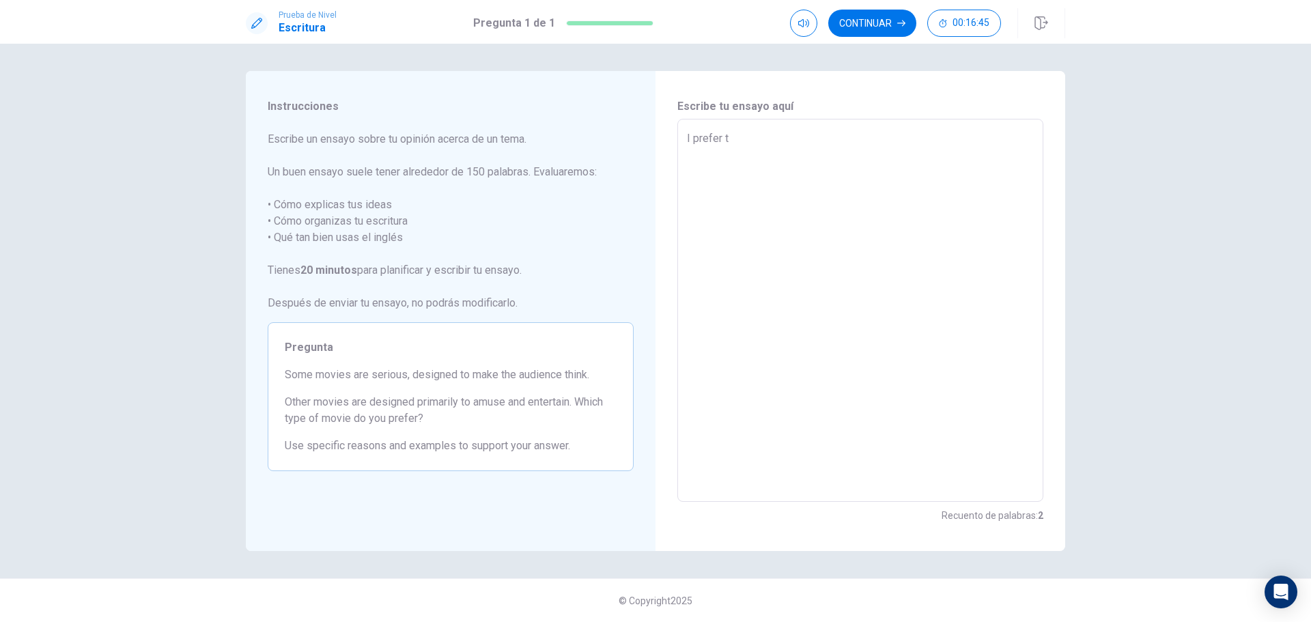
type textarea "I prefer th"
type textarea "x"
type textarea "I prefer the"
type textarea "x"
type textarea "I prefer the"
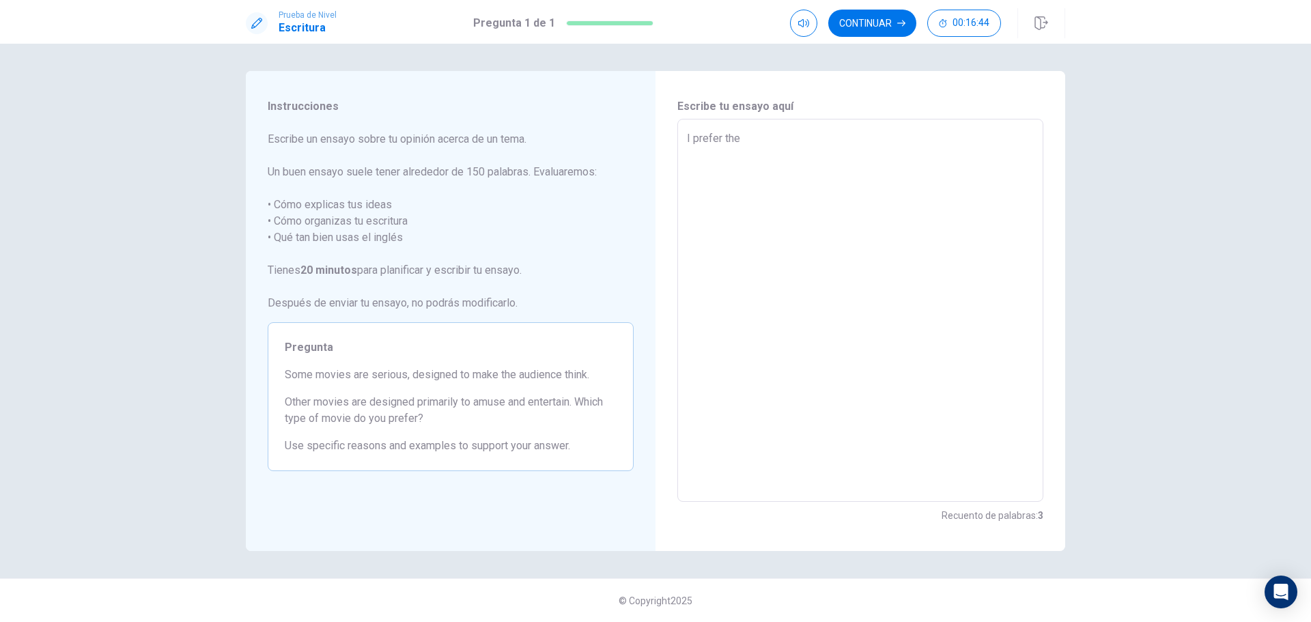
type textarea "x"
type textarea "I prefer the d"
type textarea "x"
type textarea "I prefer the dr"
type textarea "x"
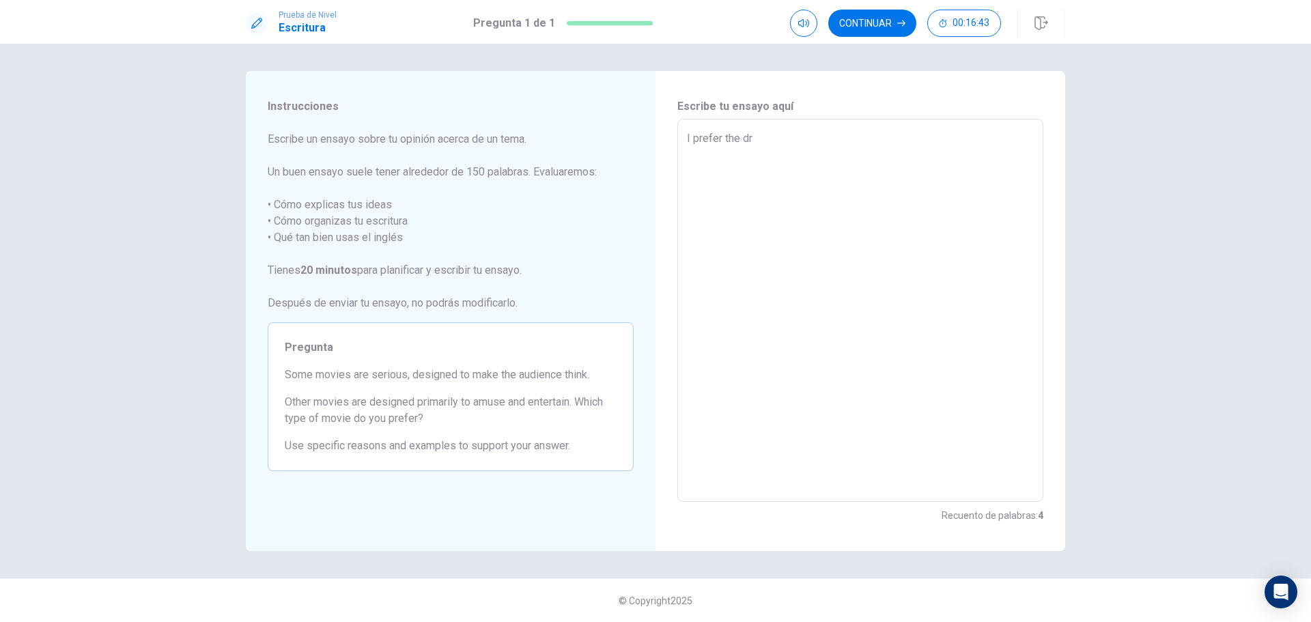
type textarea "I prefer the dra"
type textarea "x"
type textarea "I prefer the dram"
type textarea "x"
type textarea "I prefer the drama"
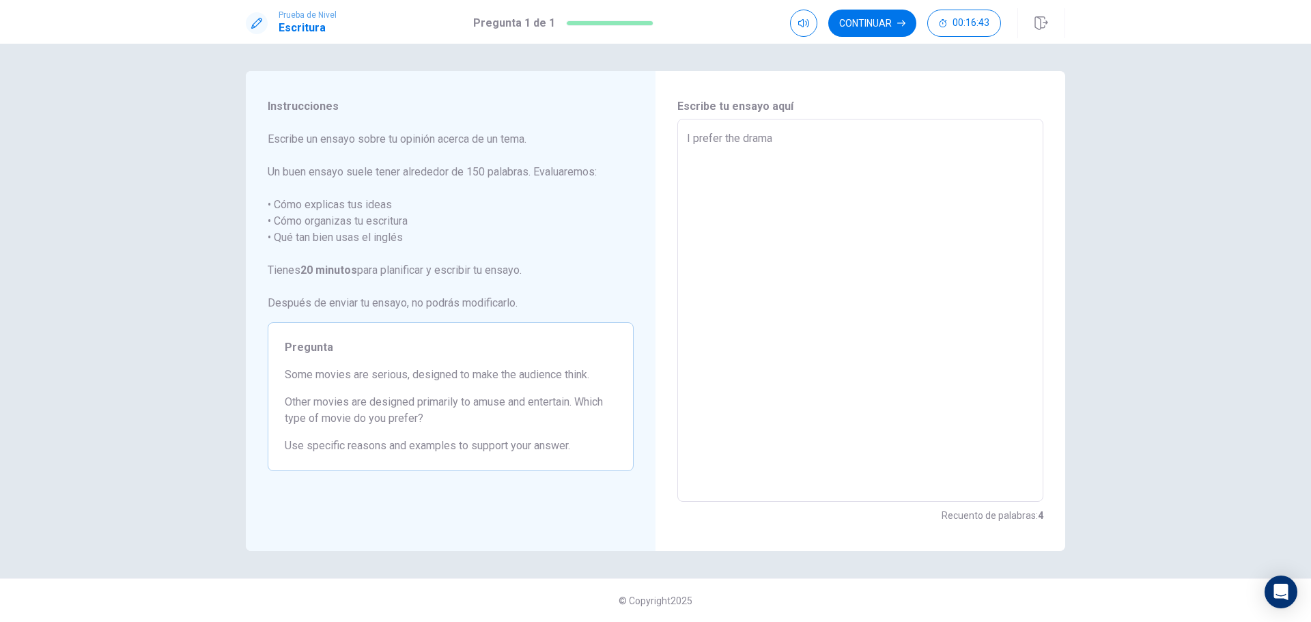
type textarea "x"
type textarea "I prefer the drama"
type textarea "x"
type textarea "I prefer the drama o"
type textarea "x"
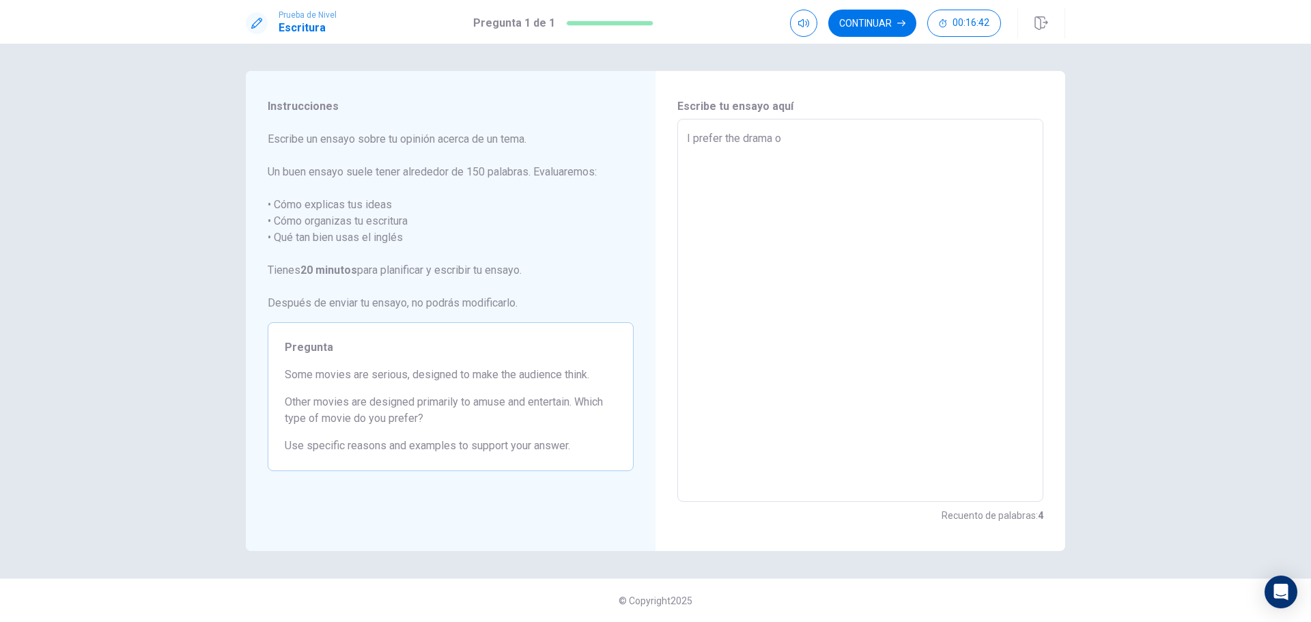
type textarea "I prefer the drama o"
type textarea "x"
type textarea "I prefer the drama o r"
type textarea "x"
type textarea "I prefer the drama o ro"
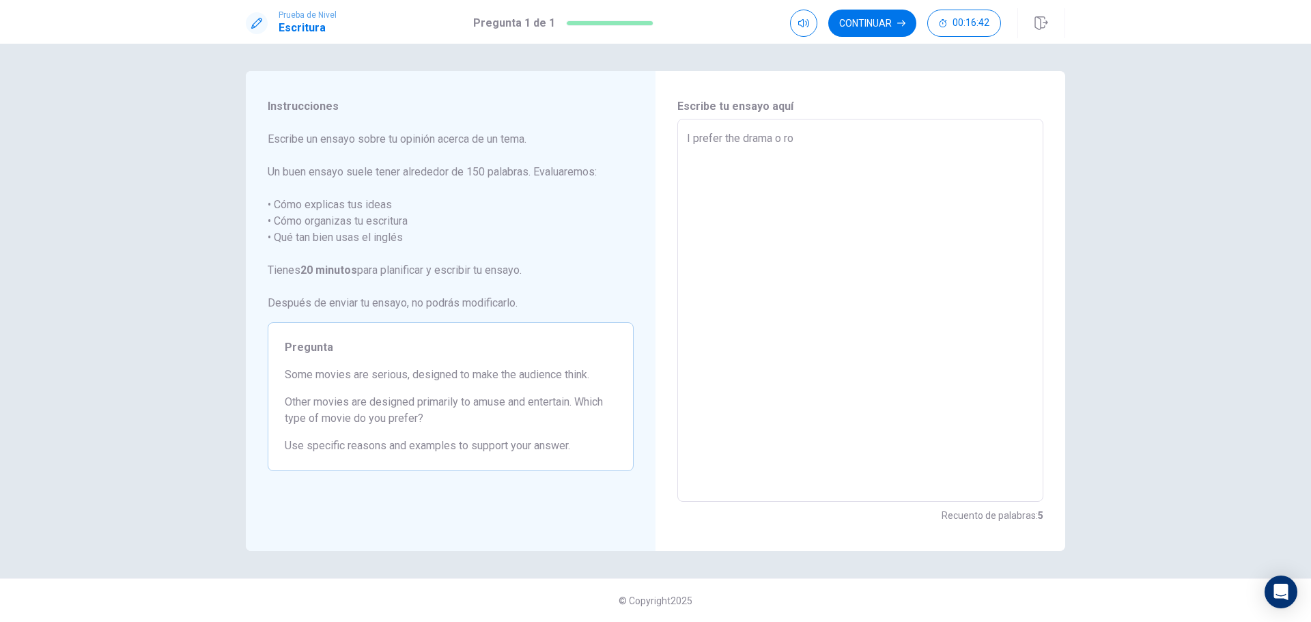
type textarea "x"
type textarea "I prefer the drama o rom"
type textarea "x"
type textarea "I prefer the drama o romn"
type textarea "x"
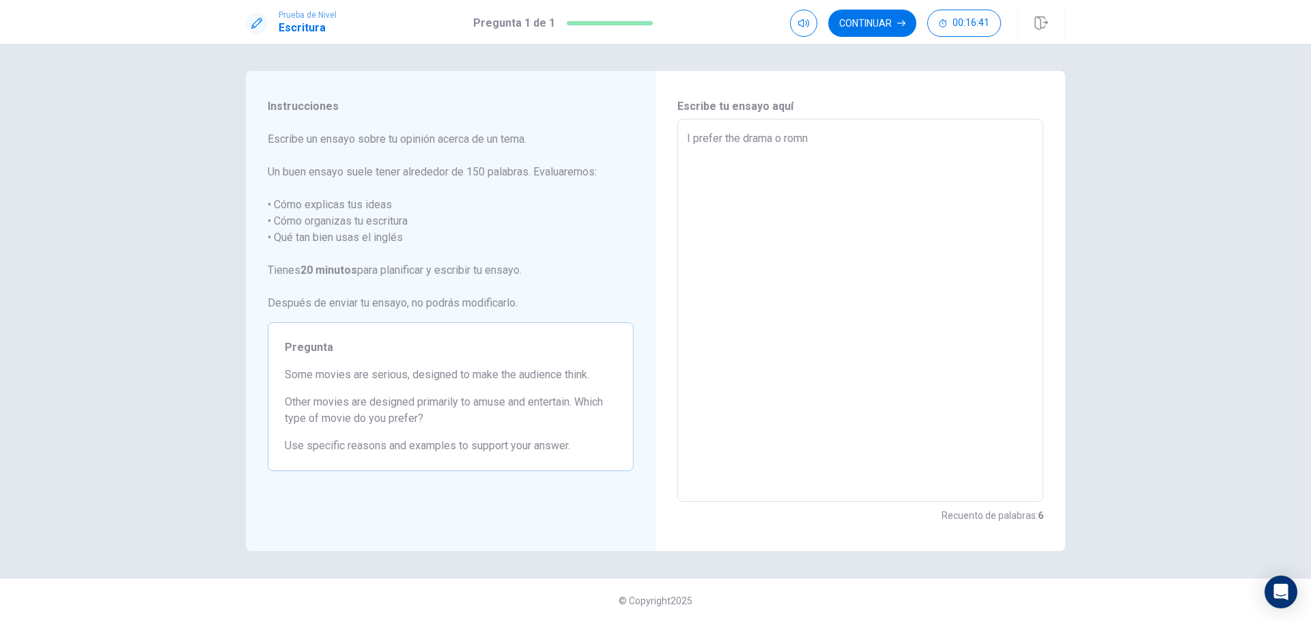
type textarea "I prefer the drama o rom"
type textarea "x"
type textarea "I prefer the drama o [GEOGRAPHIC_DATA]"
type textarea "x"
type textarea "I prefer the drama o roman"
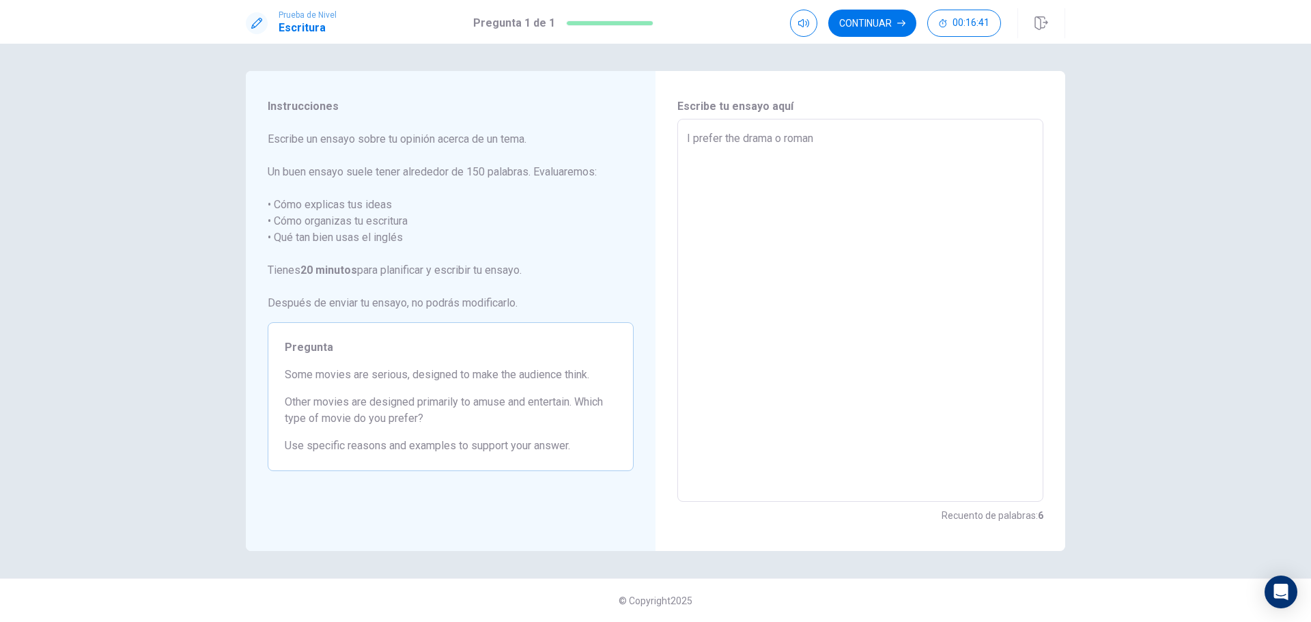
type textarea "x"
type textarea "I prefer the drama o romant"
type textarea "x"
type textarea "I prefer the drama o romanti"
type textarea "x"
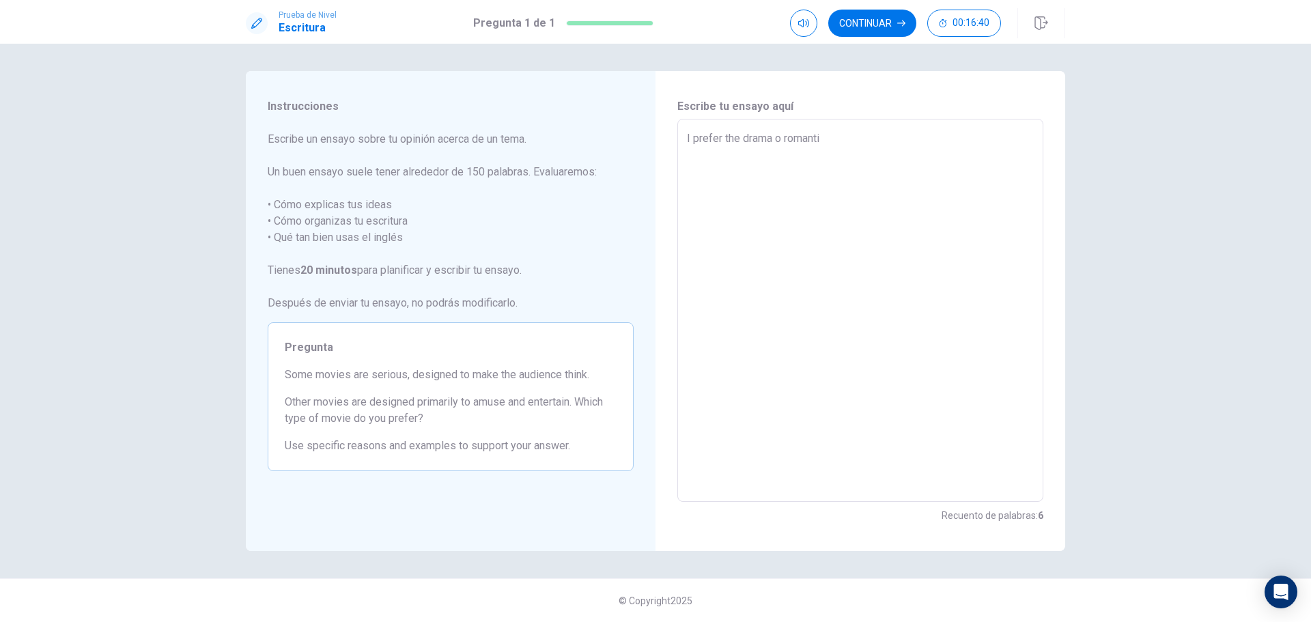
type textarea "I prefer the drama o romantic"
type textarea "x"
type textarea "I prefer the drama o romantic"
type textarea "x"
type textarea "I prefer the drama o romantic m"
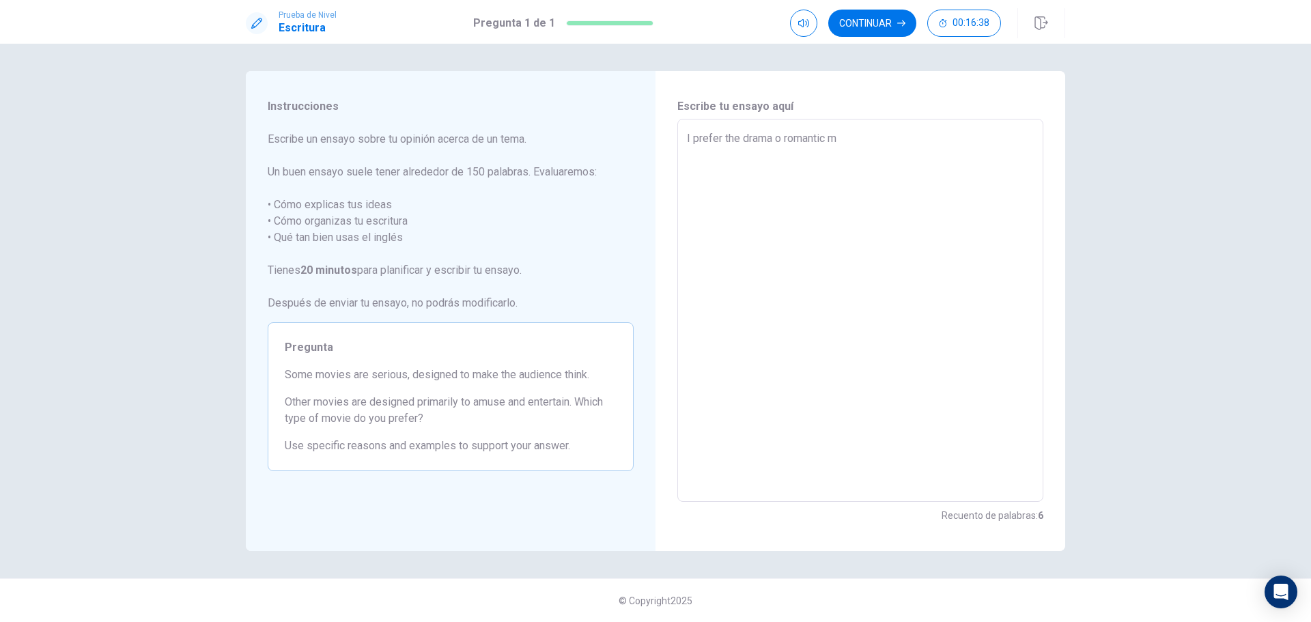
type textarea "x"
type textarea "I prefer the drama o romantic mo"
type textarea "x"
type textarea "I prefer the drama o romantic mov"
type textarea "x"
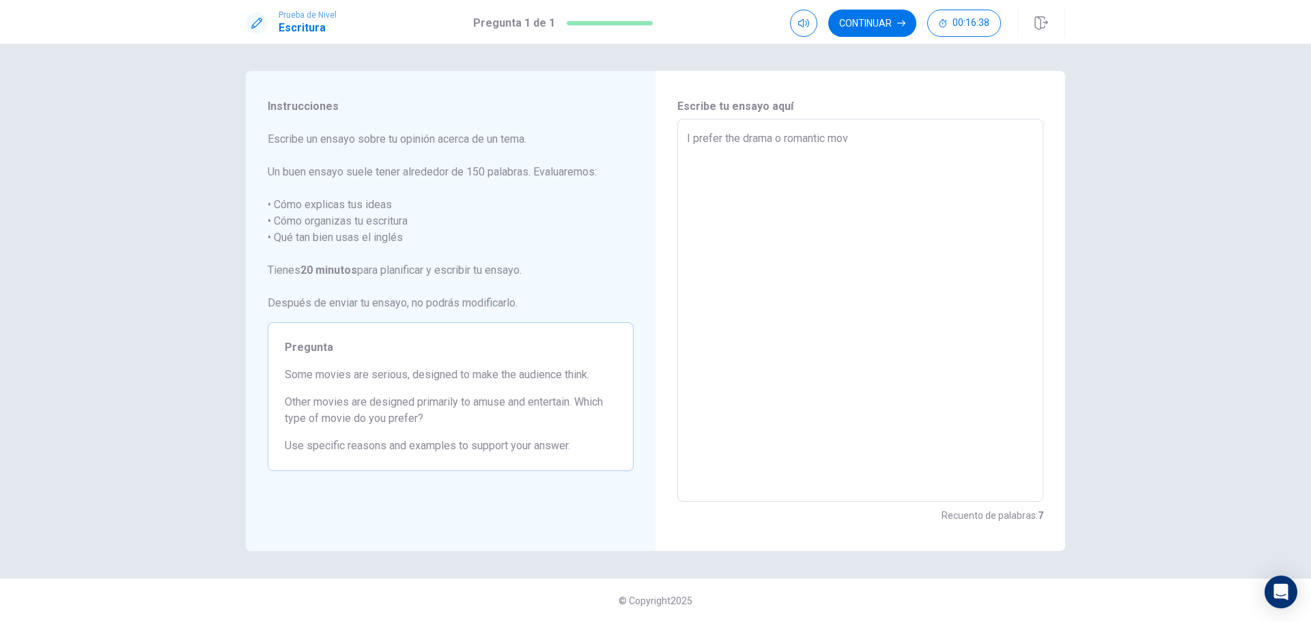
type textarea "I prefer the drama o romantic movi"
type textarea "x"
type textarea "I prefer the drama o romantic movie"
type textarea "x"
type textarea "I prefer the drama o romantic movie."
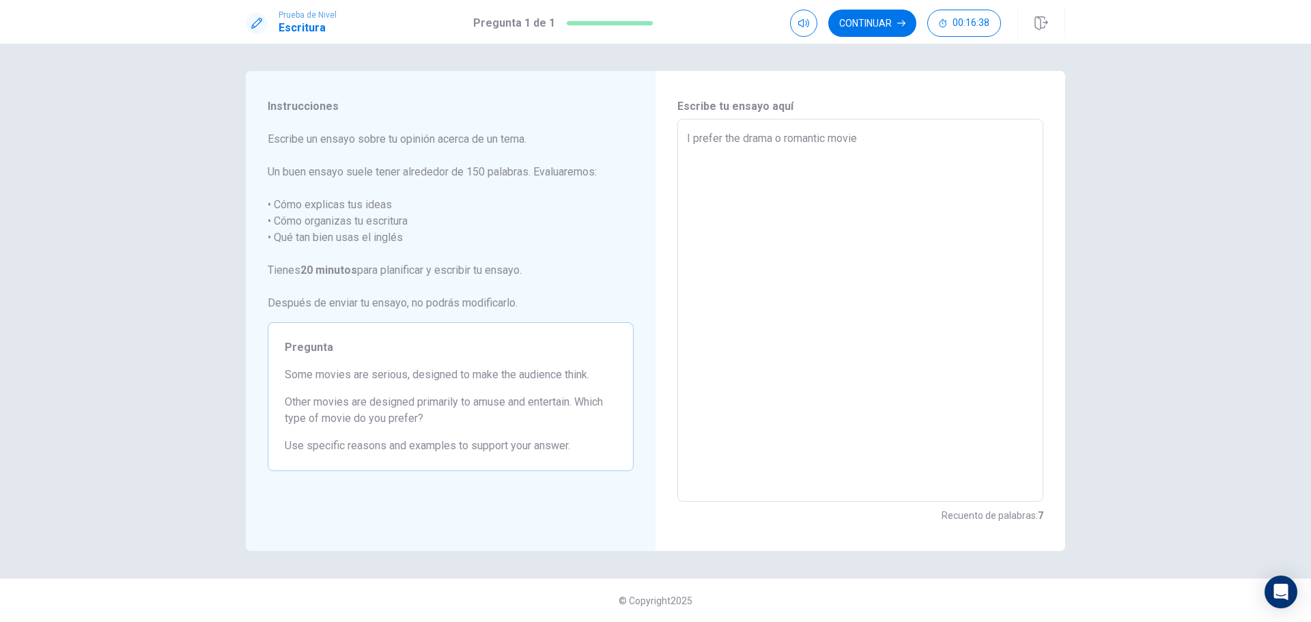
type textarea "x"
type textarea "I prefer the drama o romantic movie."
type textarea "x"
type textarea "I prefer the drama o romantic movie."
type textarea "x"
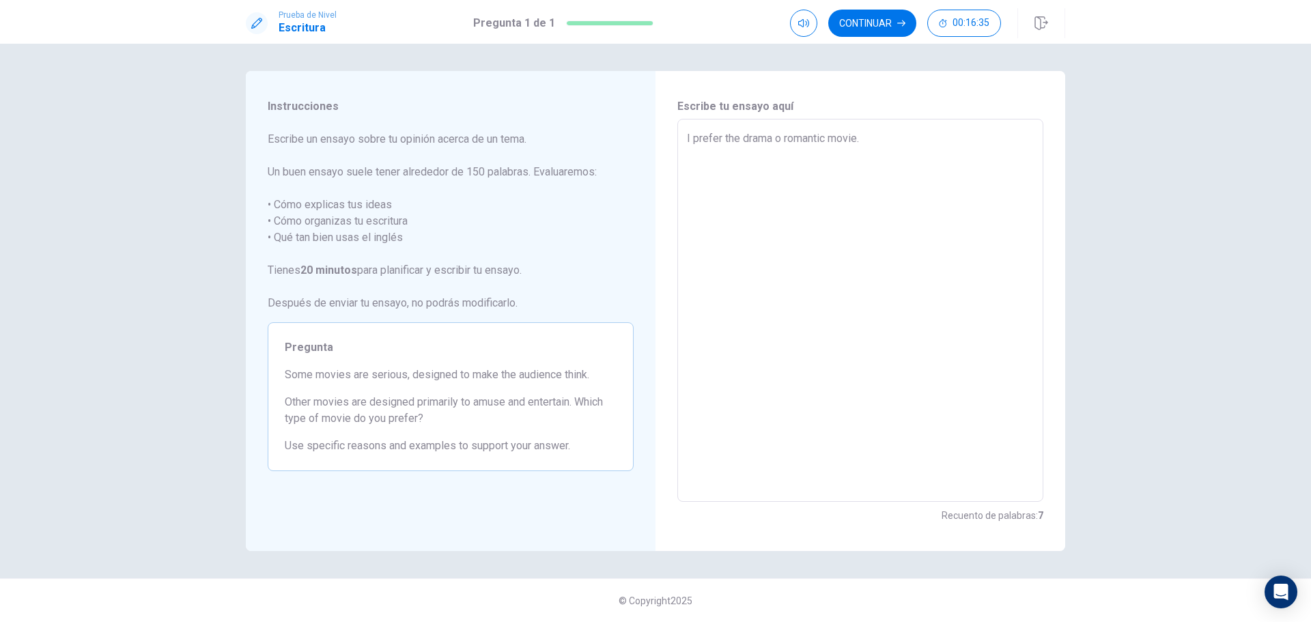
type textarea "I prefer the drama o romantic movie. I"
type textarea "x"
type textarea "I prefer the drama o romantic movie. I"
type textarea "x"
type textarea "I prefer the drama o romantic movie. I l"
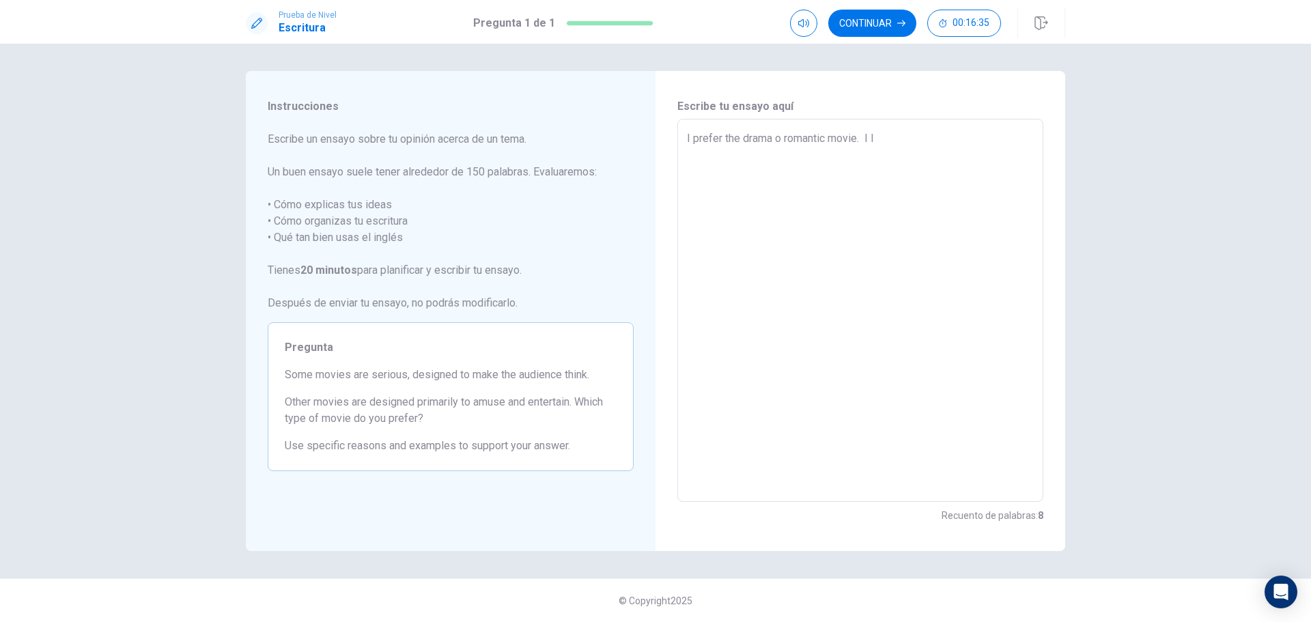
type textarea "x"
type textarea "I prefer the drama o romantic movie. I li"
type textarea "x"
type textarea "I prefer the drama o romantic movie. I lid"
type textarea "x"
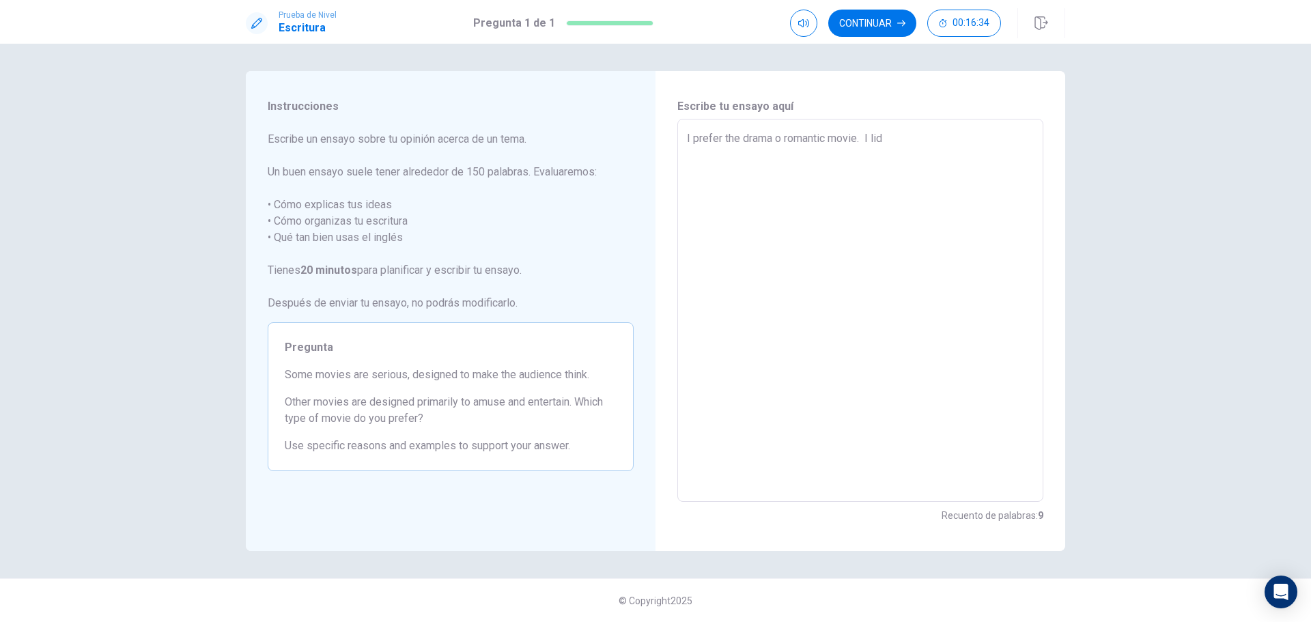
type textarea "I prefer the drama o romantic movie. I li"
type textarea "x"
type textarea "I prefer the drama o romantic movie. I l"
type textarea "x"
type textarea "I prefer the drama o romantic movie. I lk"
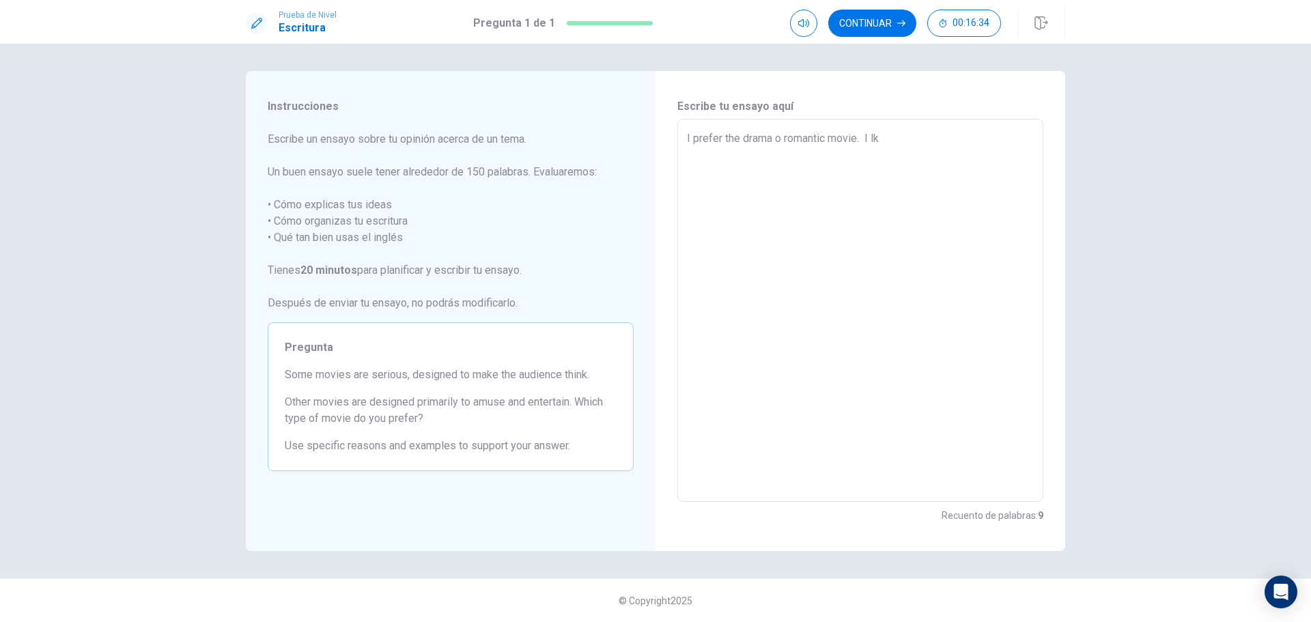
type textarea "x"
type textarea "I prefer the drama o romantic movie. I l"
type textarea "x"
type textarea "I prefer the drama o romantic movie. I li"
type textarea "x"
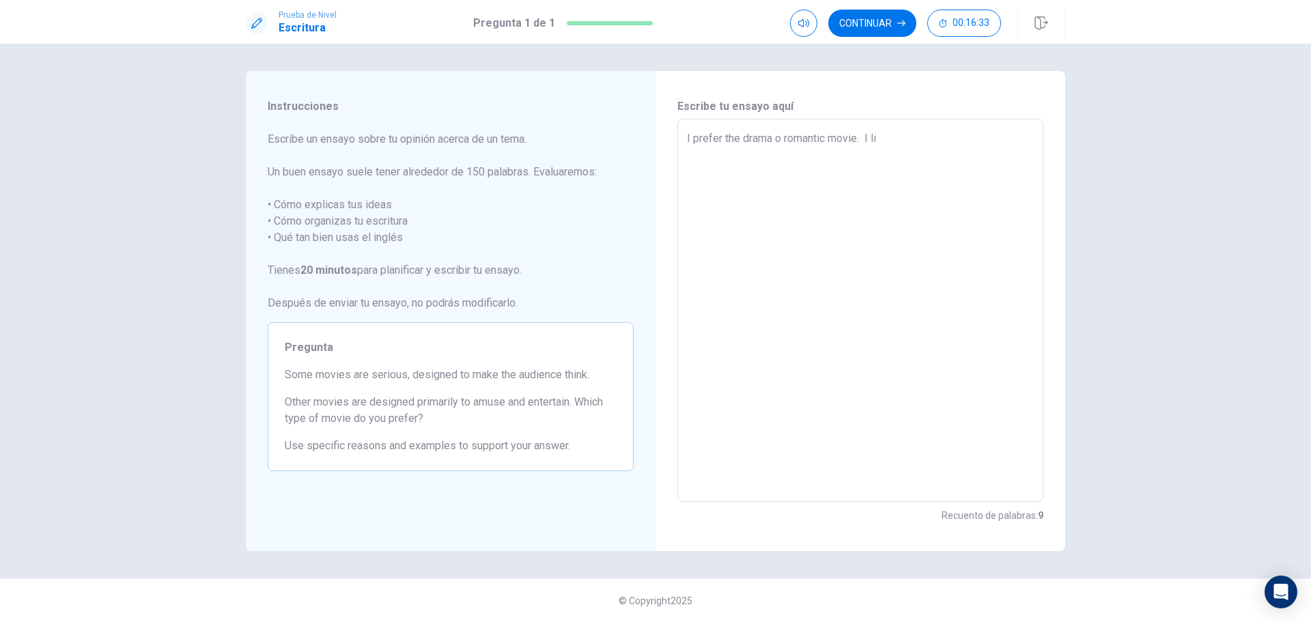
type textarea "I prefer the drama o romantic movie. I lik"
type textarea "x"
type textarea "I prefer the drama o romantic movie. I like"
type textarea "x"
type textarea "I prefer the drama o romantic movie. I like"
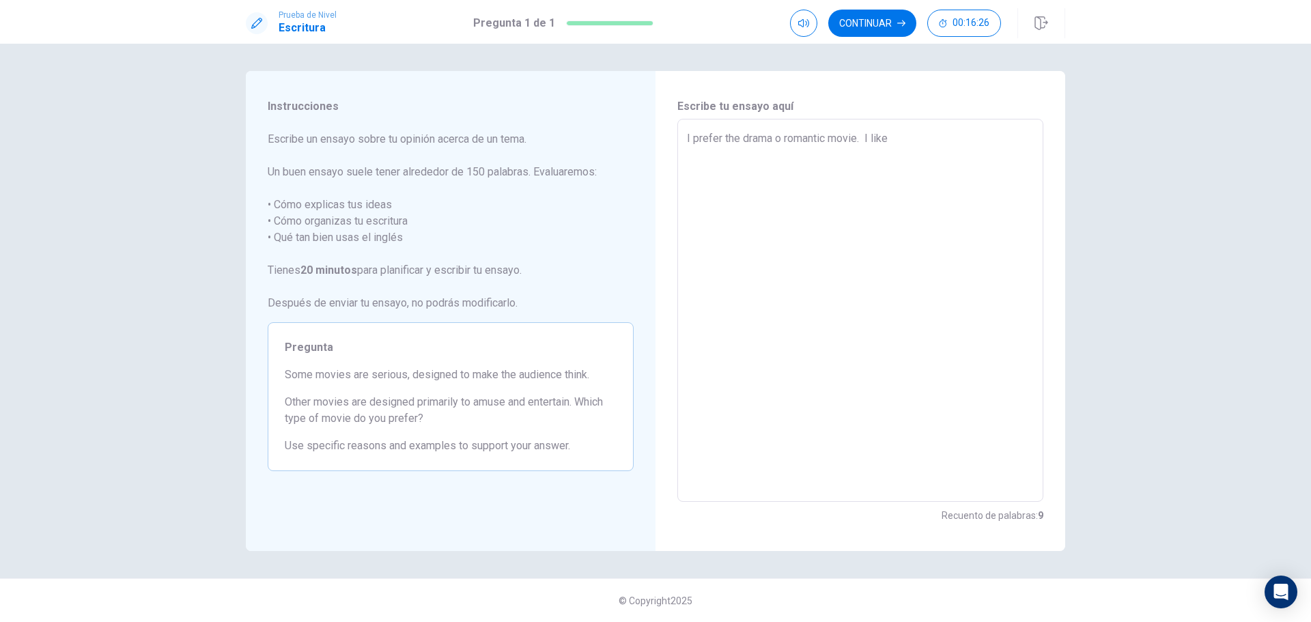
type textarea "x"
type textarea "I prefer the drama o romantic movie. I like"
type textarea "x"
type textarea "I prefer the drama o romantic movie. I lik"
type textarea "x"
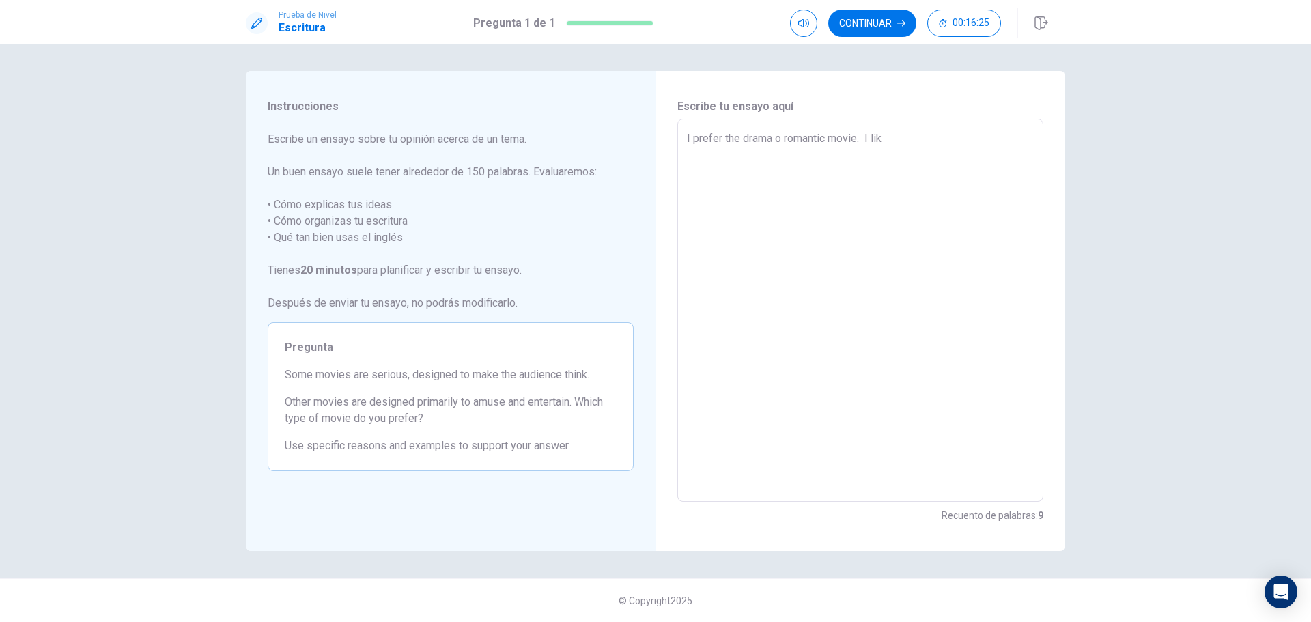
type textarea "I prefer the drama o romantic movie. I li"
type textarea "x"
type textarea "I prefer the drama o romantic movie. I l"
type textarea "x"
type textarea "I prefer the drama o romantic movie. I"
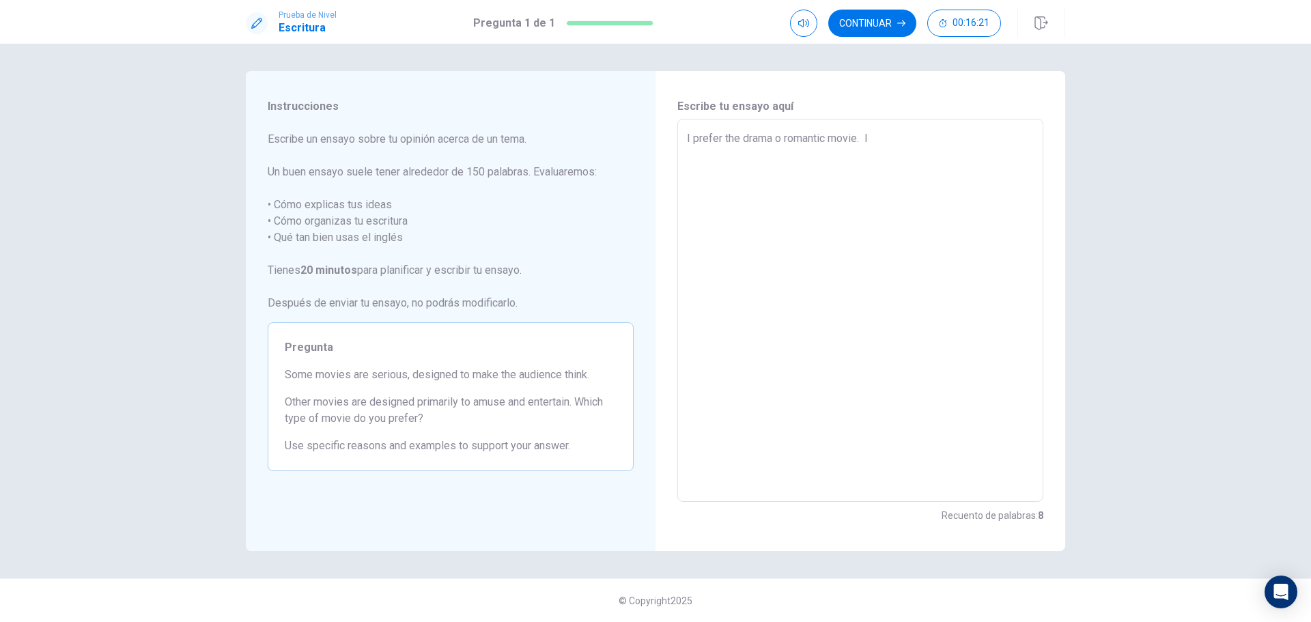
type textarea "x"
type textarea "I prefer the drama o romantic movie. I"
type textarea "x"
type textarea "I prefer the drama o romantic movie."
type textarea "x"
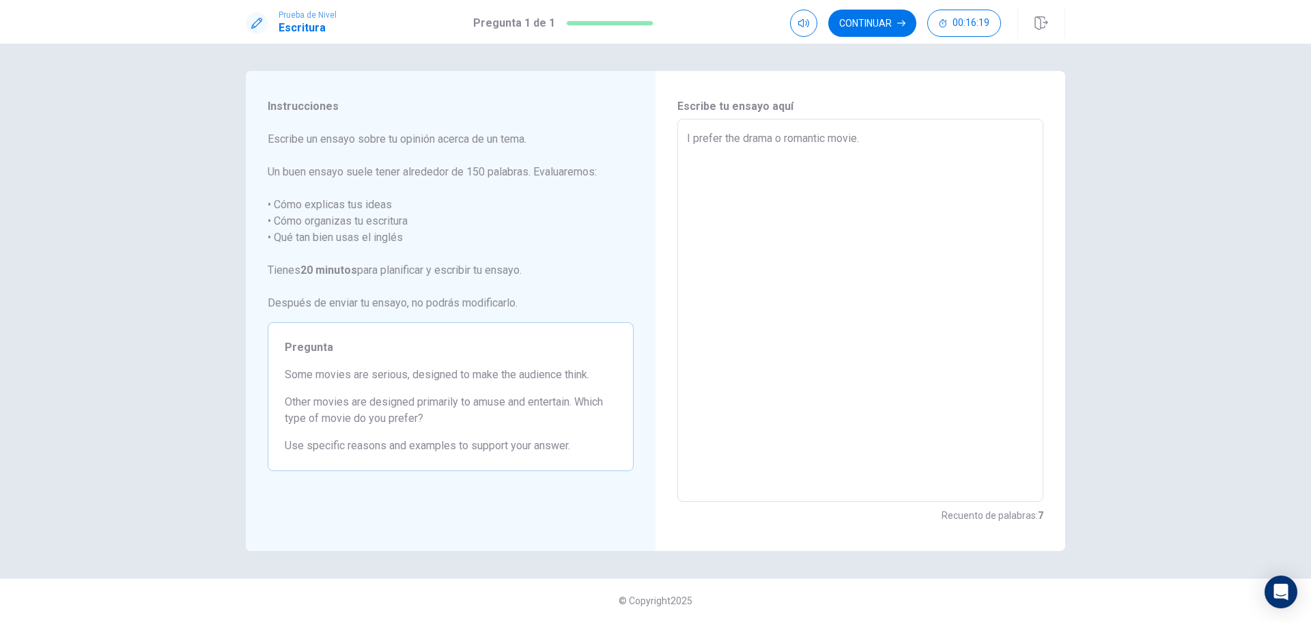
type textarea "I prefer the drama o romantic movie. I"
type textarea "x"
type textarea "I prefer the drama o romantic movie. Is"
type textarea "x"
type textarea "I prefer the drama o romantic movie. Is"
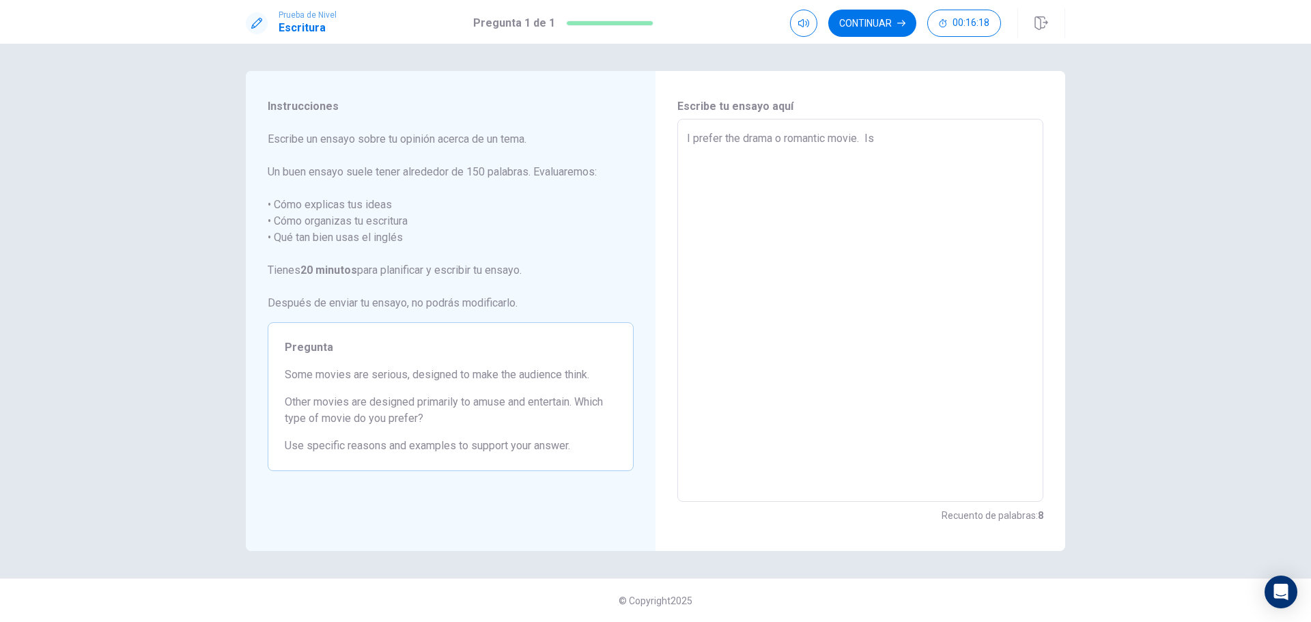
type textarea "x"
type textarea "I prefer the drama o romantic movie. Is m"
type textarea "x"
type textarea "I prefer the drama o romantic movie. Is my"
type textarea "x"
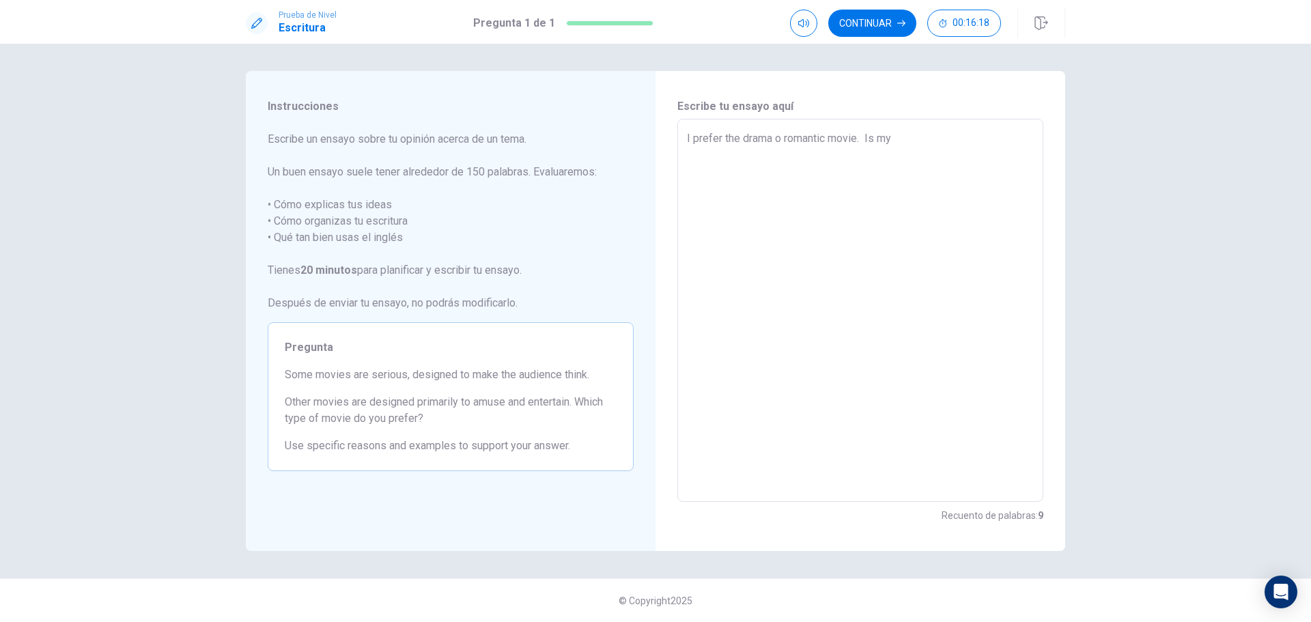
type textarea "I prefer the drama o romantic movie. Is my"
type textarea "x"
type textarea "I prefer the drama o romantic movie. Is my t"
type textarea "x"
type textarea "I prefer the drama o romantic movie. Is my ti"
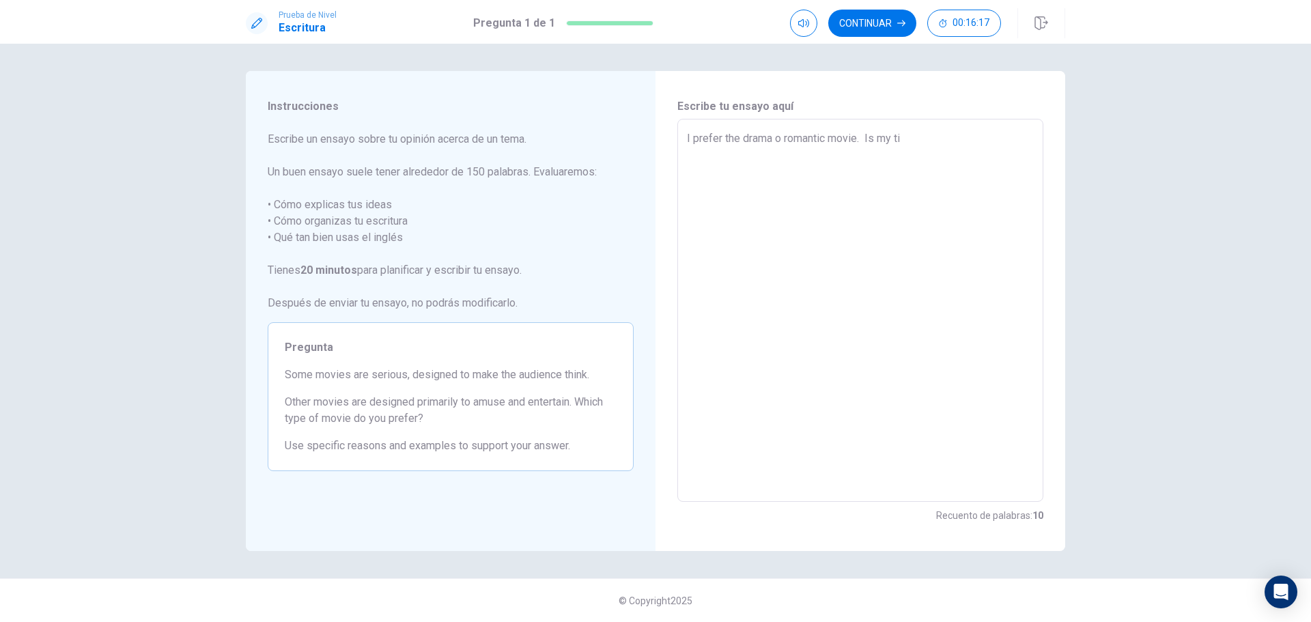
type textarea "x"
type textarea "I prefer the drama o romantic movie. Is my [PERSON_NAME]"
type textarea "x"
type textarea "I prefer the drama o romantic movie. Is my time"
type textarea "x"
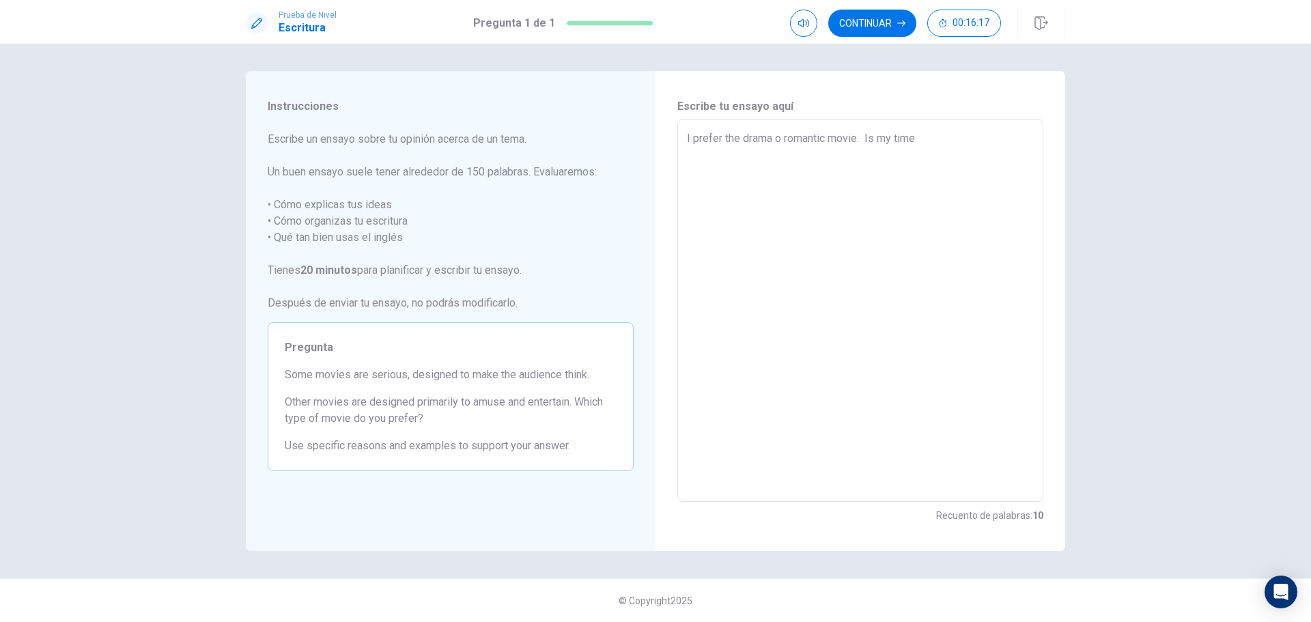
type textarea "I prefer the drama o romantic movie. Is my time"
type textarea "x"
type textarea "I prefer the drama o romantic movie. Is my time t"
type textarea "x"
type textarea "I prefer the drama o romantic movie. Is my time to"
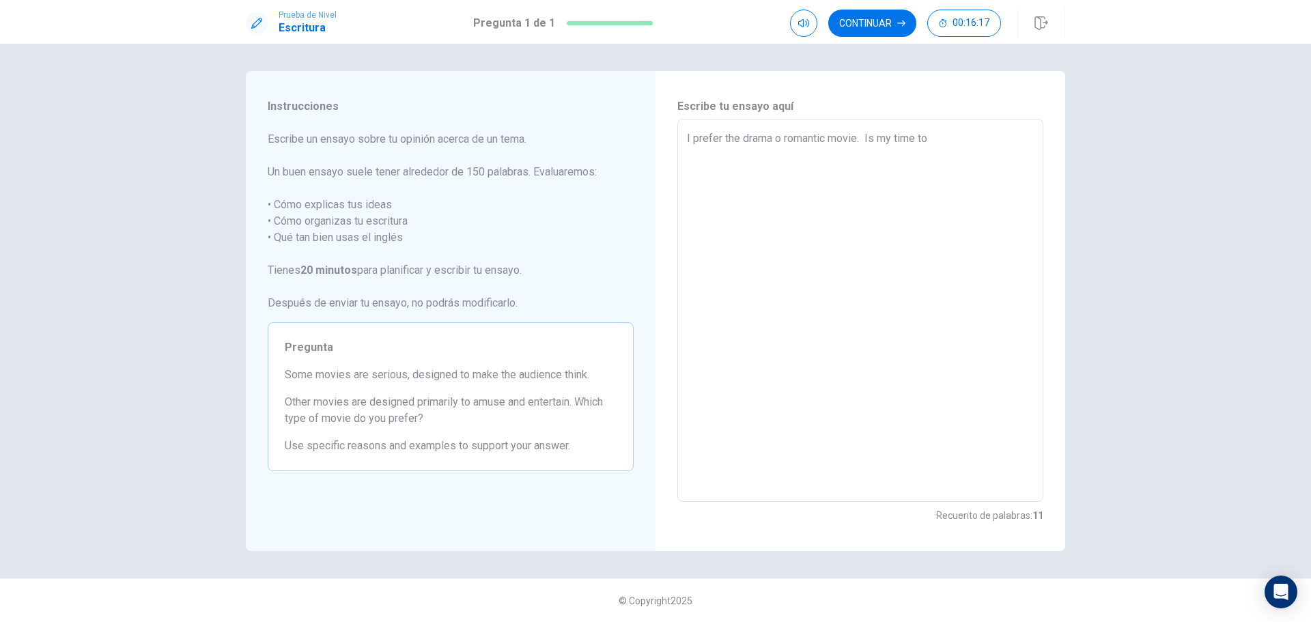
type textarea "x"
type textarea "I prefer the drama o romantic movie. Is my time to"
type textarea "x"
type textarea "I prefer the drama o romantic movie. Is my time to c"
type textarea "x"
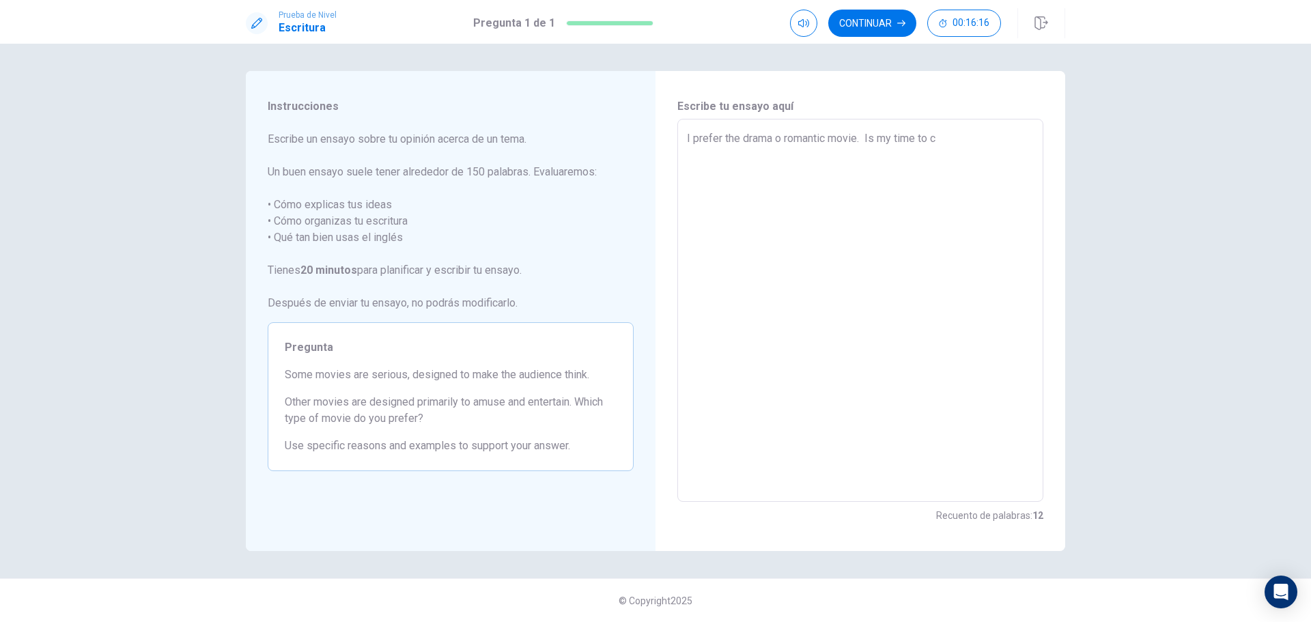
type textarea "I prefer the drama o romantic movie. Is my time to co"
type textarea "x"
type textarea "I prefer the drama o romantic movie. Is my time to con"
type textarea "x"
type textarea "I prefer the drama o romantic movie. Is my time to conn"
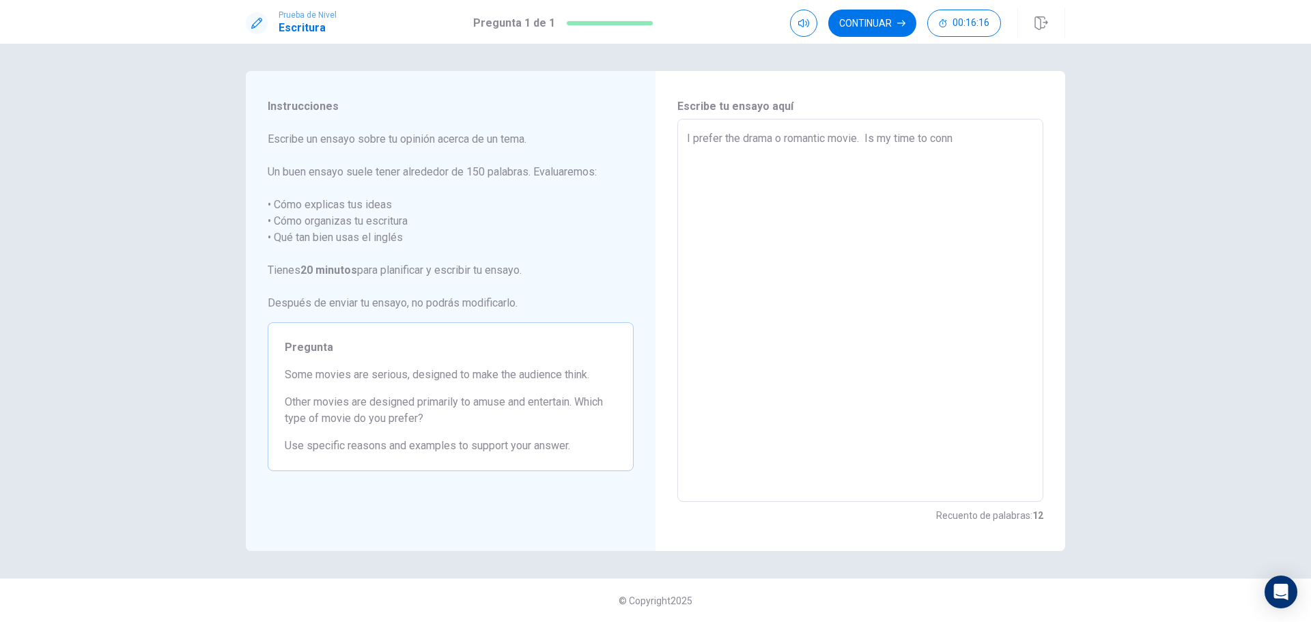
type textarea "x"
type textarea "I prefer the drama o romantic movie. Is my time to conne"
type textarea "x"
type textarea "I prefer the drama o romantic movie. Is my time to connec"
type textarea "x"
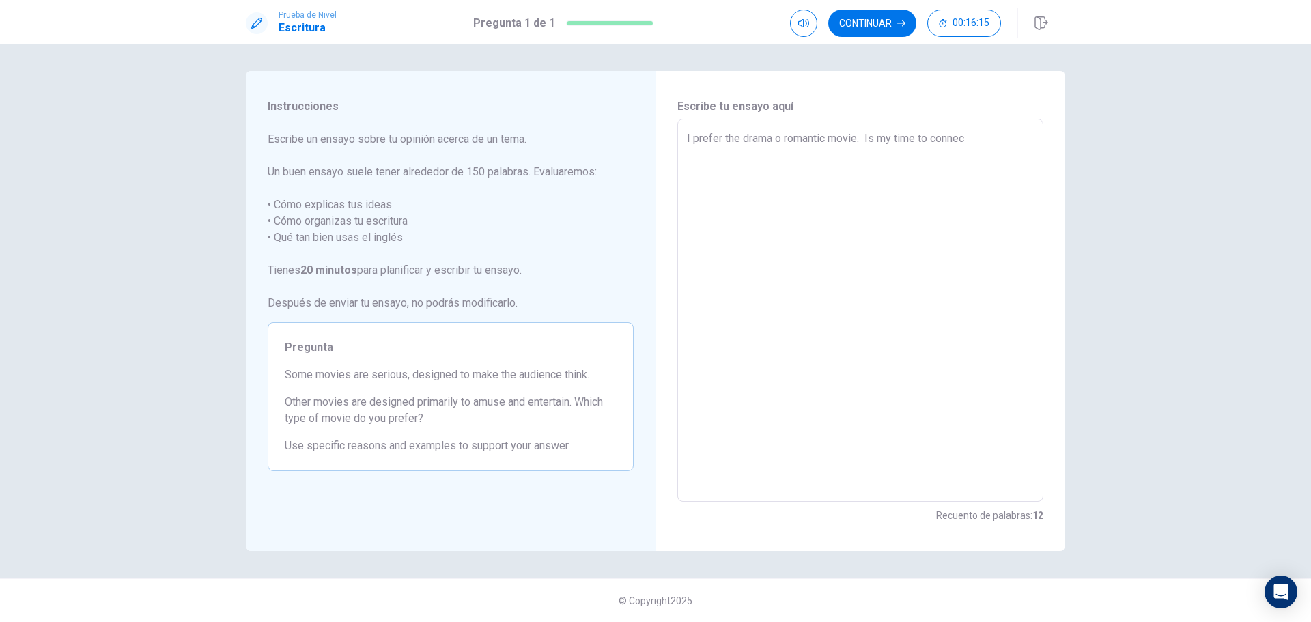
type textarea "I prefer the drama o romantic movie. Is my time to connect"
type textarea "x"
type textarea "I prefer the drama o romantic movie. Is my time to connect"
type textarea "x"
type textarea "I prefer the drama o romantic movie. Is my time to connect w"
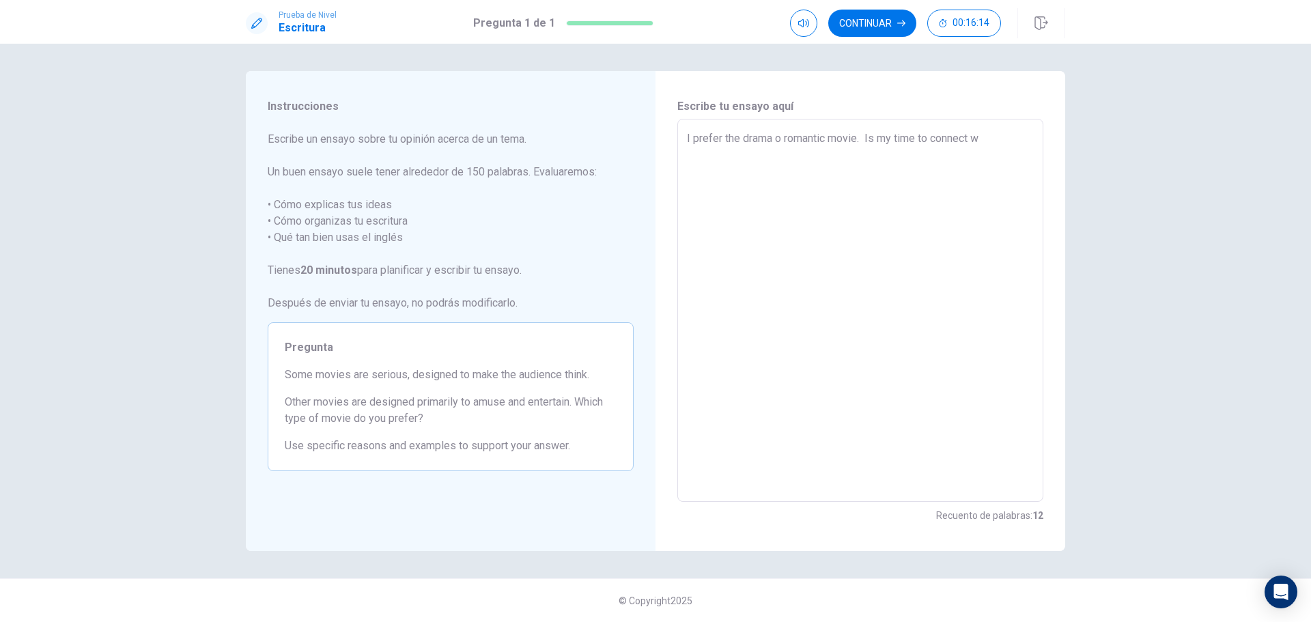
type textarea "x"
type textarea "I prefer the drama o romantic movie. Is my time to connect wi"
type textarea "x"
type textarea "I prefer the drama o romantic movie. Is my time to connect wit"
type textarea "x"
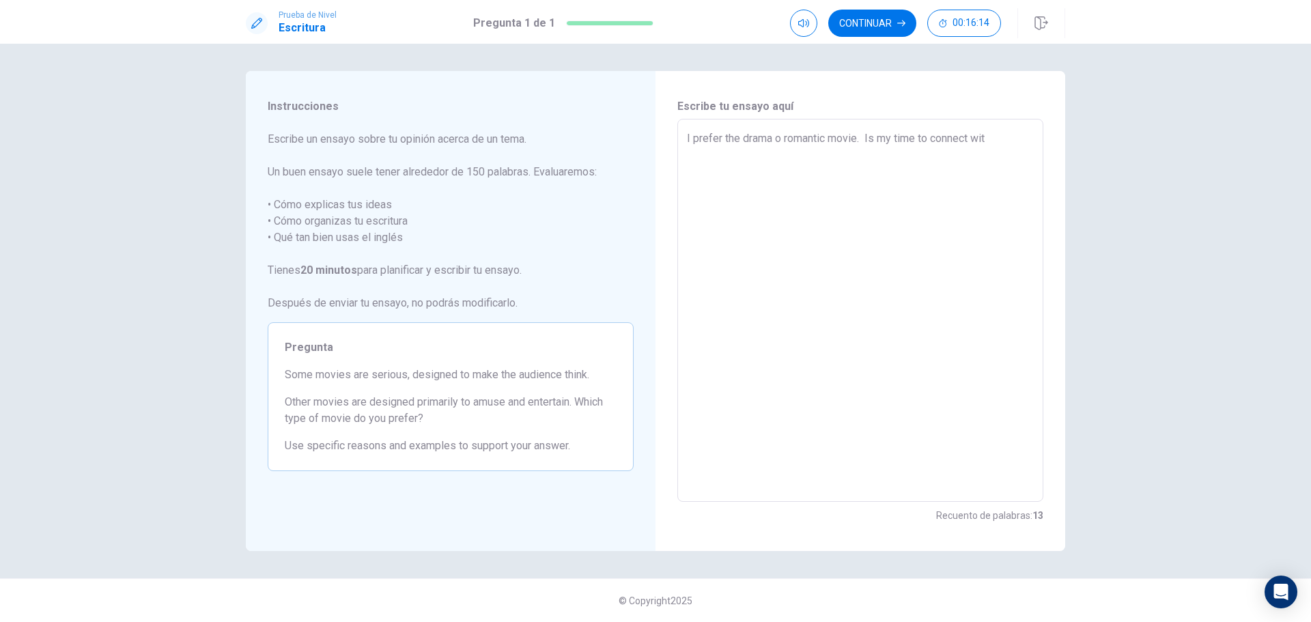
type textarea "I prefer the drama o romantic movie. Is my time to connect with"
type textarea "x"
type textarea "I prefer the drama o romantic movie. Is my time to connect with"
type textarea "x"
type textarea "I prefer the drama o romantic movie. Is my time to connect with m"
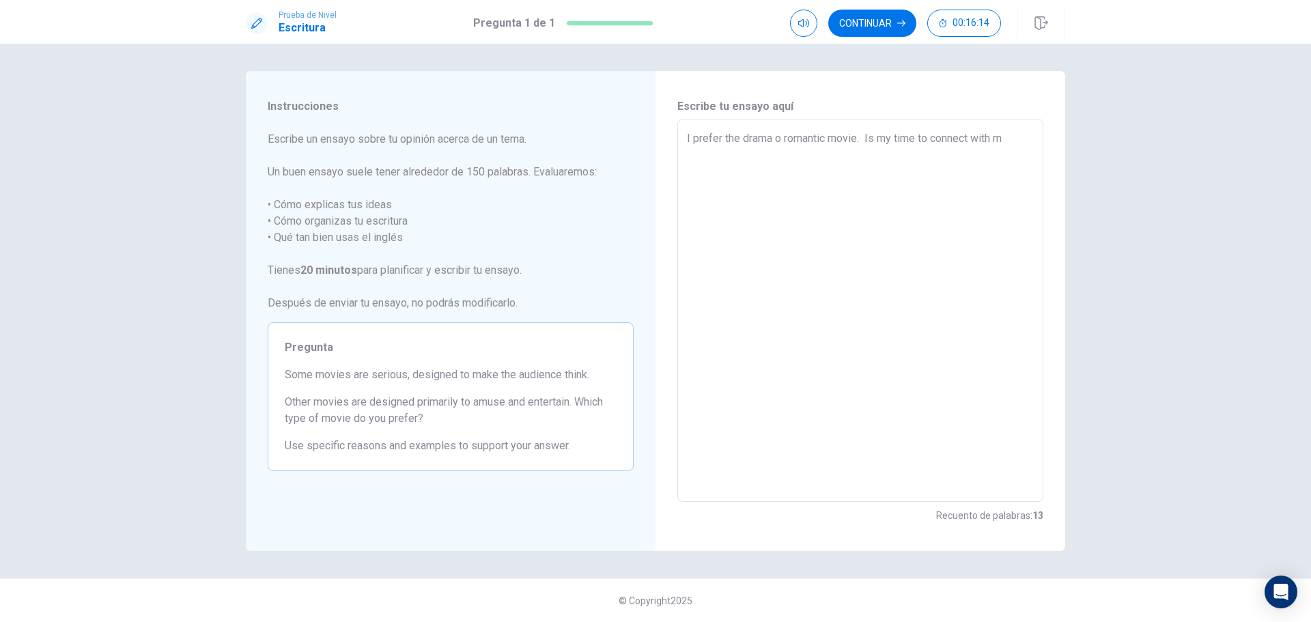
type textarea "x"
type textarea "I prefer the drama o romantic movie. Is my time to connect with me"
type textarea "x"
type textarea "I prefer the drama o romantic movie. Is my time to connect with me"
type textarea "x"
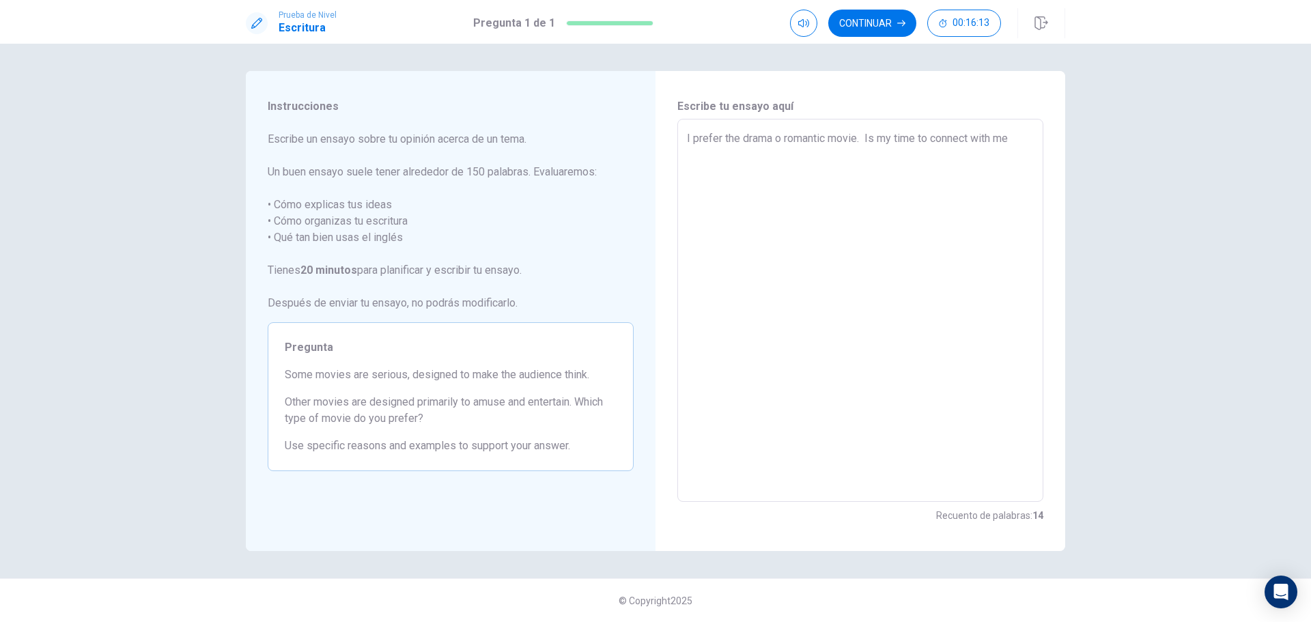
type textarea "I prefer the drama o romantic movie. Is my time to connect with me a"
type textarea "x"
type textarea "I prefer the drama o romantic movie. Is my time to connect with me an"
type textarea "x"
type textarea "I prefer the drama o romantic movie. Is my time to connect with me ane"
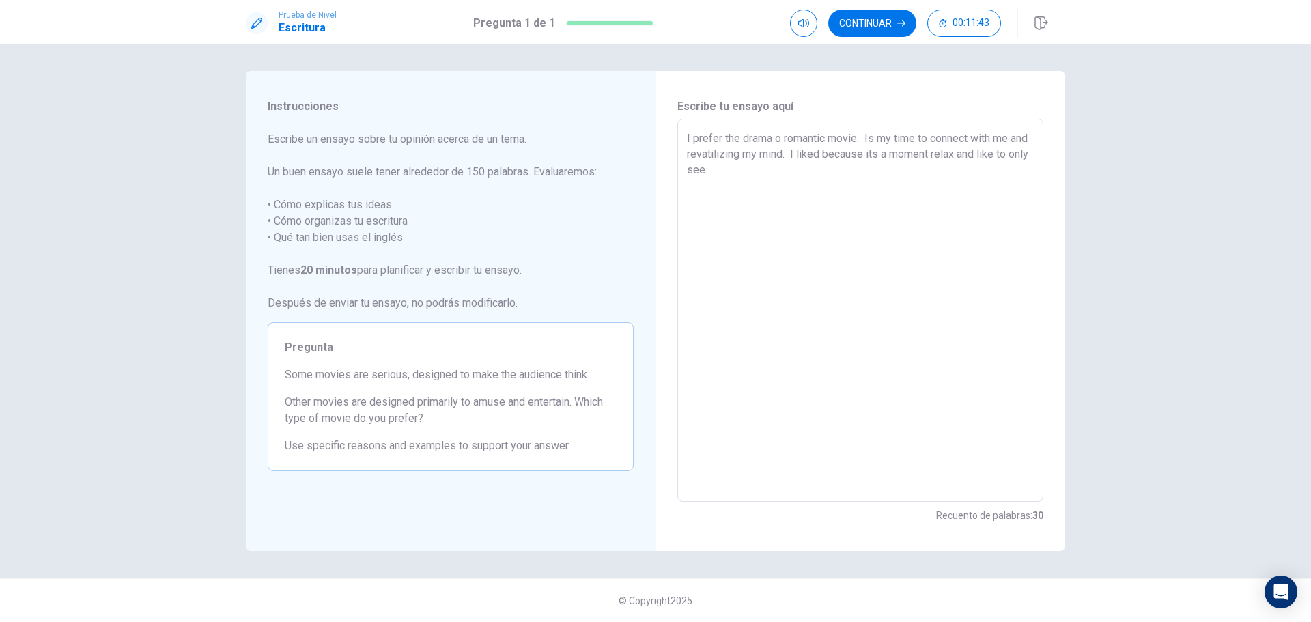
click at [769, 171] on textarea "I prefer the drama o romantic movie. Is my time to connect with me and revatili…" at bounding box center [860, 310] width 347 height 360
drag, startPoint x: 707, startPoint y: 171, endPoint x: 755, endPoint y: 171, distance: 48.5
click at [755, 171] on textarea "I prefer the drama o romantic movie. Is my time to connect with me and revatili…" at bounding box center [860, 310] width 347 height 360
drag, startPoint x: 799, startPoint y: 169, endPoint x: 808, endPoint y: 169, distance: 8.9
click at [808, 169] on textarea "I prefer the drama o romantic movie. Is my time to connect with me and revatili…" at bounding box center [860, 310] width 347 height 360
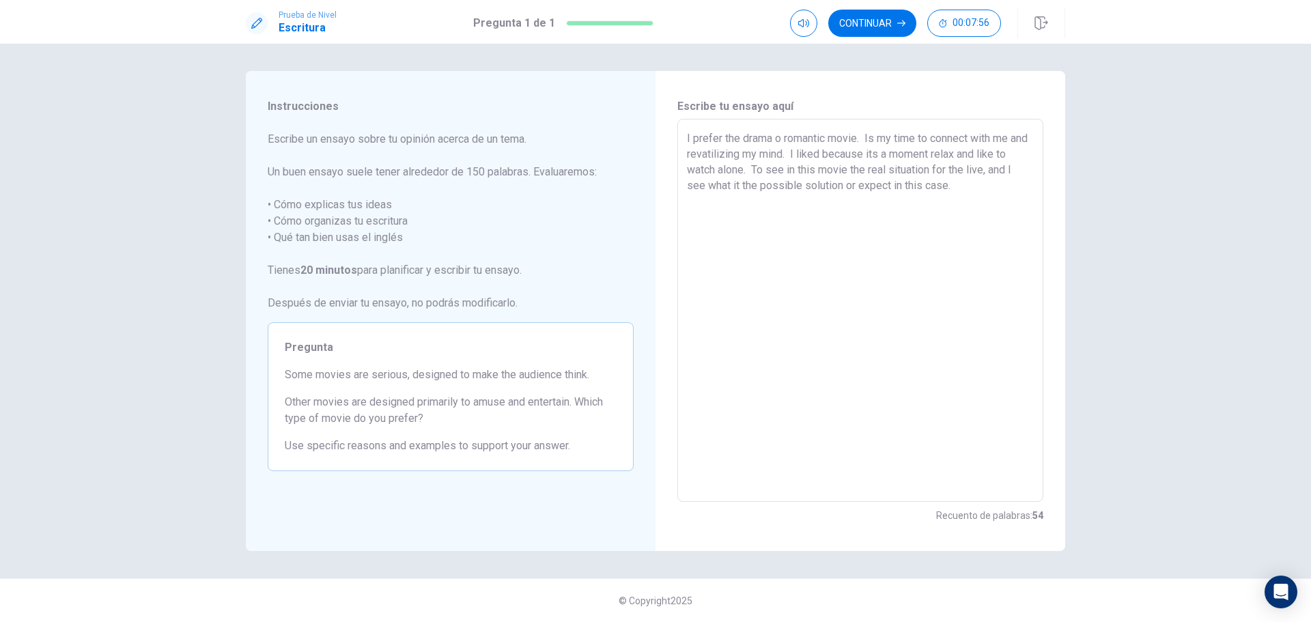
click at [984, 184] on textarea "I prefer the drama o romantic movie. Is my time to connect with me and revatili…" at bounding box center [860, 310] width 347 height 360
click at [863, 16] on button "Continuar" at bounding box center [872, 23] width 88 height 27
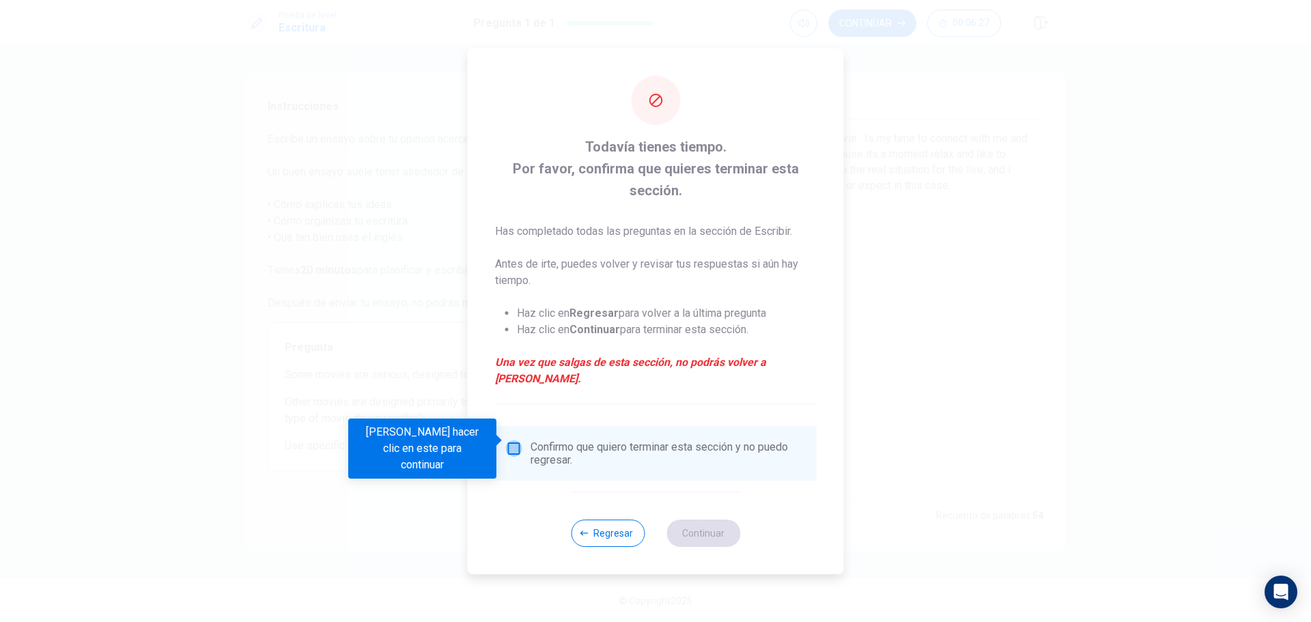
click at [517, 444] on input "Debes hacer clic en este para continuar" at bounding box center [514, 448] width 16 height 16
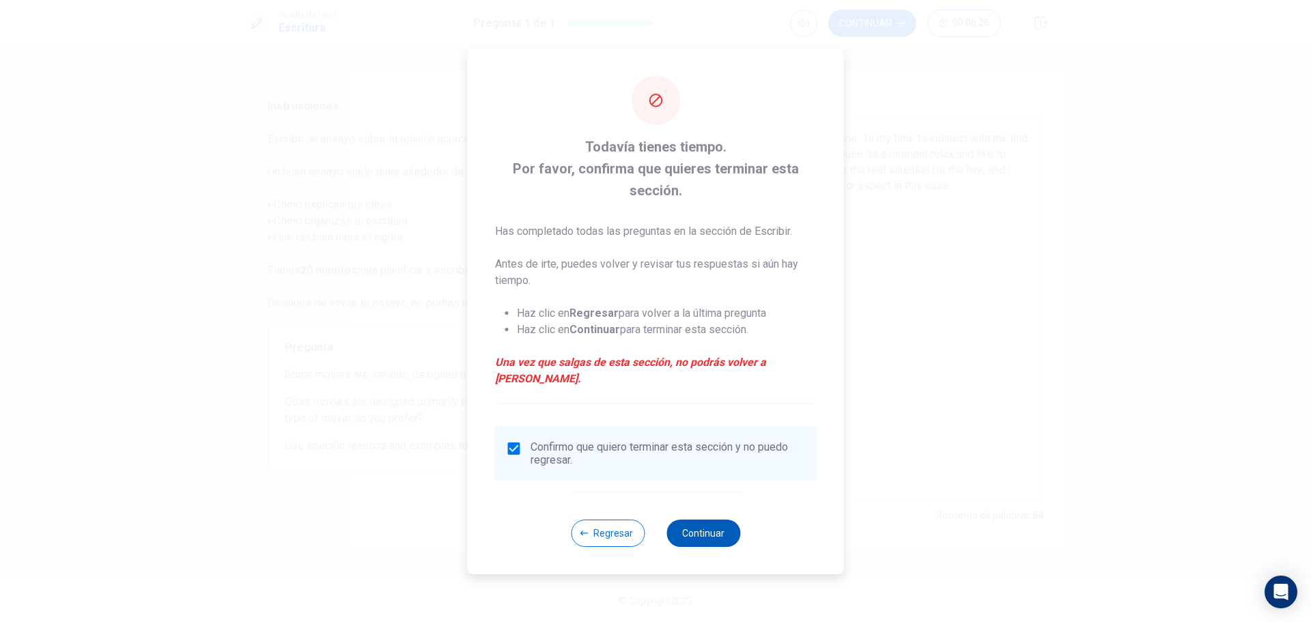
click at [713, 522] on button "Continuar" at bounding box center [703, 532] width 74 height 27
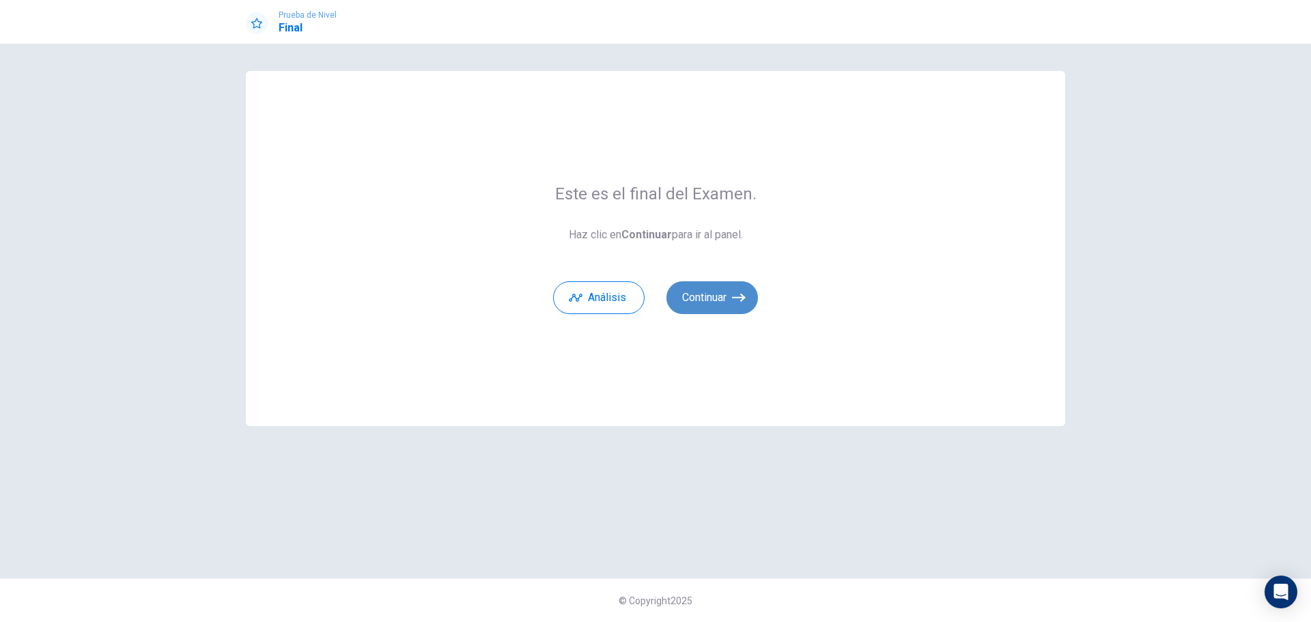
click at [693, 289] on button "Continuar" at bounding box center [711, 297] width 91 height 33
